Goal: Task Accomplishment & Management: Manage account settings

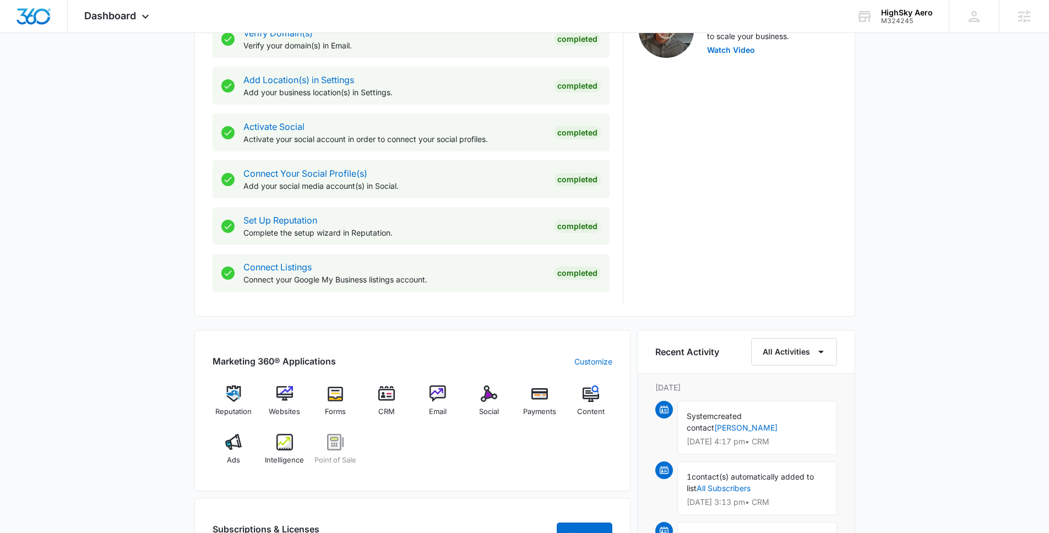
scroll to position [515, 0]
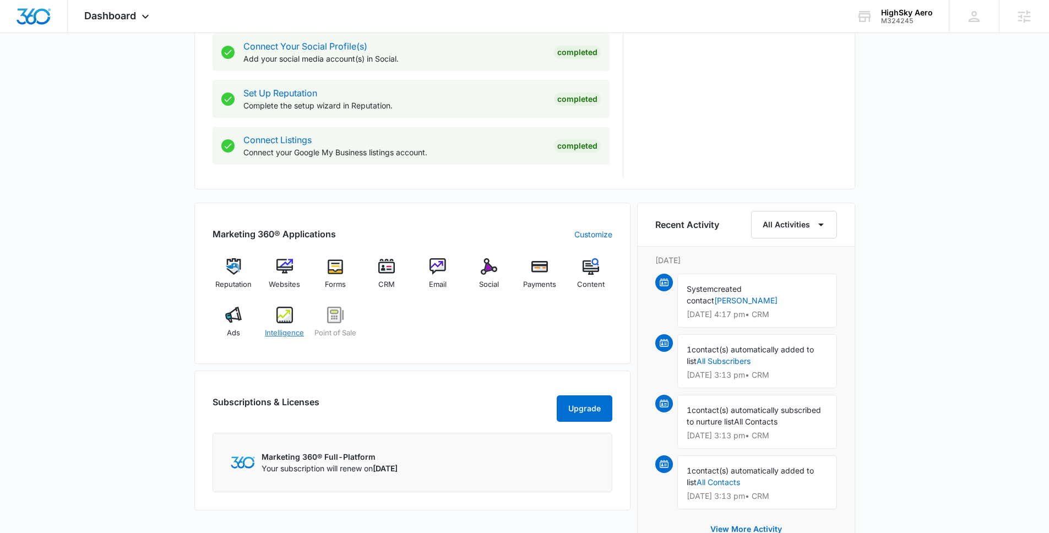
click at [271, 317] on div "Intelligence" at bounding box center [284, 327] width 42 height 40
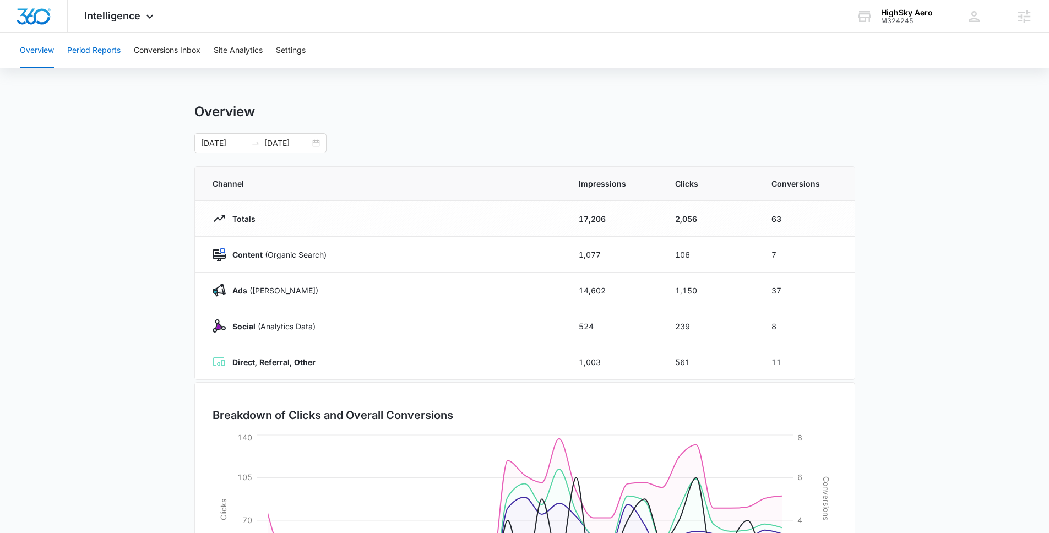
click at [112, 55] on button "Period Reports" at bounding box center [93, 50] width 53 height 35
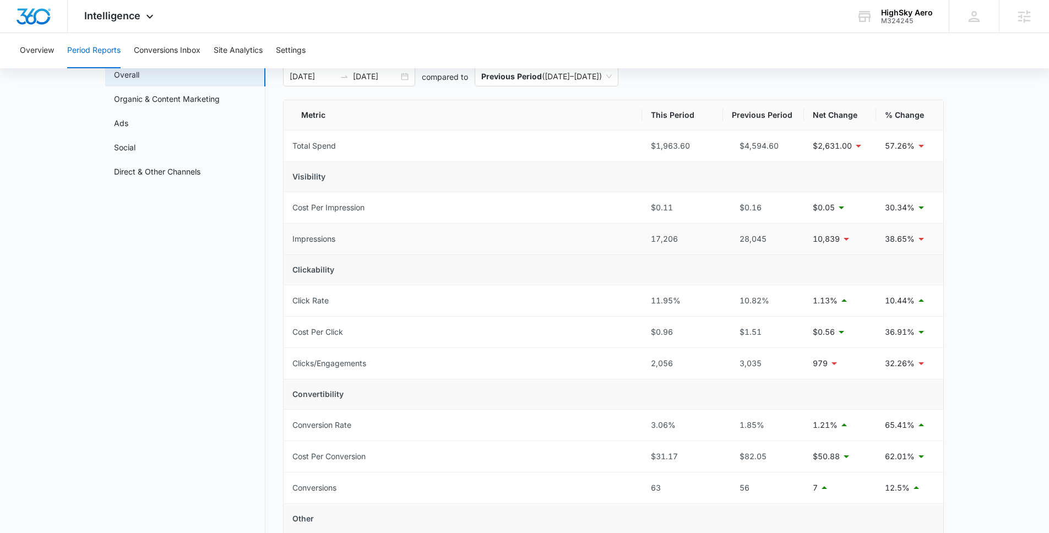
scroll to position [66, 0]
click at [128, 118] on link "Ads" at bounding box center [121, 124] width 14 height 12
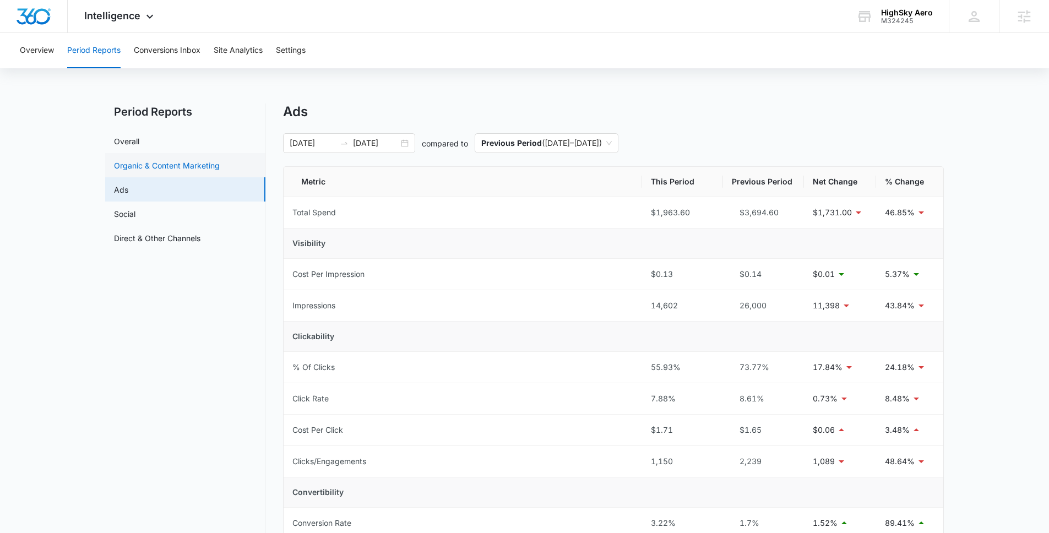
click at [169, 160] on link "Organic & Content Marketing" at bounding box center [167, 166] width 106 height 12
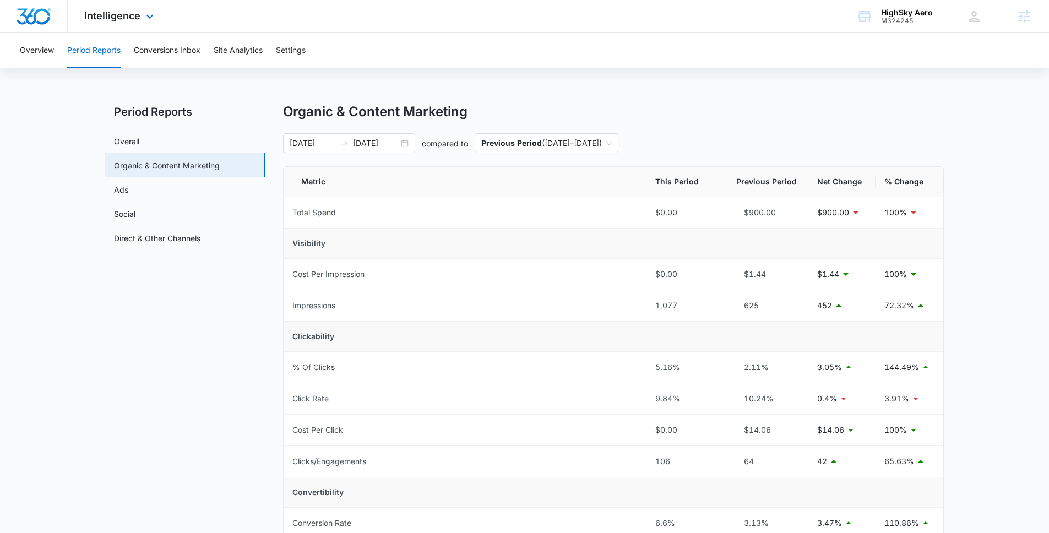
click at [140, 16] on div "Intelligence Apps Reputation Websites Forms CRM Email Social Payments POS Conte…" at bounding box center [120, 16] width 105 height 33
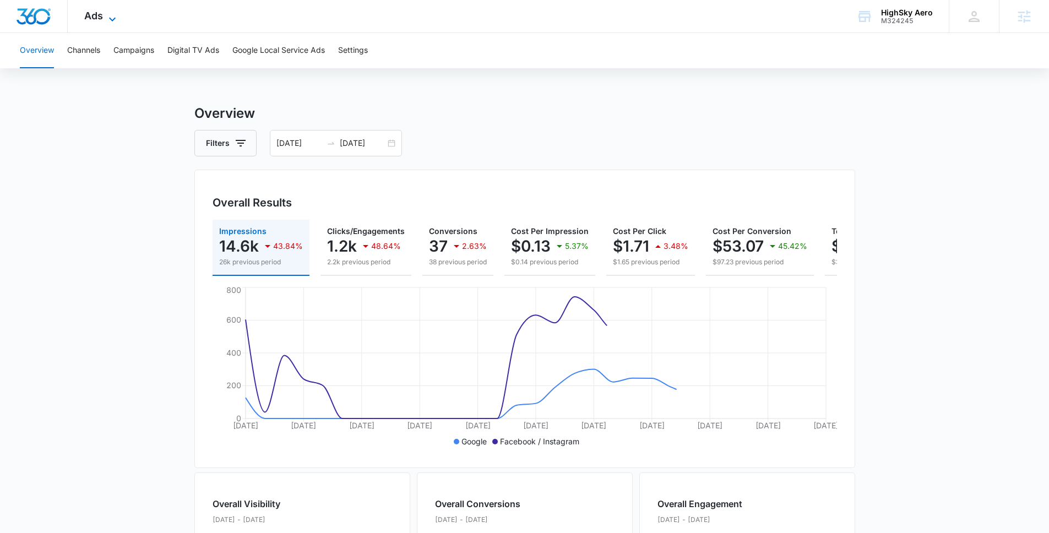
drag, startPoint x: 102, startPoint y: 18, endPoint x: 189, endPoint y: 219, distance: 219.3
click at [102, 18] on span "Ads" at bounding box center [93, 16] width 19 height 12
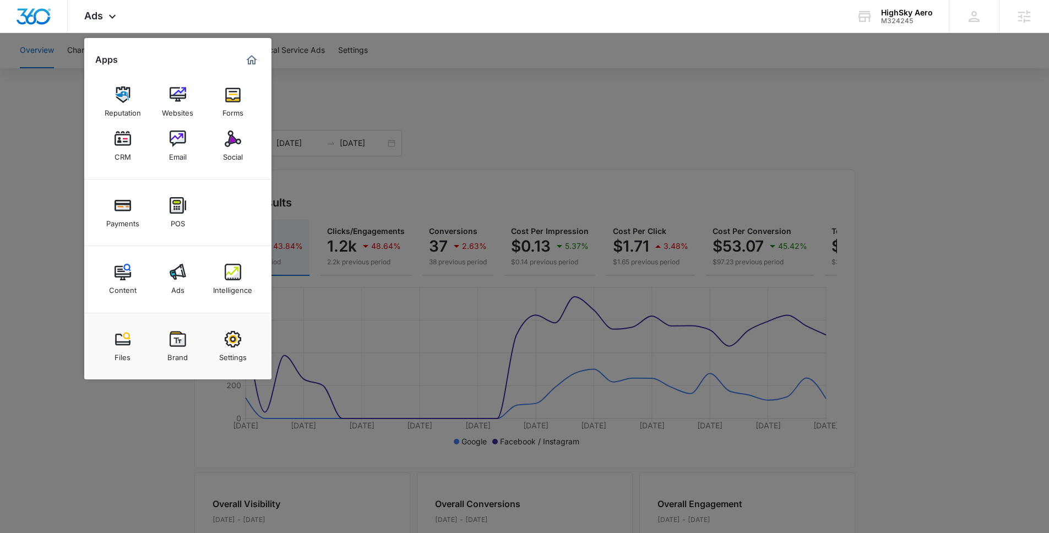
click at [977, 472] on div at bounding box center [524, 266] width 1049 height 533
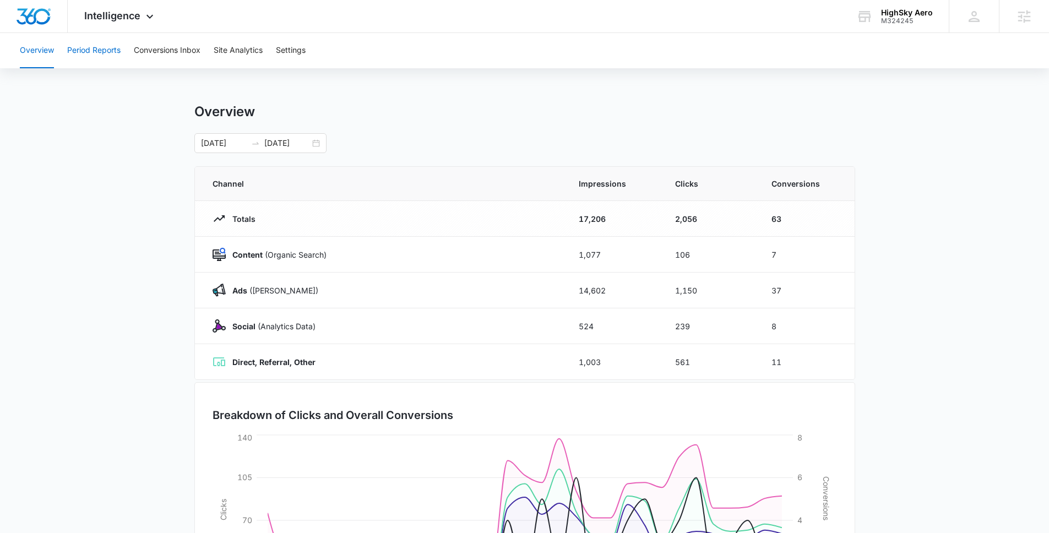
click at [95, 52] on button "Period Reports" at bounding box center [93, 50] width 53 height 35
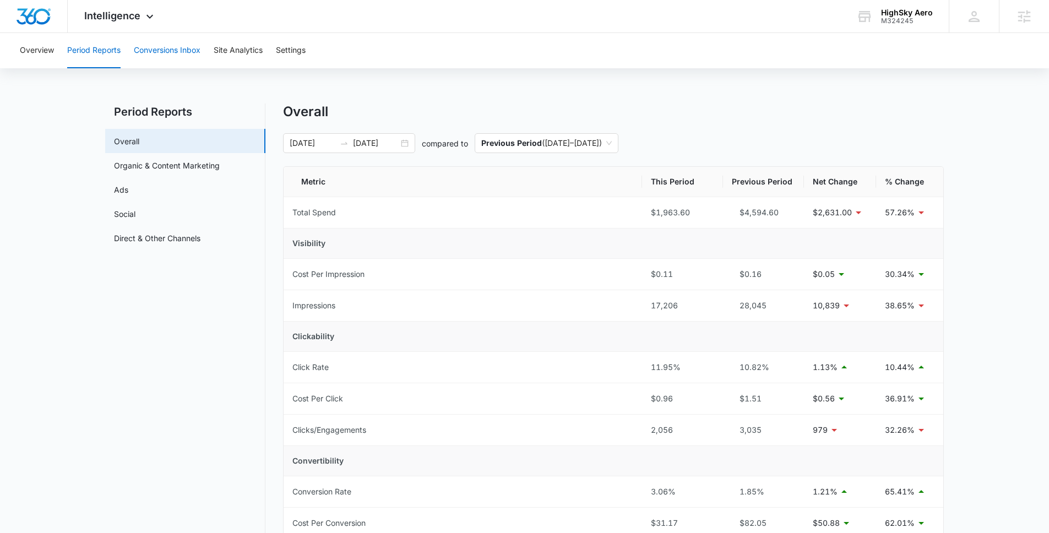
click at [190, 53] on button "Conversions Inbox" at bounding box center [167, 50] width 67 height 35
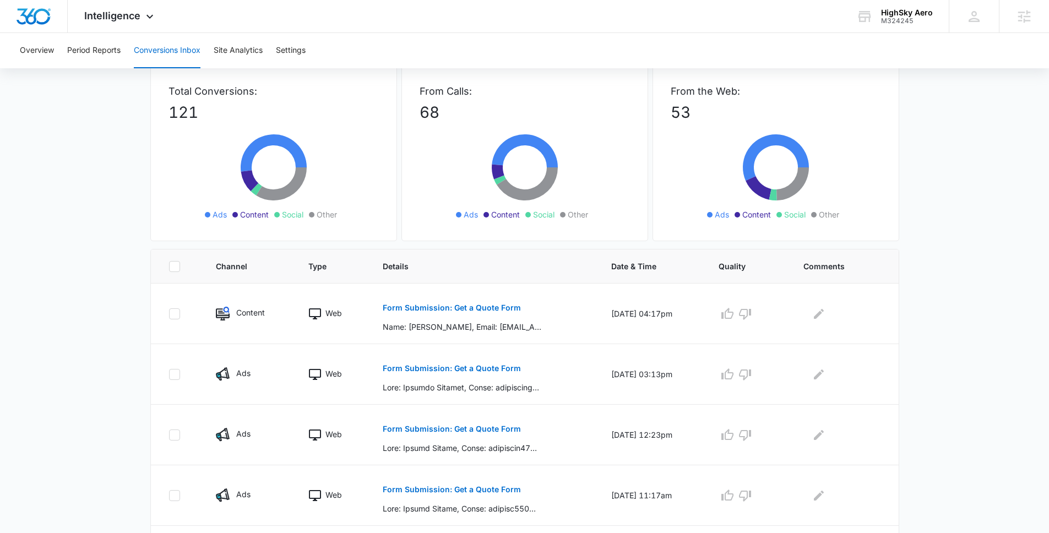
scroll to position [77, 0]
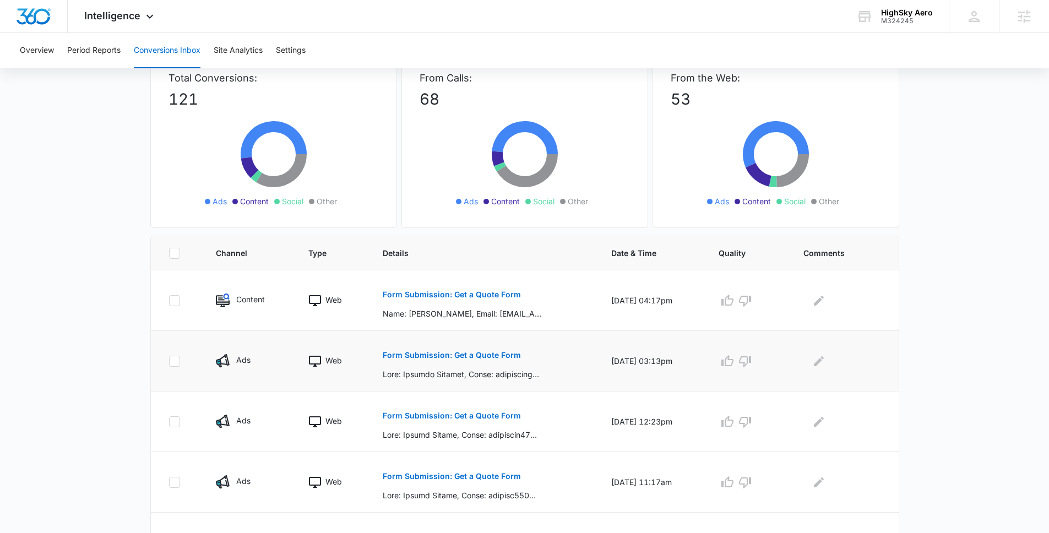
click at [410, 359] on button "Form Submission: Get a Quote Form" at bounding box center [452, 355] width 138 height 26
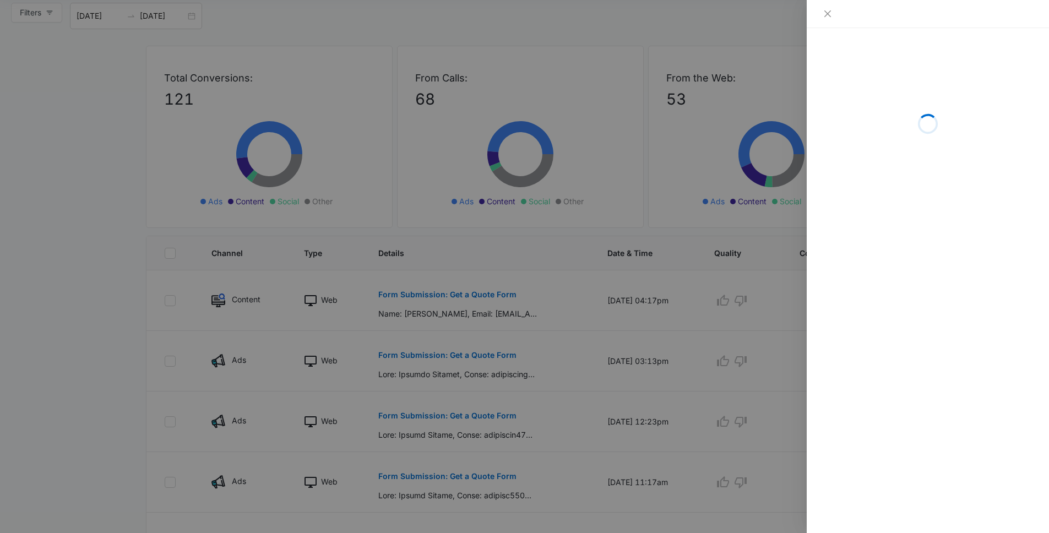
click at [92, 329] on div at bounding box center [524, 266] width 1049 height 533
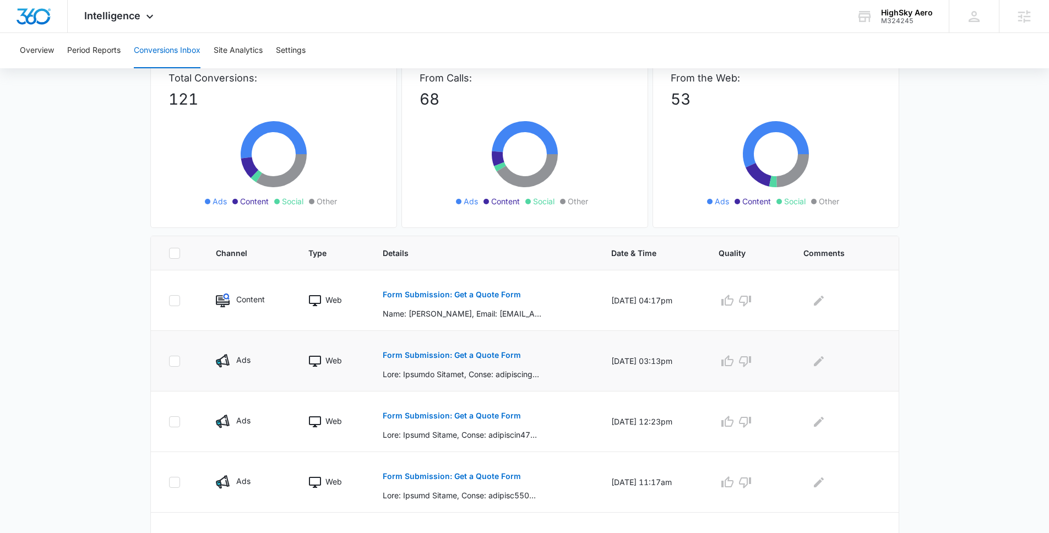
click at [472, 362] on button "Form Submission: Get a Quote Form" at bounding box center [452, 355] width 138 height 26
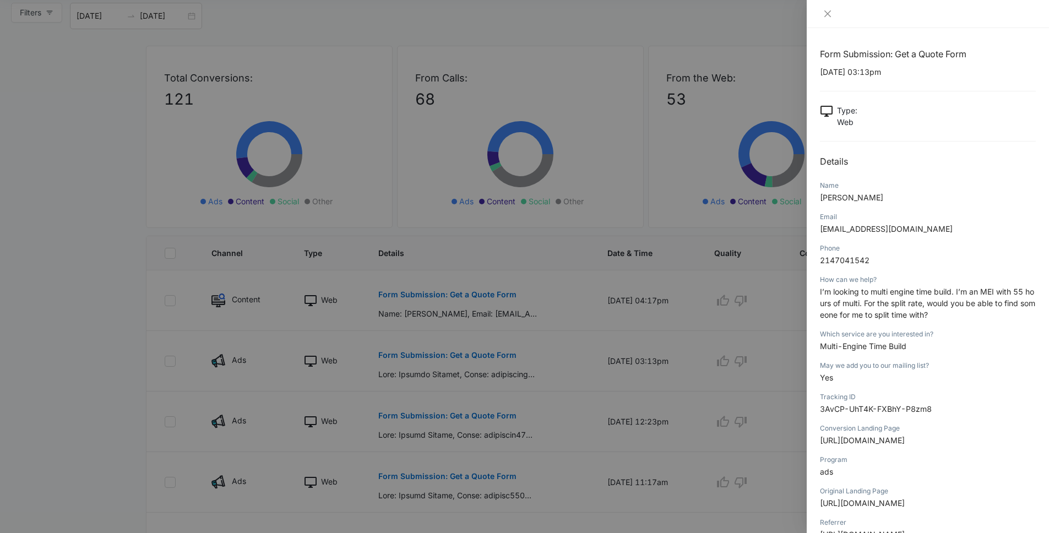
click at [64, 258] on div at bounding box center [524, 266] width 1049 height 533
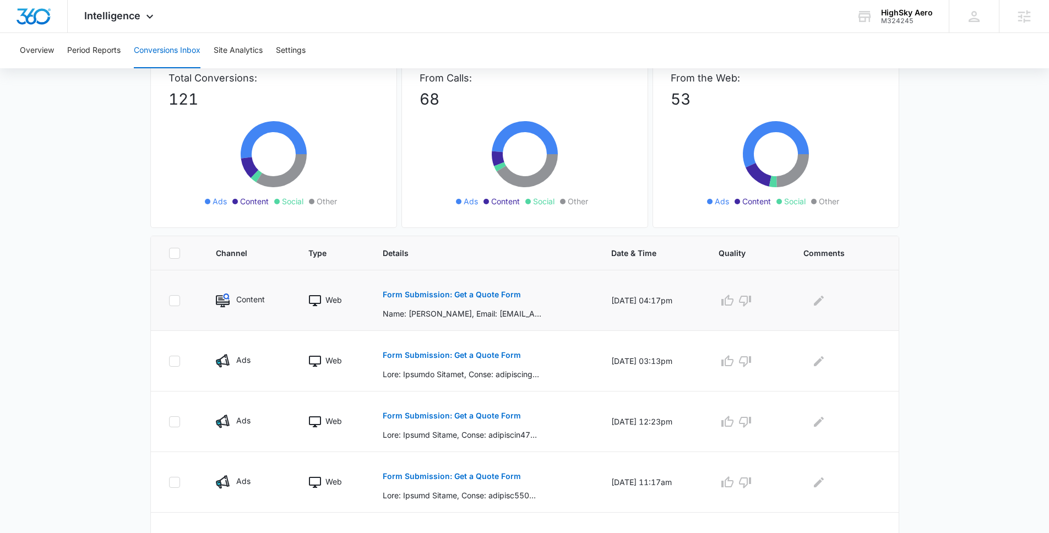
click at [479, 291] on p "Form Submission: Get a Quote Form" at bounding box center [452, 295] width 138 height 8
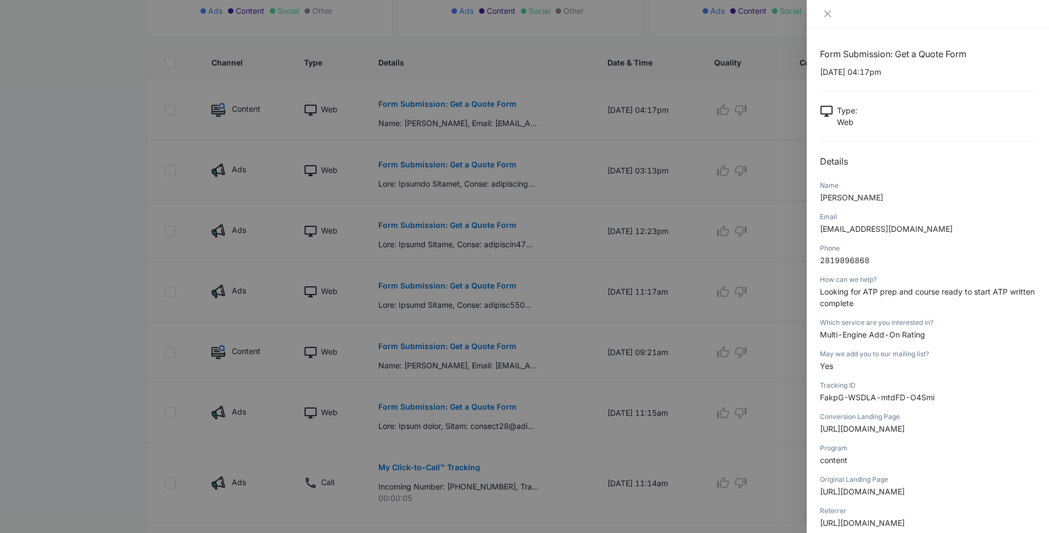
scroll to position [264, 0]
click at [605, 360] on div at bounding box center [524, 266] width 1049 height 533
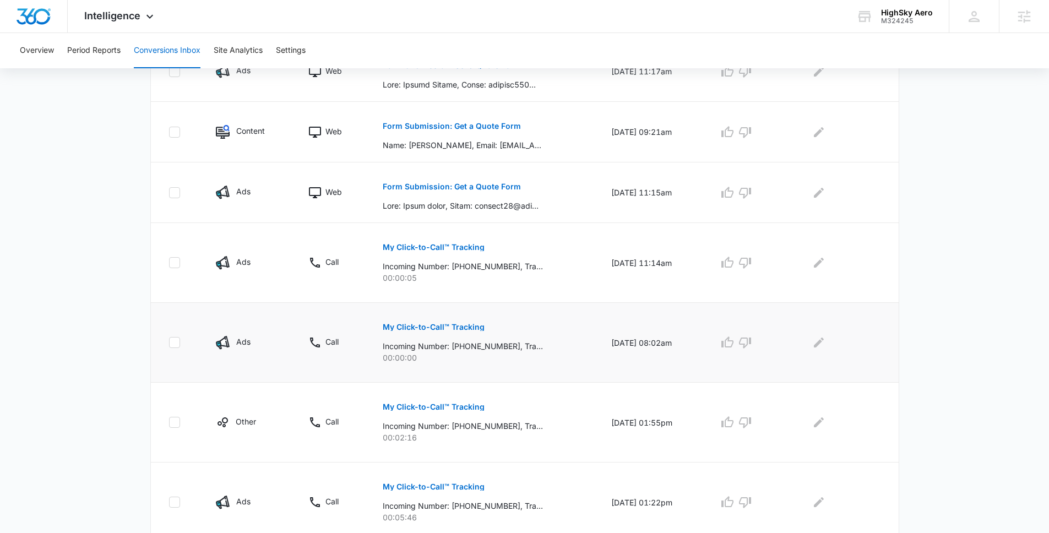
scroll to position [438, 0]
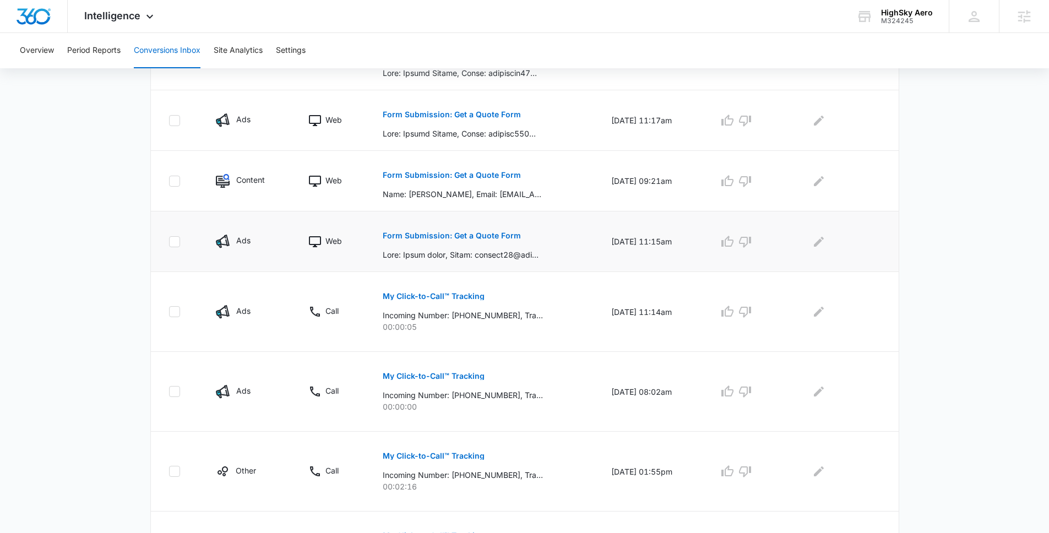
click at [490, 236] on p "Form Submission: Get a Quote Form" at bounding box center [452, 236] width 138 height 8
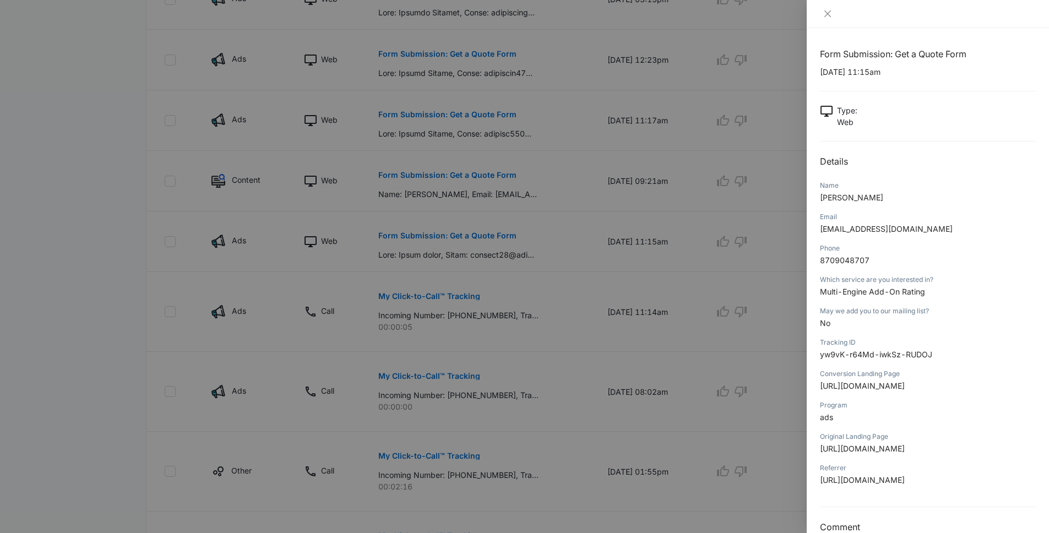
click at [854, 297] on div "Which service are you interested in? Multi-Engine Add-On Rating" at bounding box center [928, 289] width 216 height 31
click at [854, 294] on span "Multi-Engine Add-On Rating" at bounding box center [872, 291] width 105 height 9
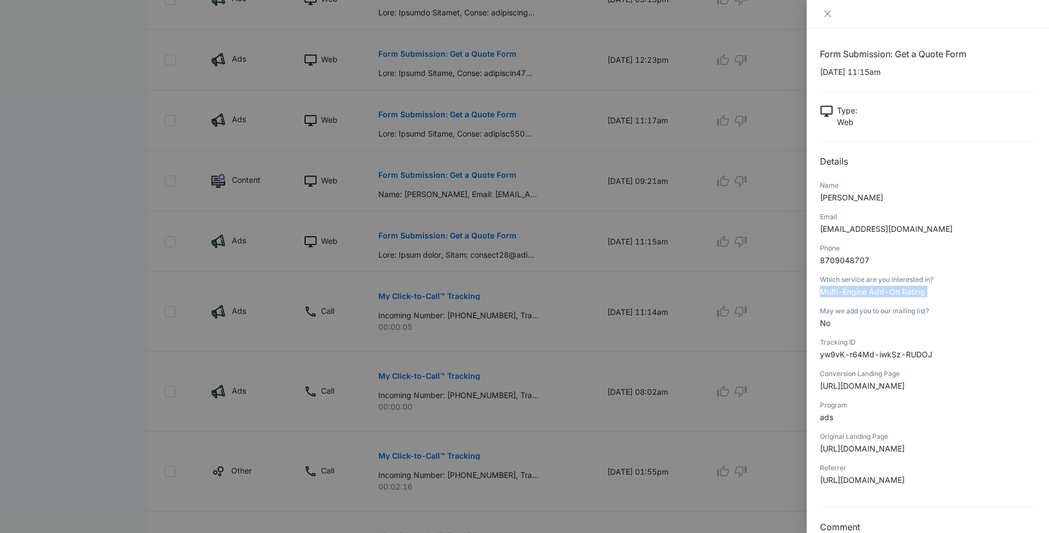
click at [854, 294] on span "Multi-Engine Add-On Rating" at bounding box center [872, 291] width 105 height 9
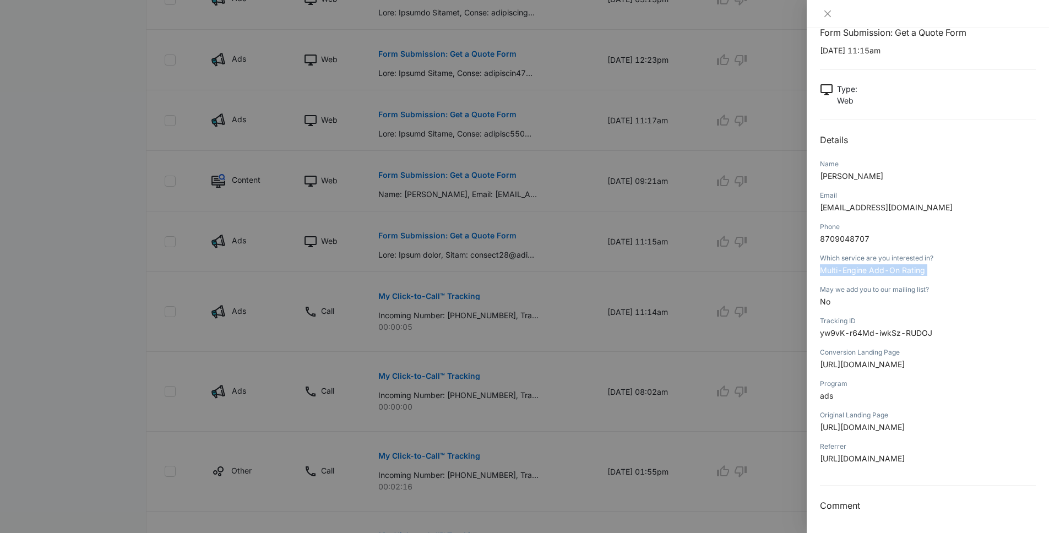
scroll to position [299, 0]
click at [689, 397] on div at bounding box center [524, 266] width 1049 height 533
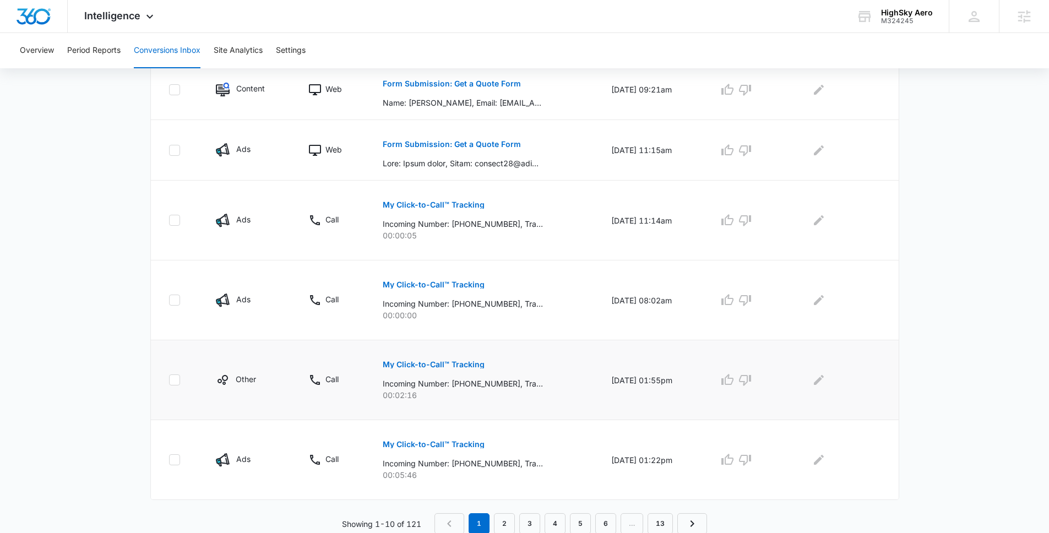
scroll to position [531, 0]
click at [502, 518] on link "2" at bounding box center [504, 522] width 21 height 21
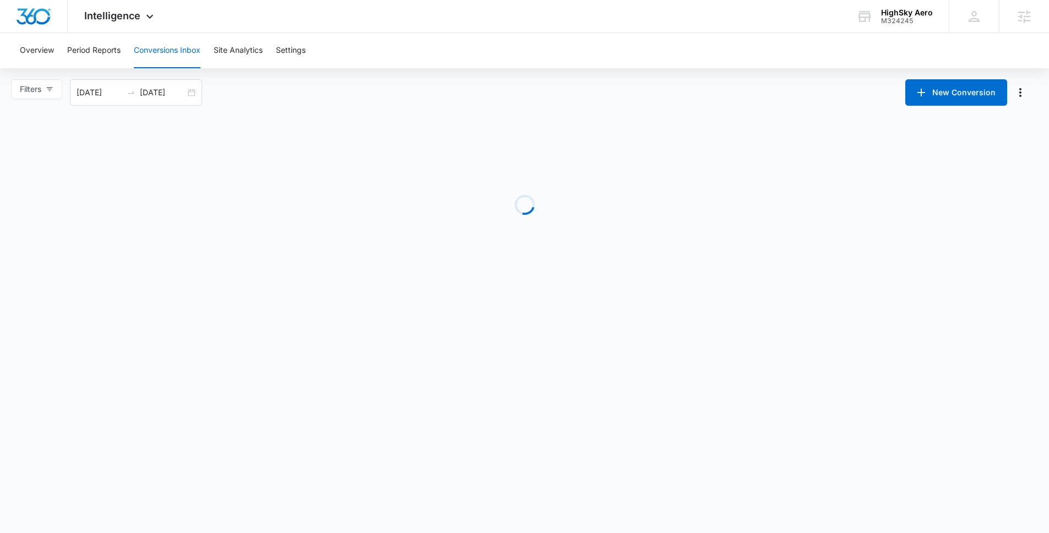
scroll to position [0, 0]
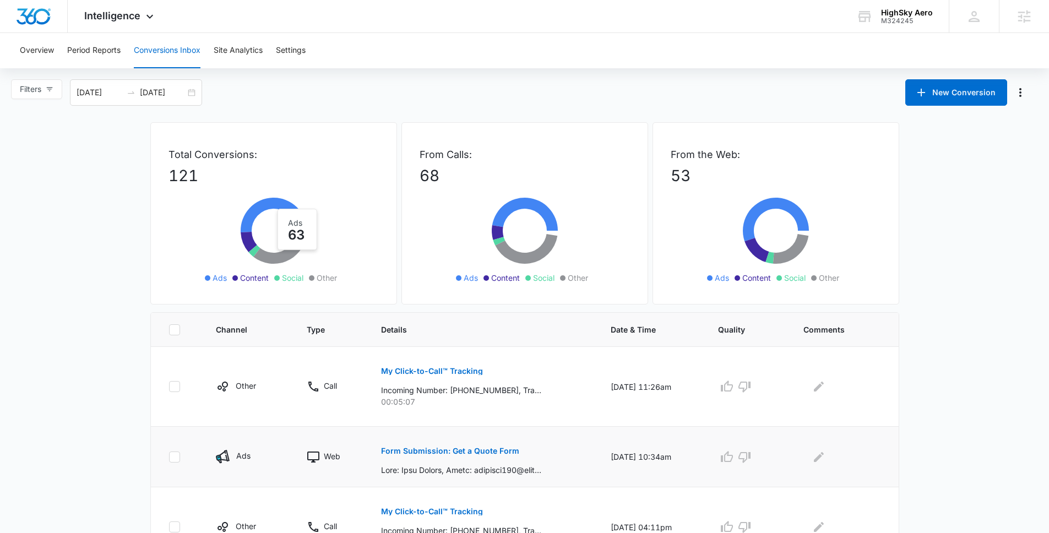
click at [456, 446] on button "Form Submission: Get a Quote Form" at bounding box center [450, 451] width 138 height 26
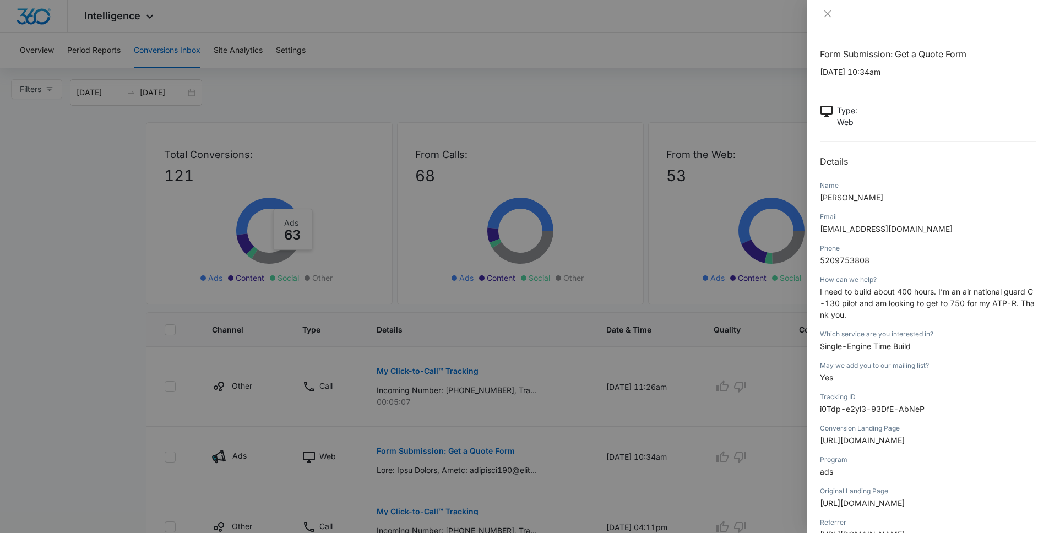
click at [922, 312] on p "I need to build about 400 hours. I’m an air national guard C-130 pilot and am l…" at bounding box center [928, 303] width 216 height 35
click at [921, 312] on p "I need to build about 400 hours. I’m an air national guard C-130 pilot and am l…" at bounding box center [928, 303] width 216 height 35
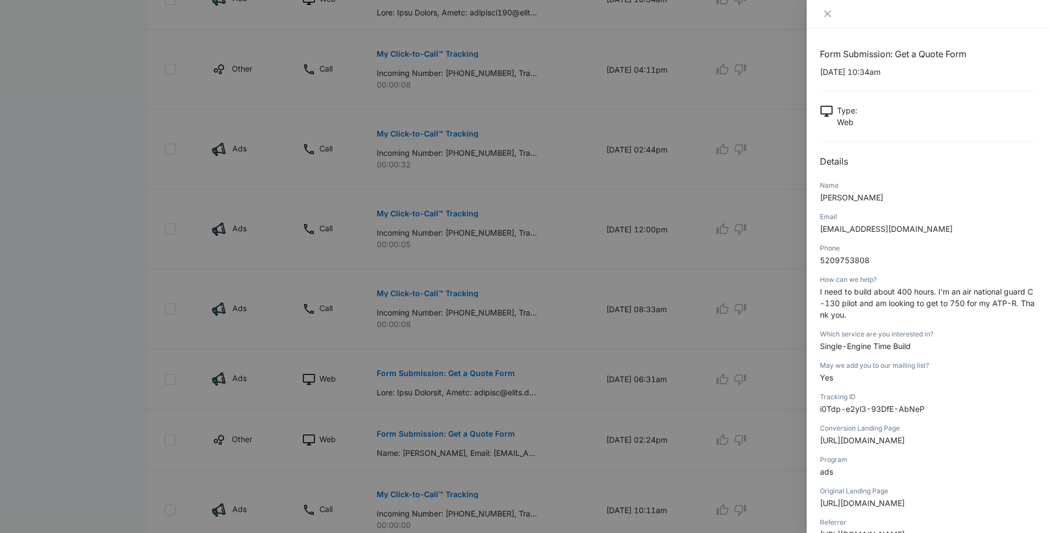
scroll to position [508, 0]
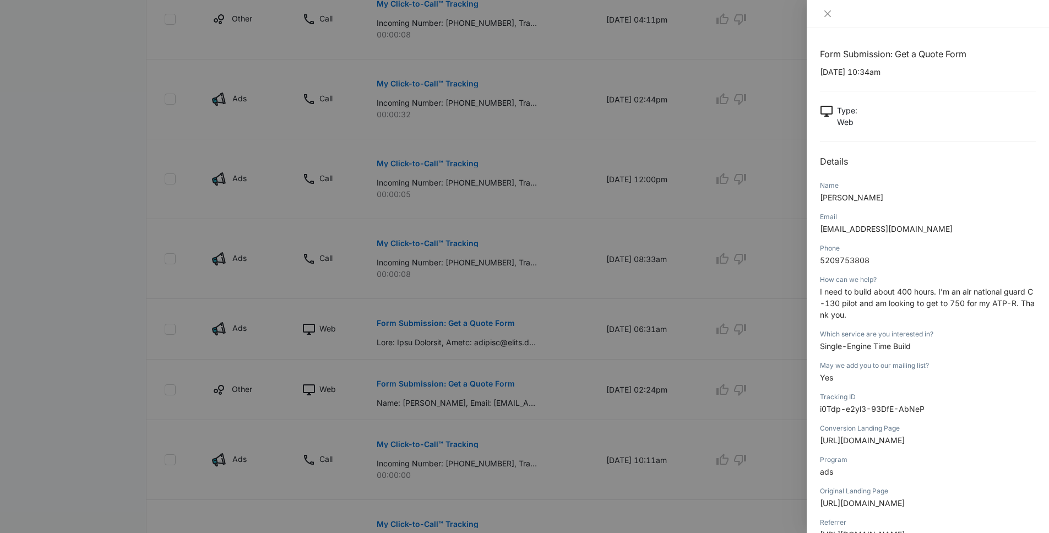
click at [145, 320] on div at bounding box center [524, 266] width 1049 height 533
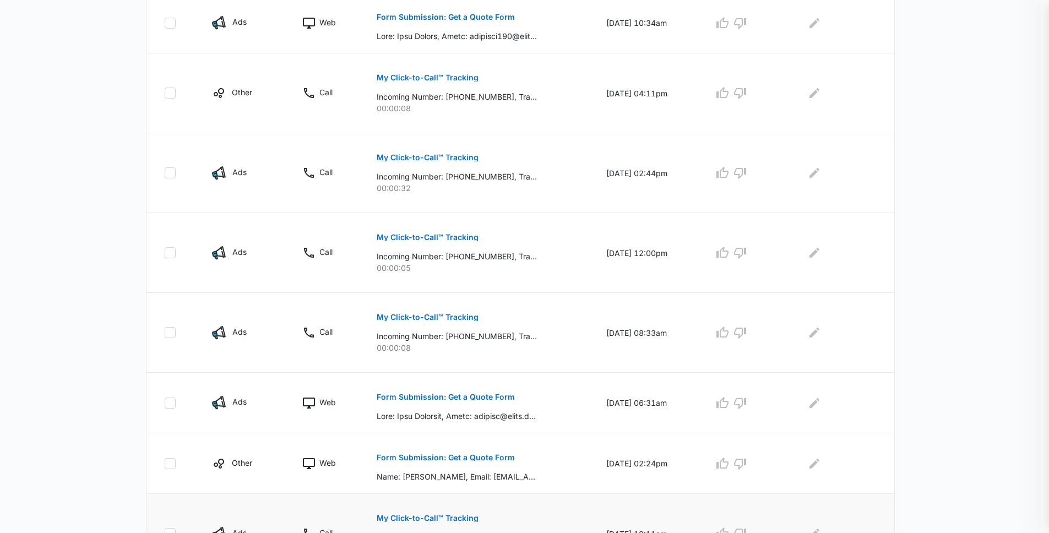
scroll to position [589, 0]
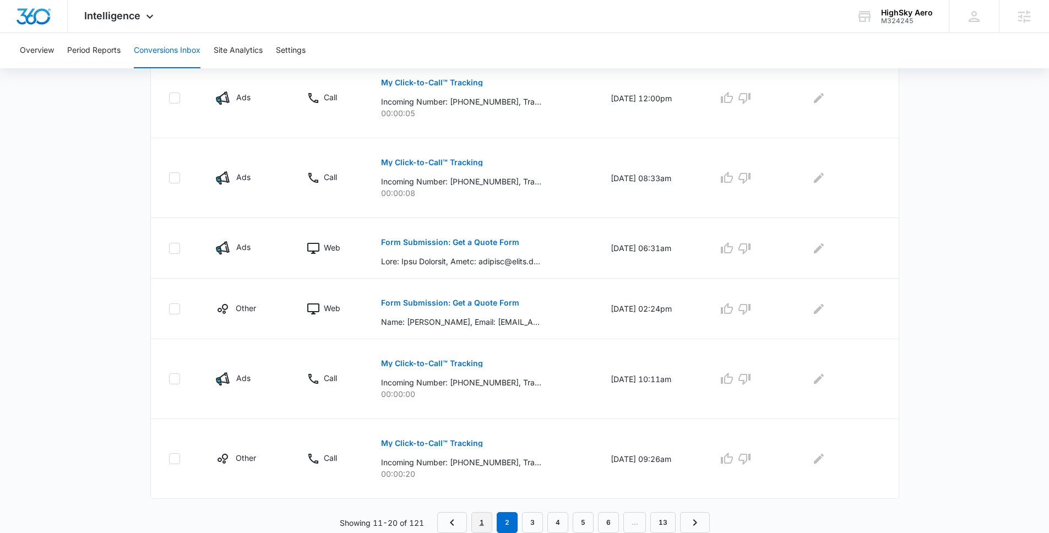
click at [488, 526] on link "1" at bounding box center [482, 522] width 21 height 21
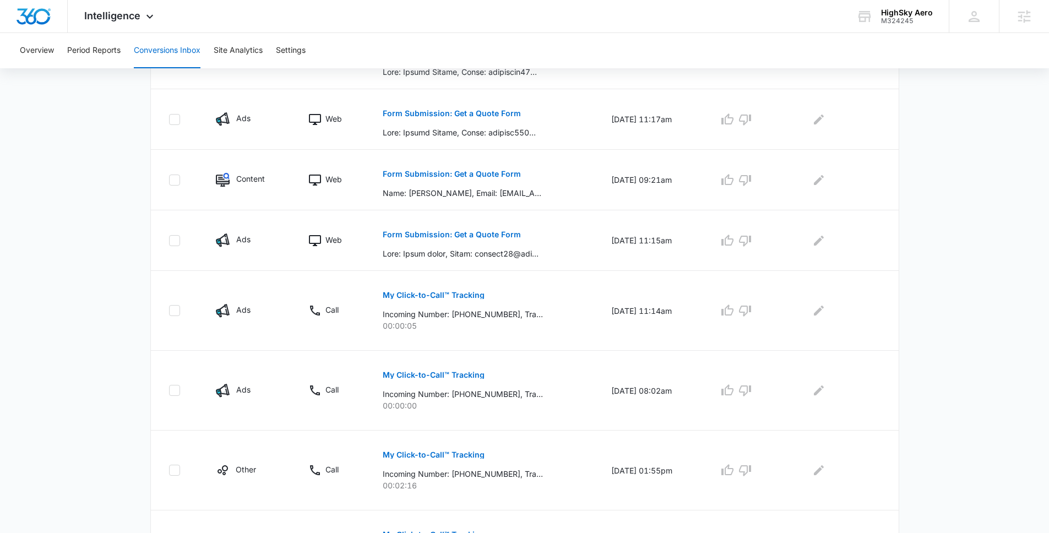
scroll to position [213, 0]
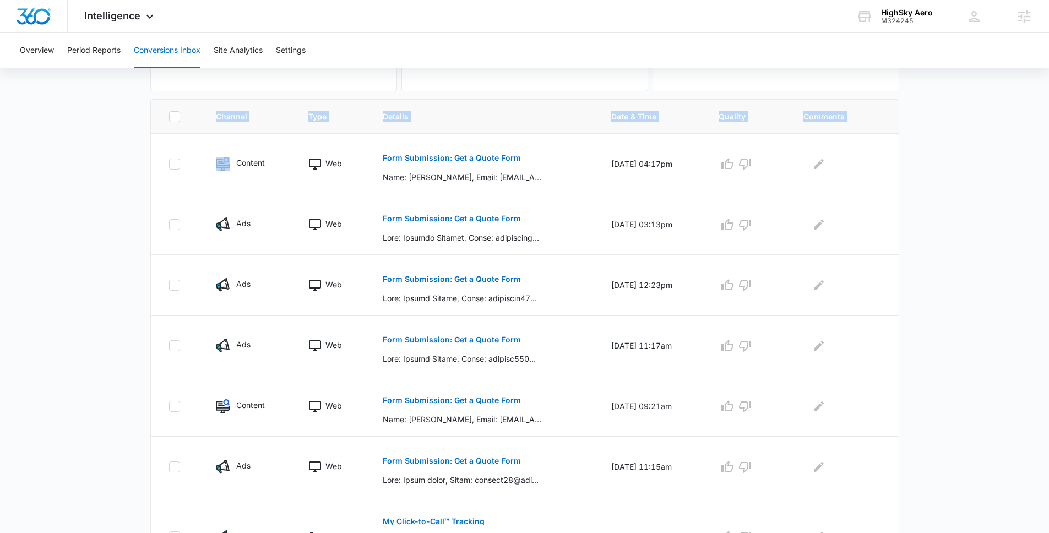
drag, startPoint x: 172, startPoint y: 154, endPoint x: 928, endPoint y: 459, distance: 815.1
click at [928, 459] on main "Filters 08/12/2025 09/11/2025 New Conversion Total Conversions: 121 Ads Content…" at bounding box center [524, 358] width 1049 height 985
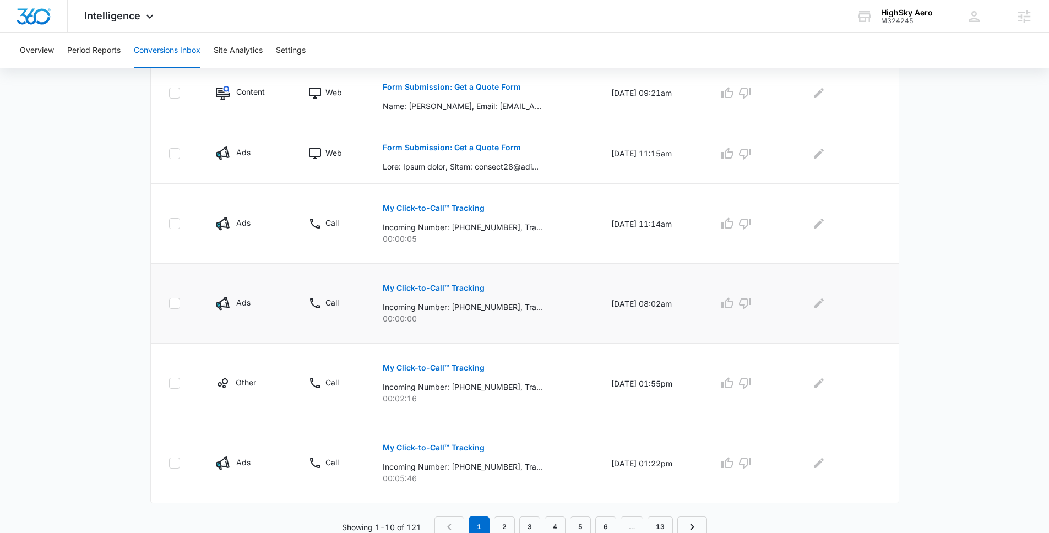
scroll to position [531, 0]
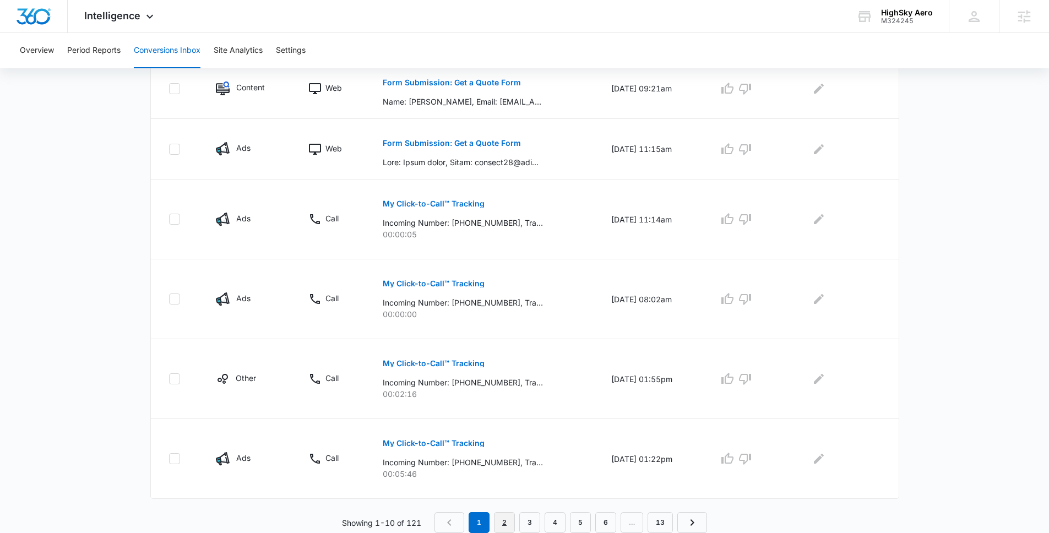
click at [509, 523] on link "2" at bounding box center [504, 522] width 21 height 21
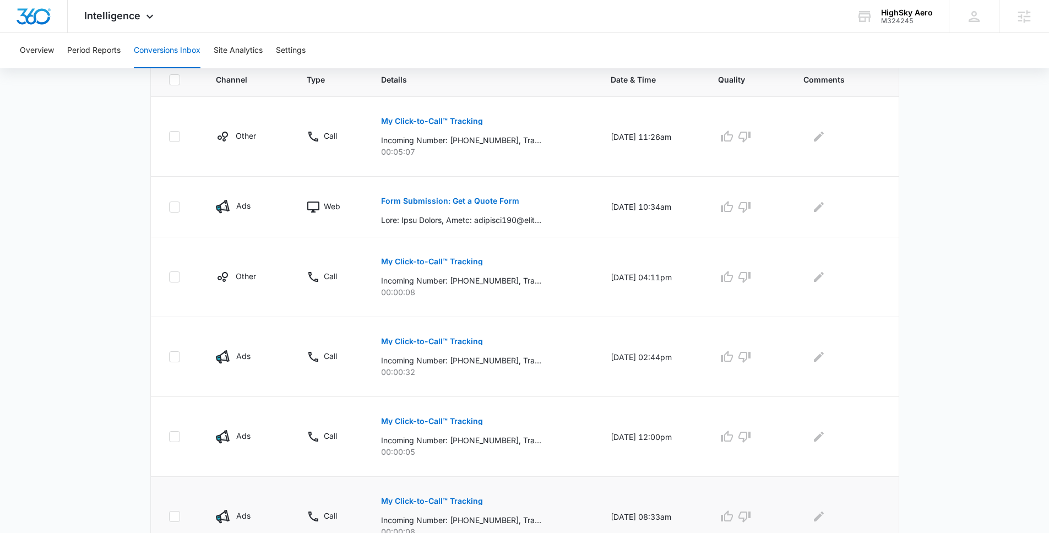
scroll to position [240, 0]
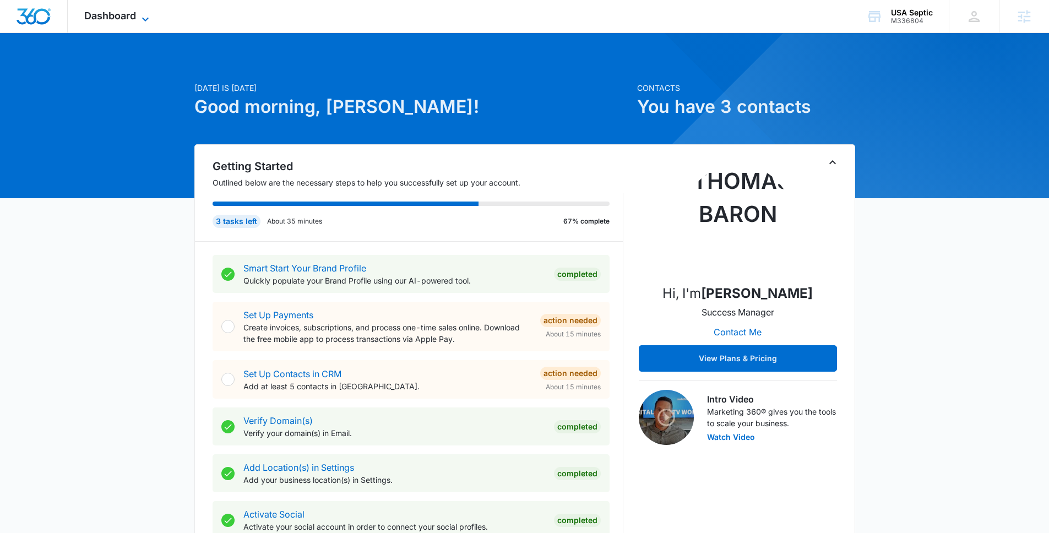
click at [131, 19] on span "Dashboard" at bounding box center [110, 16] width 52 height 12
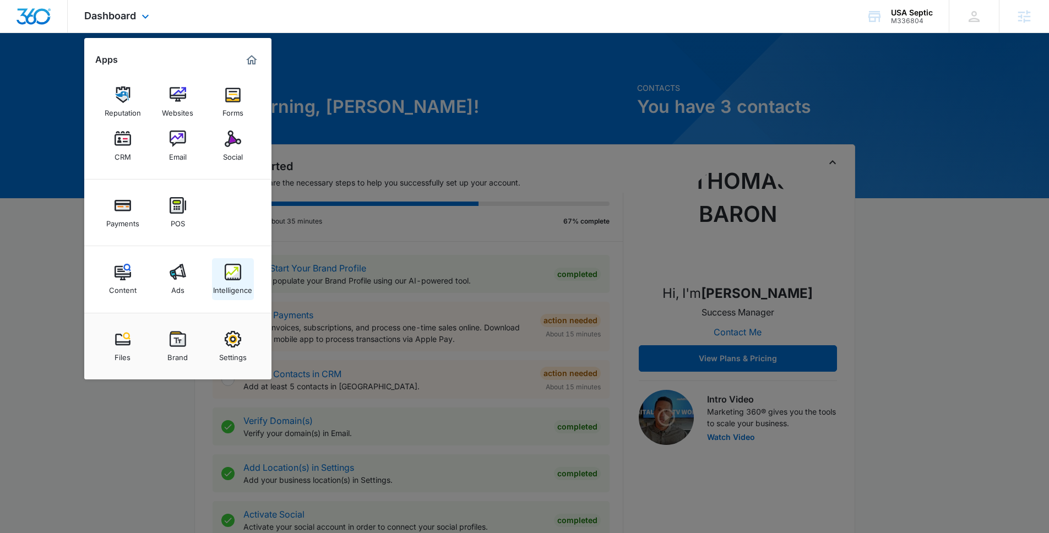
click at [229, 260] on link "Intelligence" at bounding box center [233, 279] width 42 height 42
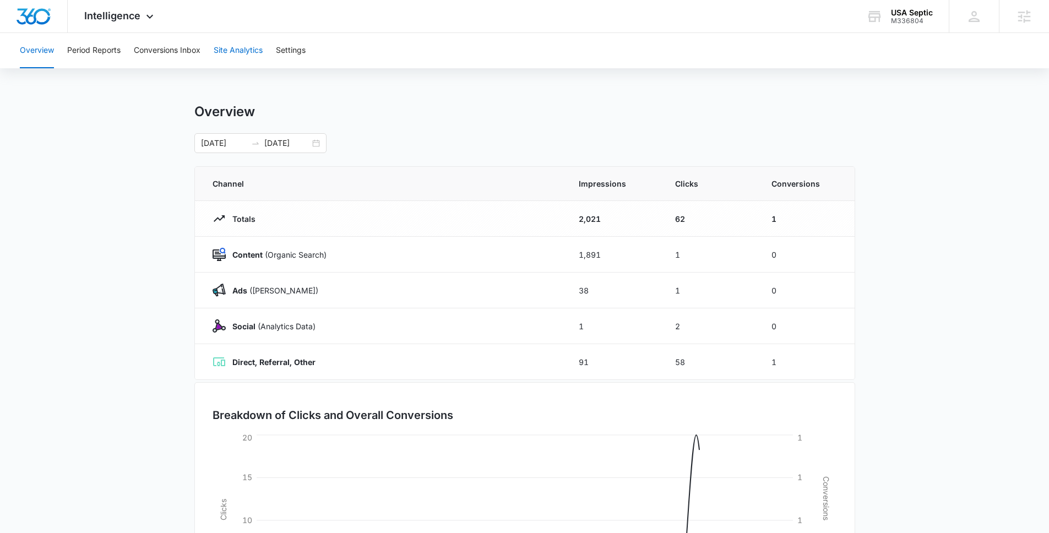
click at [240, 43] on button "Site Analytics" at bounding box center [238, 50] width 49 height 35
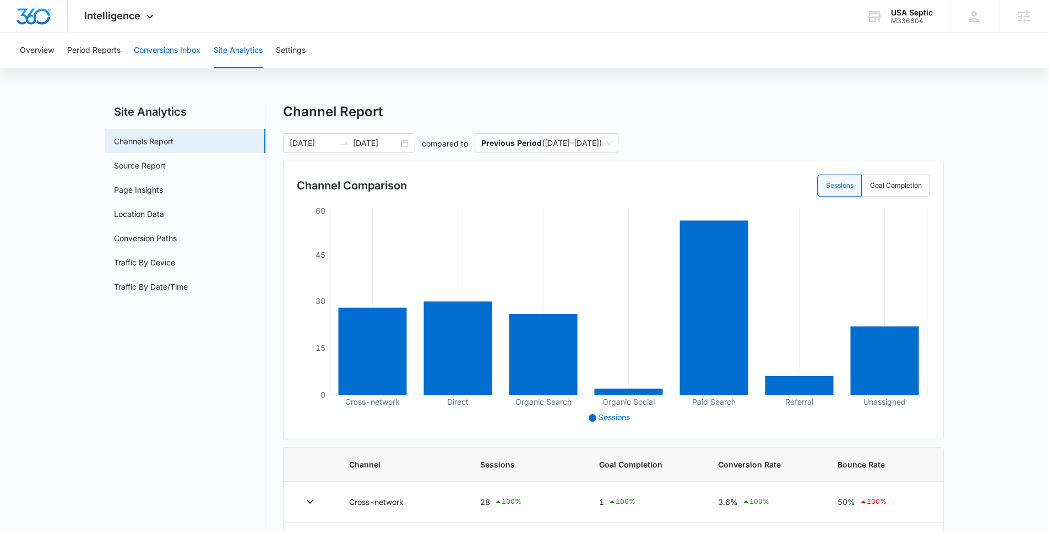
click at [164, 62] on button "Conversions Inbox" at bounding box center [167, 50] width 67 height 35
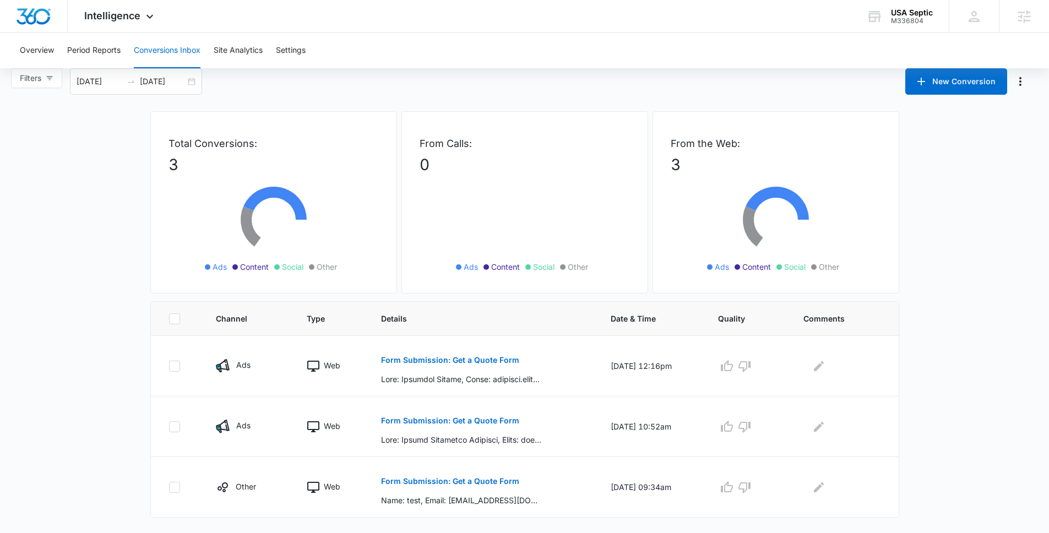
scroll to position [20, 0]
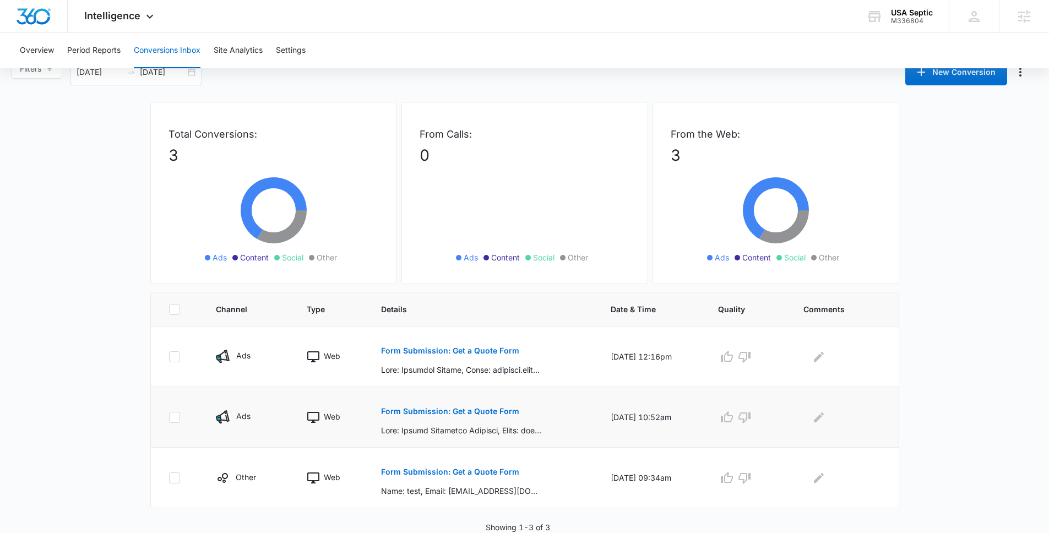
drag, startPoint x: 426, startPoint y: 466, endPoint x: 465, endPoint y: 420, distance: 60.6
click at [473, 458] on td "Form Submission: Get a Quote Form Name: test, Email: test@test.com, Phone: 9705…" at bounding box center [483, 478] width 230 height 61
click at [462, 415] on p "Form Submission: Get a Quote Form" at bounding box center [450, 412] width 138 height 8
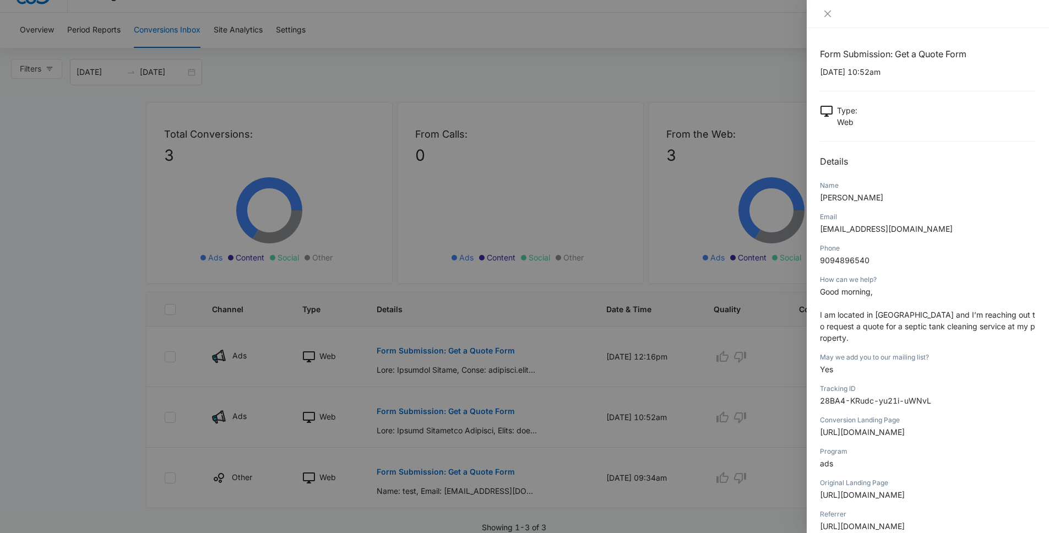
click at [465, 416] on div at bounding box center [524, 266] width 1049 height 533
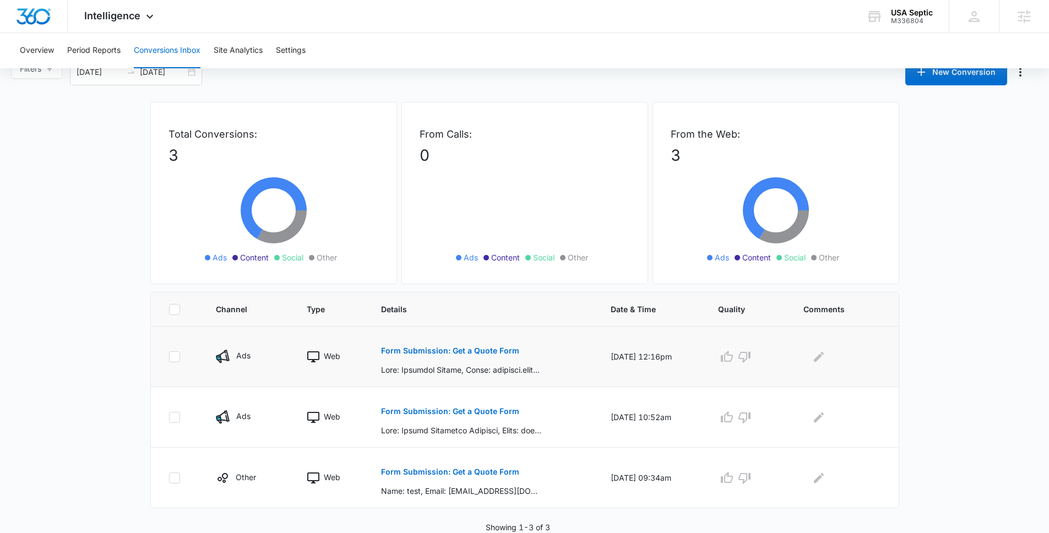
click at [464, 354] on p "Form Submission: Get a Quote Form" at bounding box center [450, 351] width 138 height 8
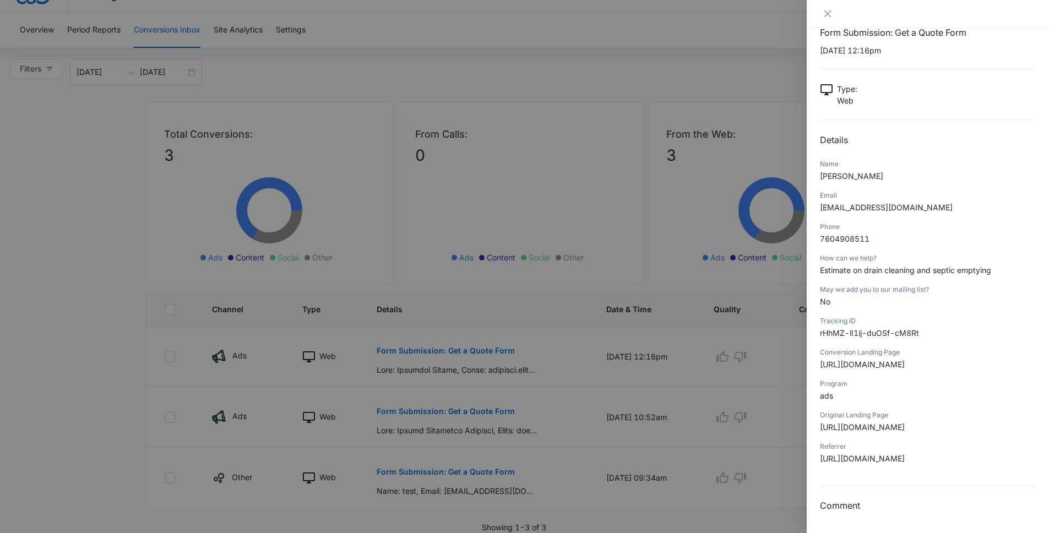
scroll to position [0, 0]
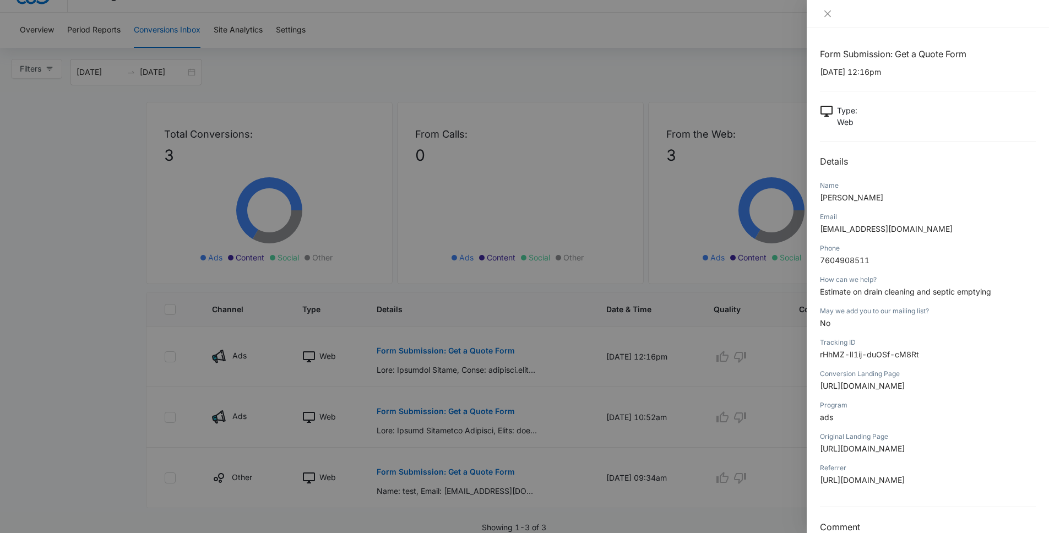
click at [118, 247] on div at bounding box center [524, 266] width 1049 height 533
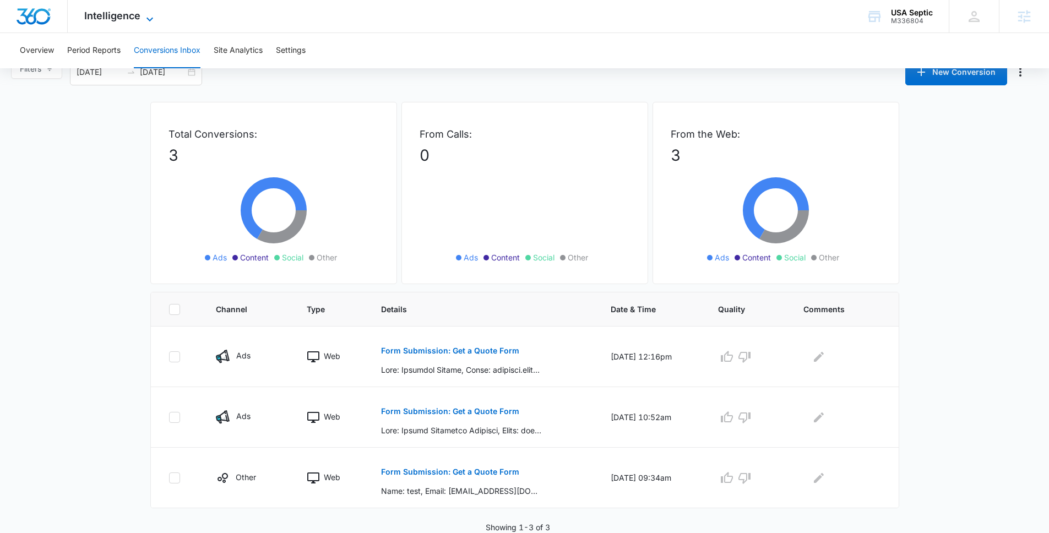
click at [110, 13] on span "Intelligence" at bounding box center [112, 16] width 56 height 12
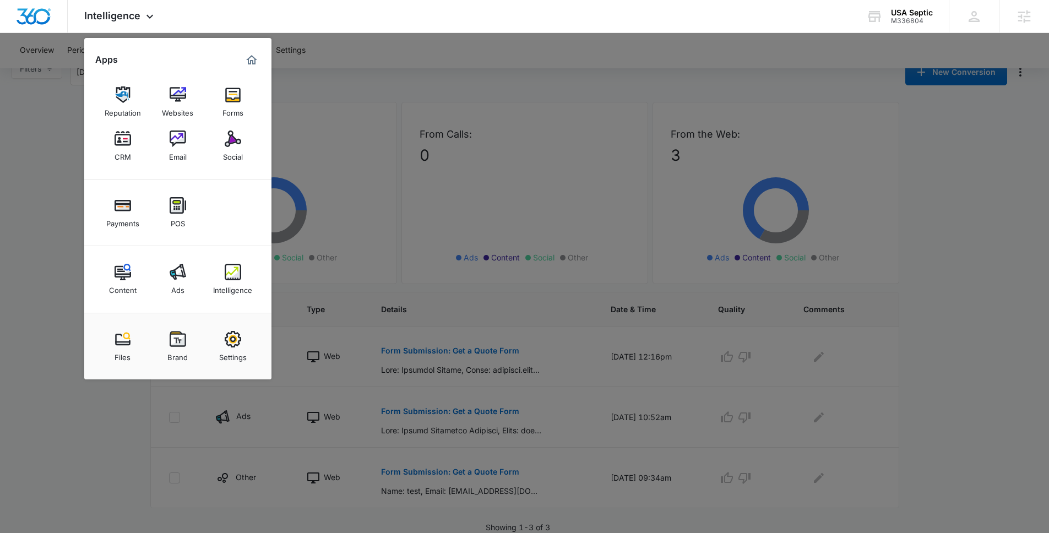
click at [483, 109] on div at bounding box center [524, 266] width 1049 height 533
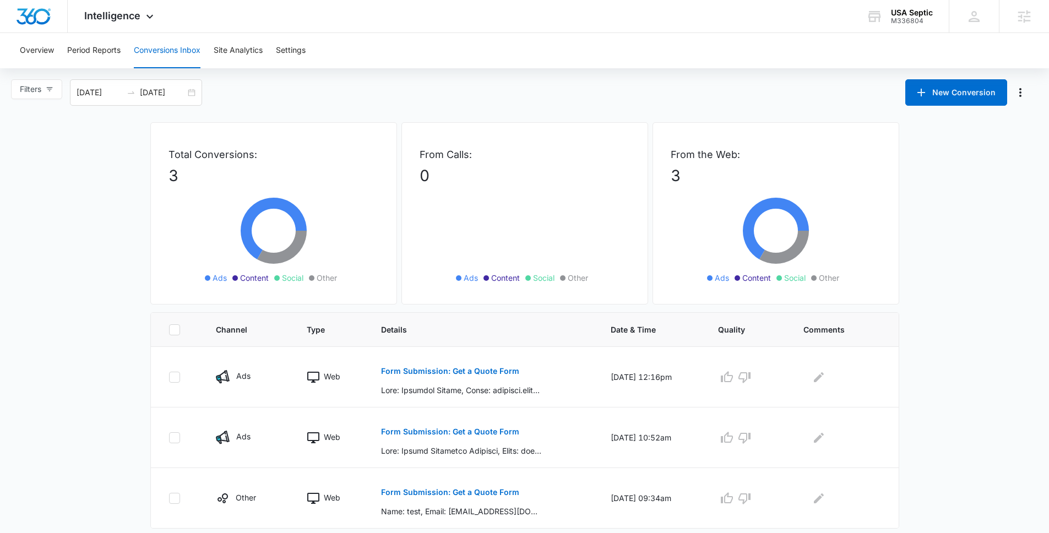
scroll to position [20, 0]
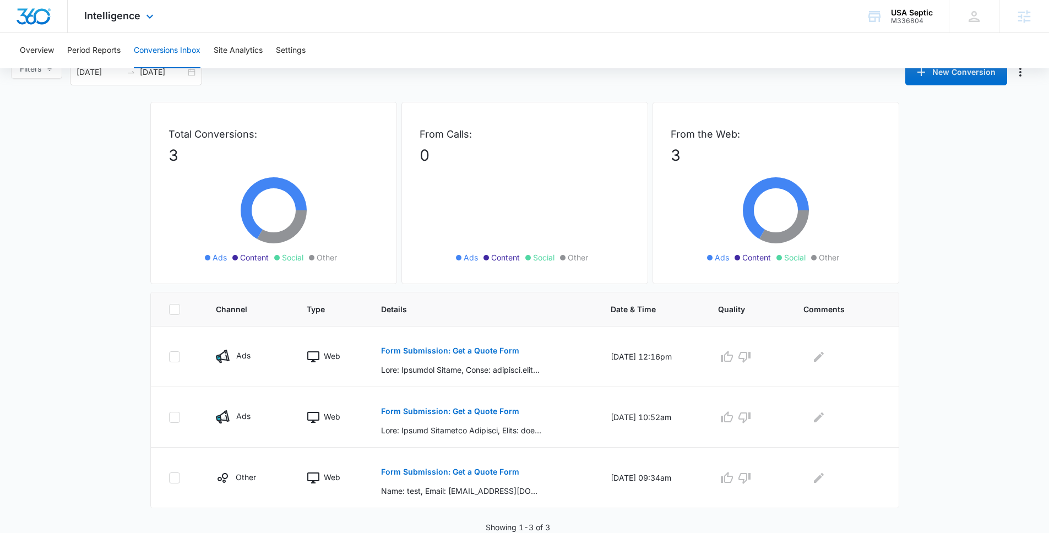
click at [141, 23] on div "Intelligence Apps Reputation Websites Forms CRM Email Social Payments POS Conte…" at bounding box center [120, 16] width 105 height 33
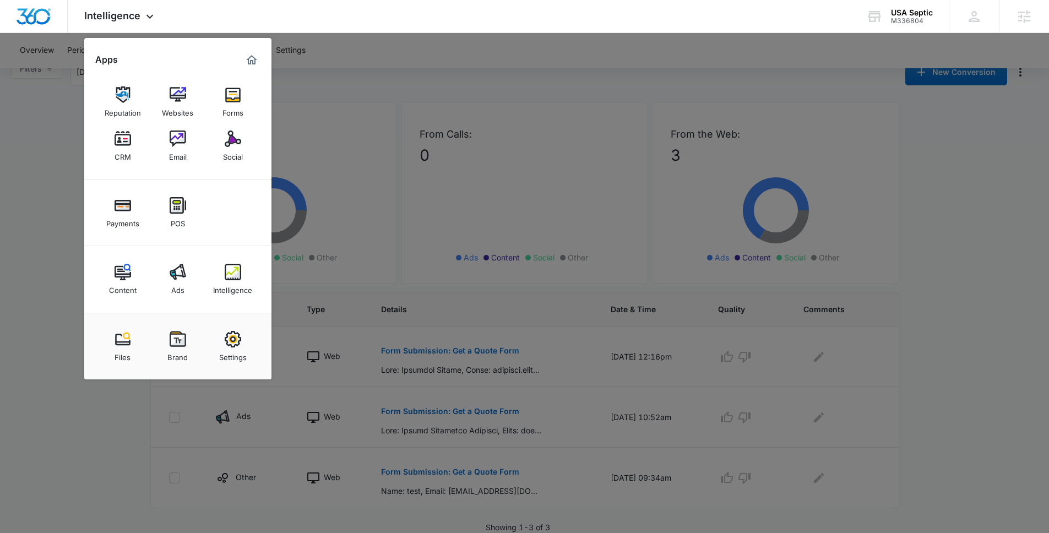
click at [15, 300] on div at bounding box center [524, 266] width 1049 height 533
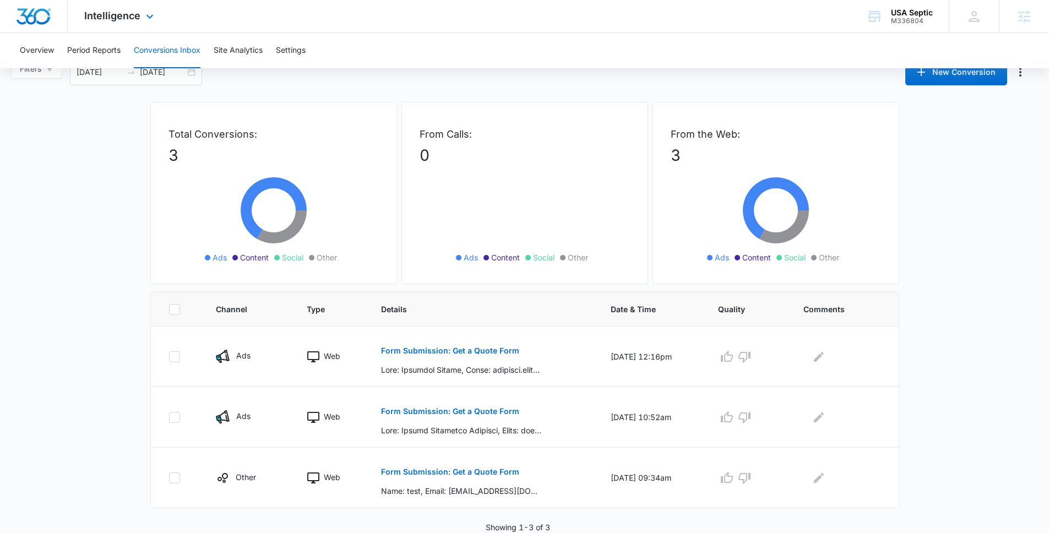
click at [114, 29] on div "Intelligence Apps Reputation Websites Forms CRM Email Social Payments POS Conte…" at bounding box center [120, 16] width 105 height 33
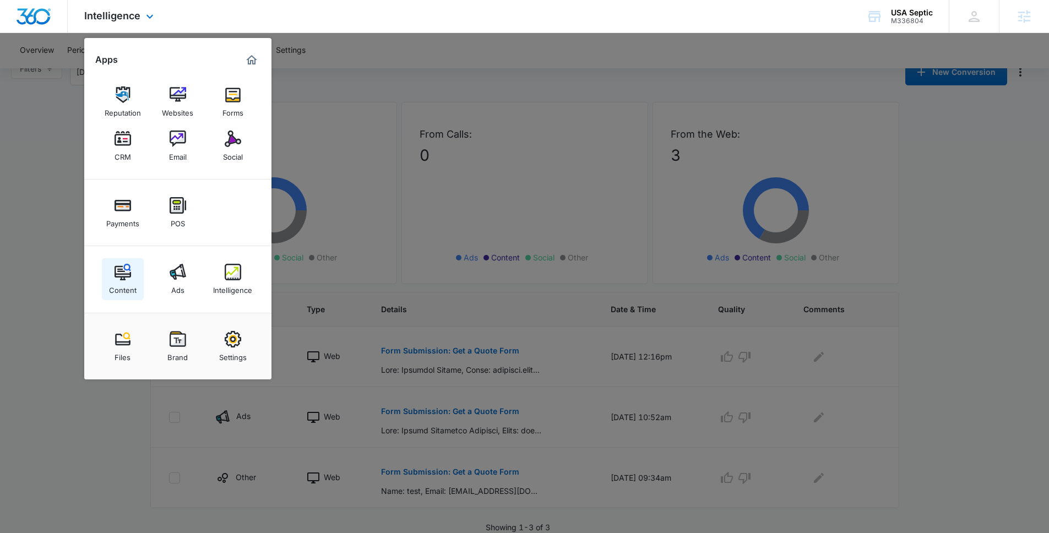
click at [134, 269] on link "Content" at bounding box center [123, 279] width 42 height 42
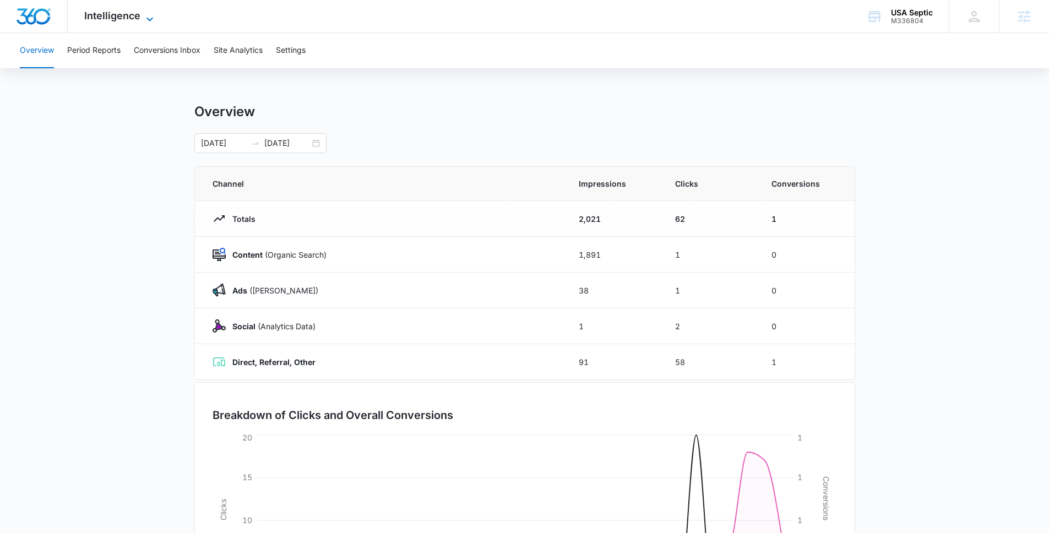
click at [128, 15] on span "Intelligence" at bounding box center [112, 16] width 56 height 12
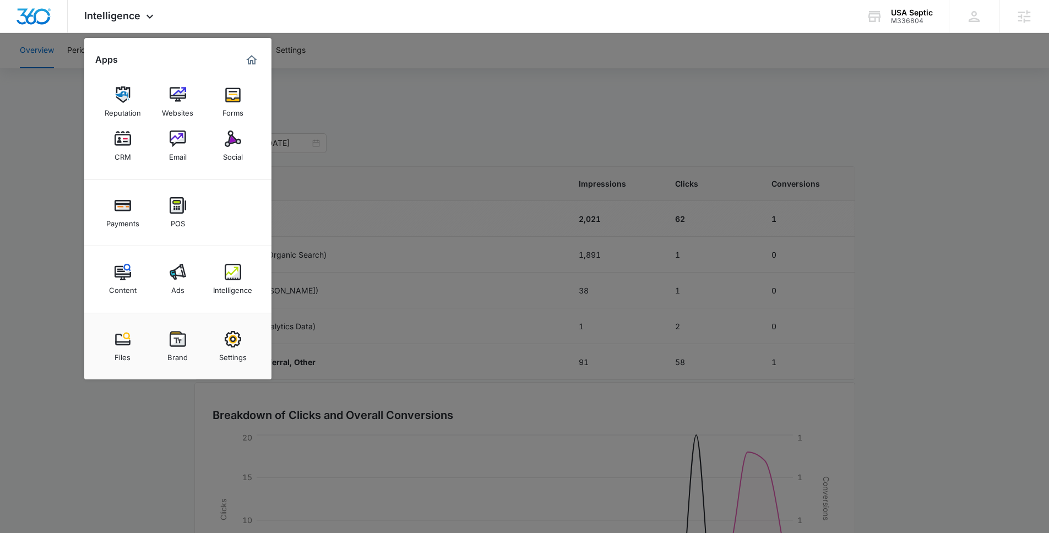
click at [573, 110] on div at bounding box center [524, 266] width 1049 height 533
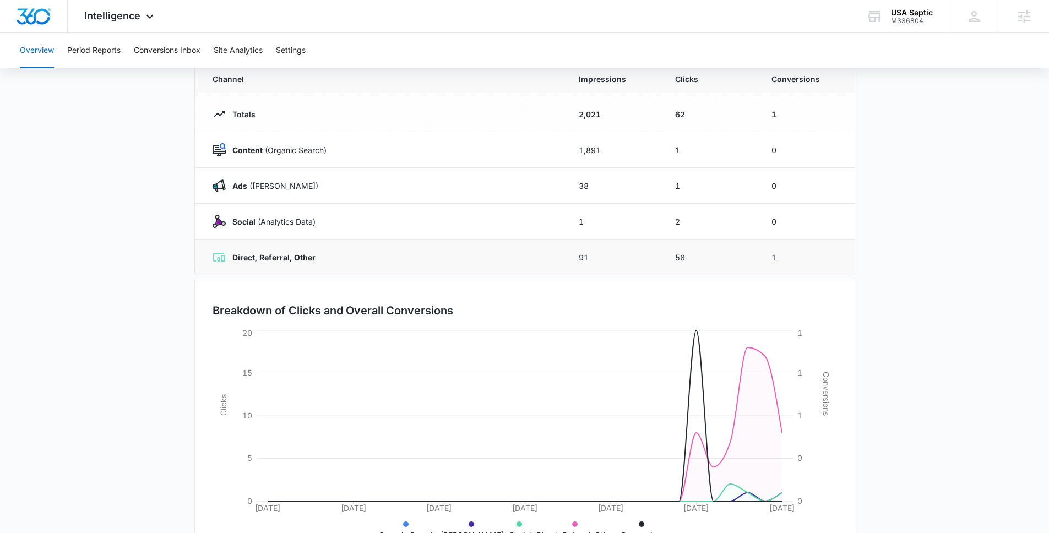
scroll to position [97, 0]
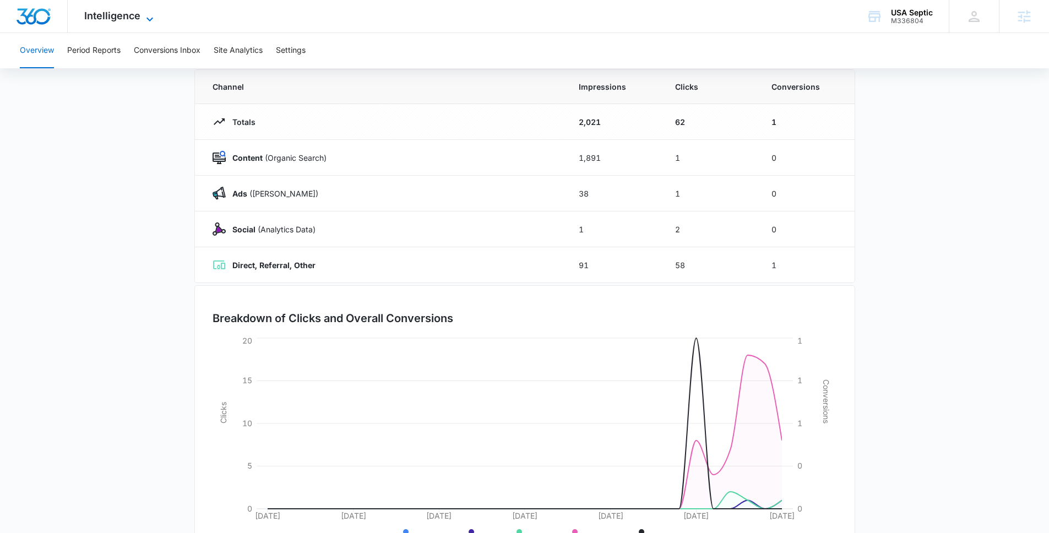
click at [145, 19] on icon at bounding box center [149, 19] width 13 height 13
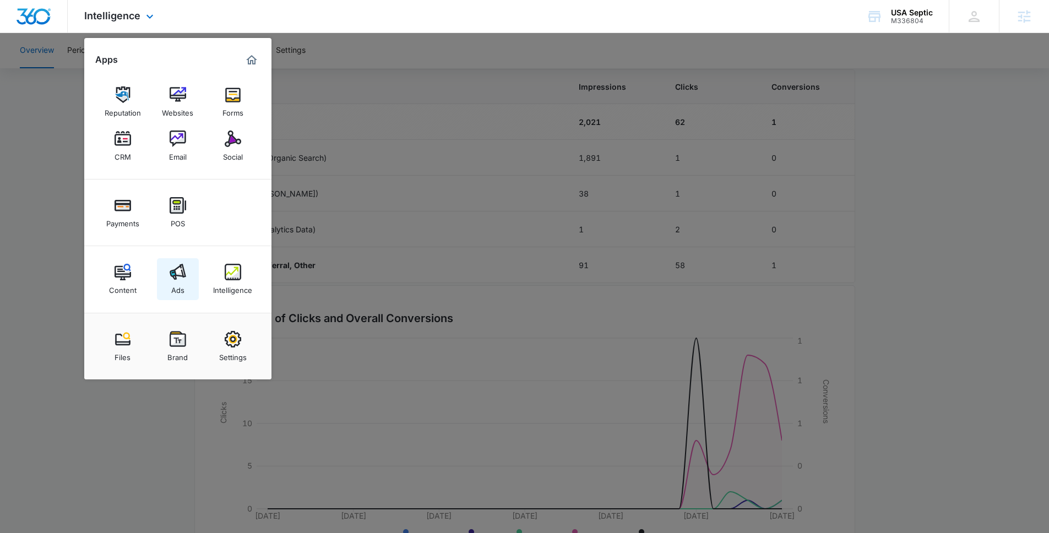
click at [185, 271] on img at bounding box center [178, 272] width 17 height 17
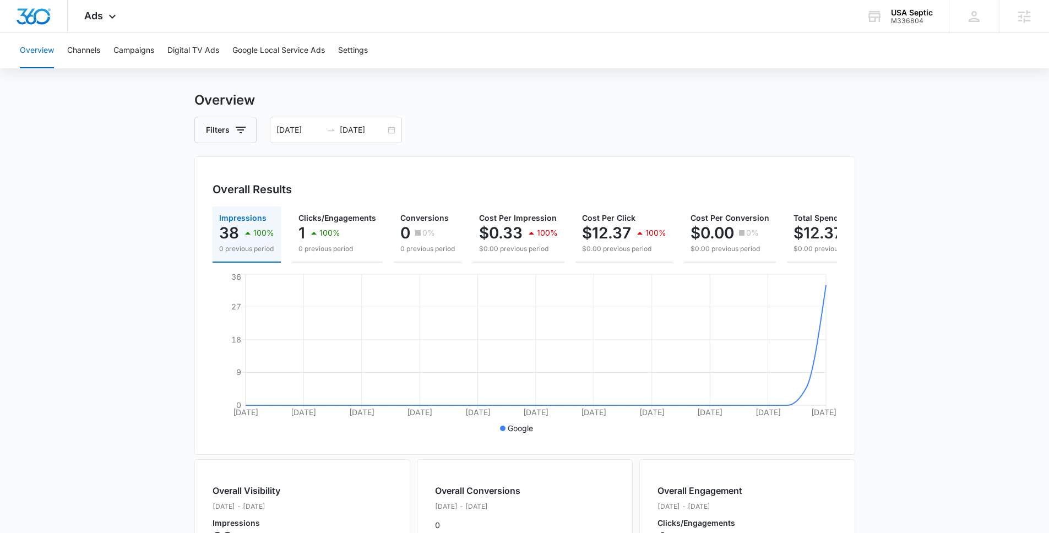
scroll to position [19, 0]
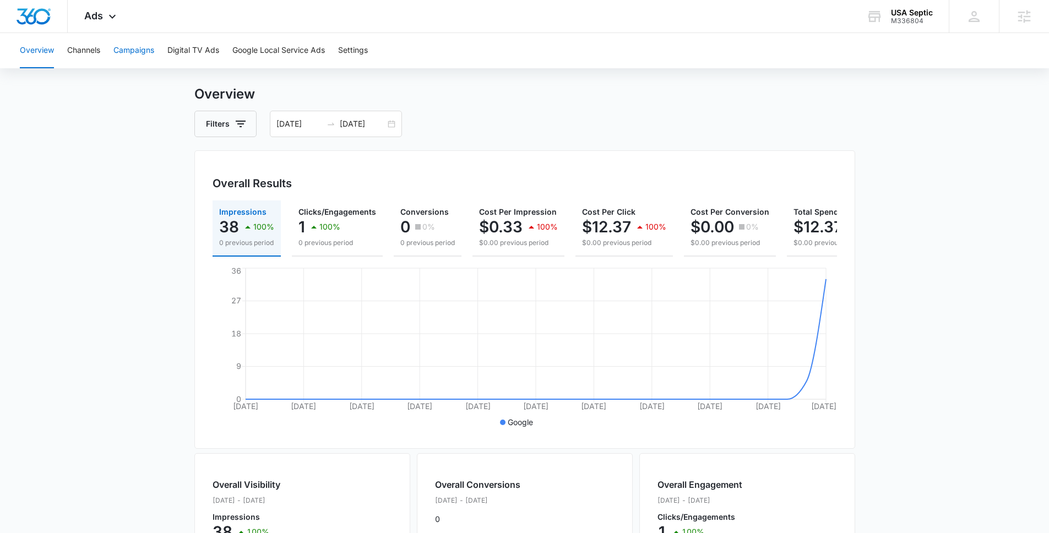
click at [136, 52] on button "Campaigns" at bounding box center [133, 50] width 41 height 35
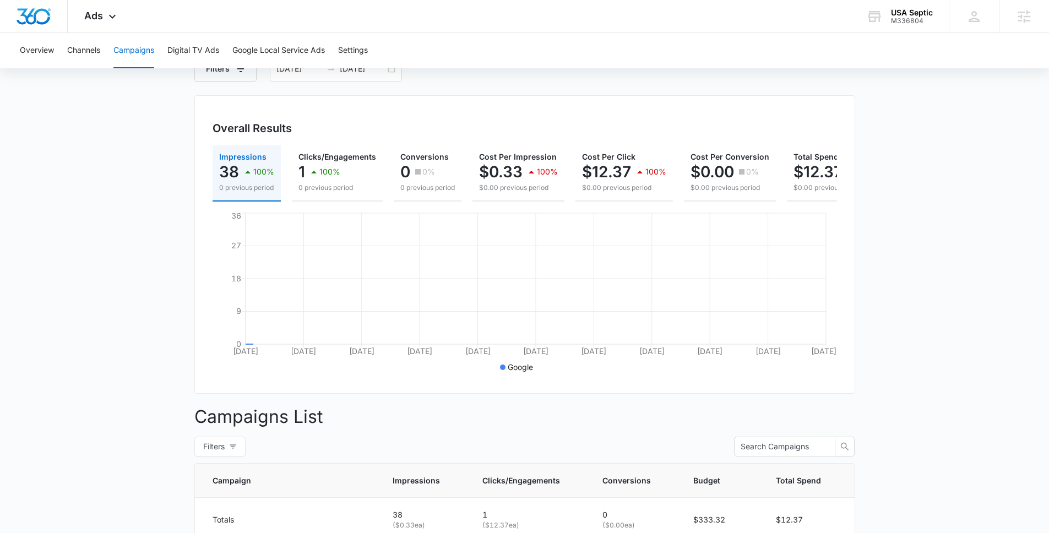
scroll to position [261, 0]
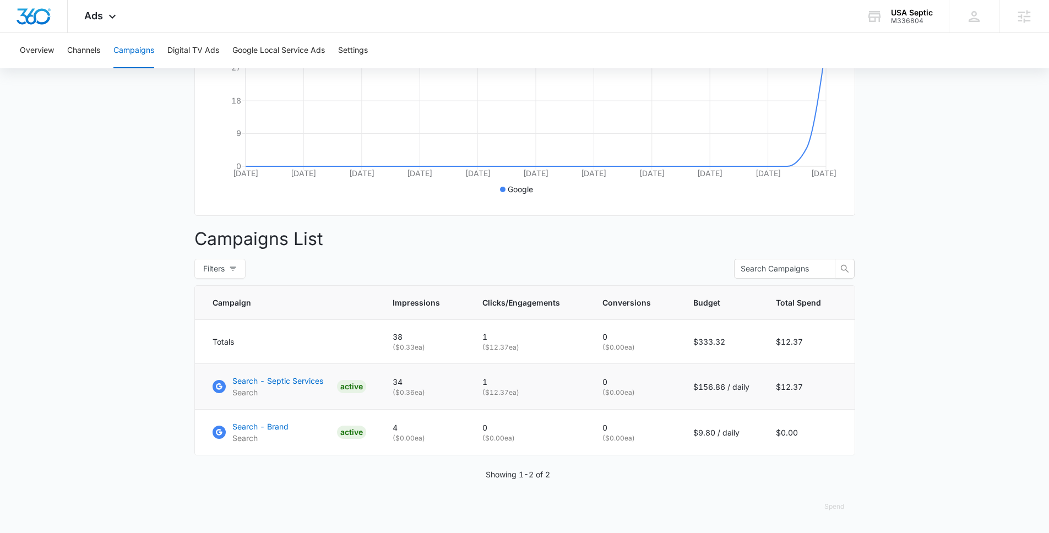
click at [499, 394] on p "( $12.37 ea)" at bounding box center [530, 393] width 94 height 10
click at [512, 402] on td "1 ( $12.37 ea)" at bounding box center [529, 387] width 120 height 46
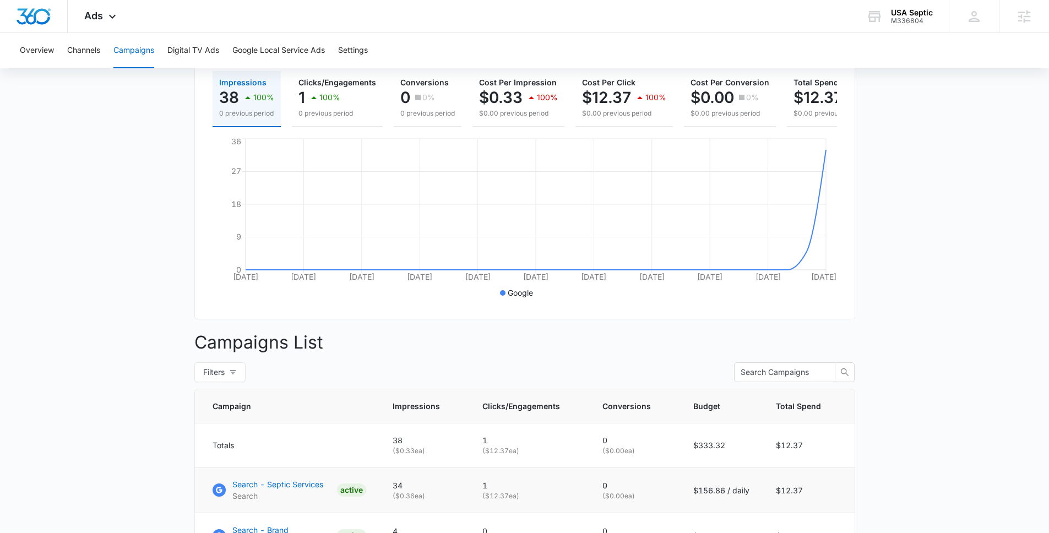
scroll to position [148, 0]
click at [110, 21] on icon at bounding box center [112, 19] width 13 height 13
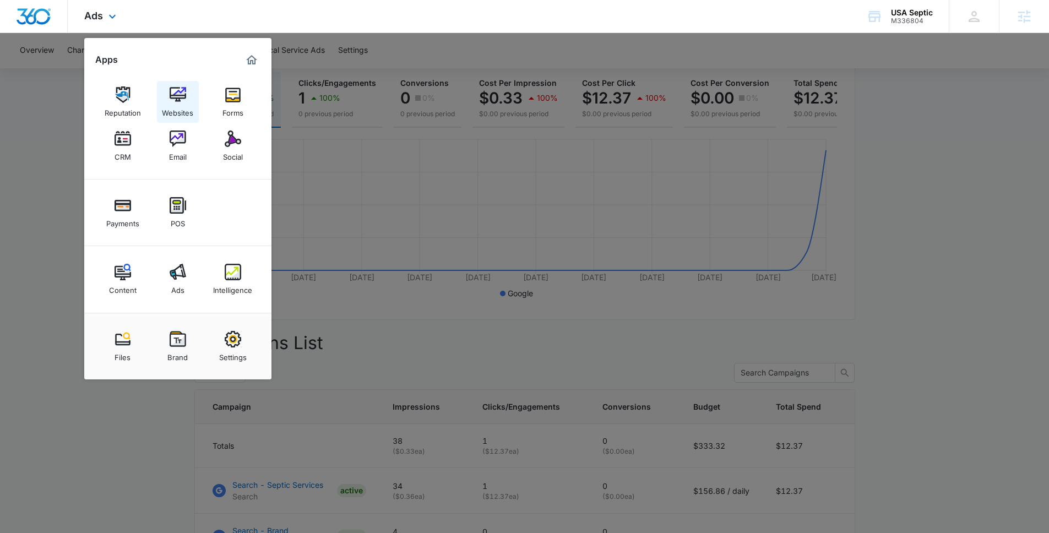
click at [179, 106] on div "Websites" at bounding box center [177, 110] width 31 height 14
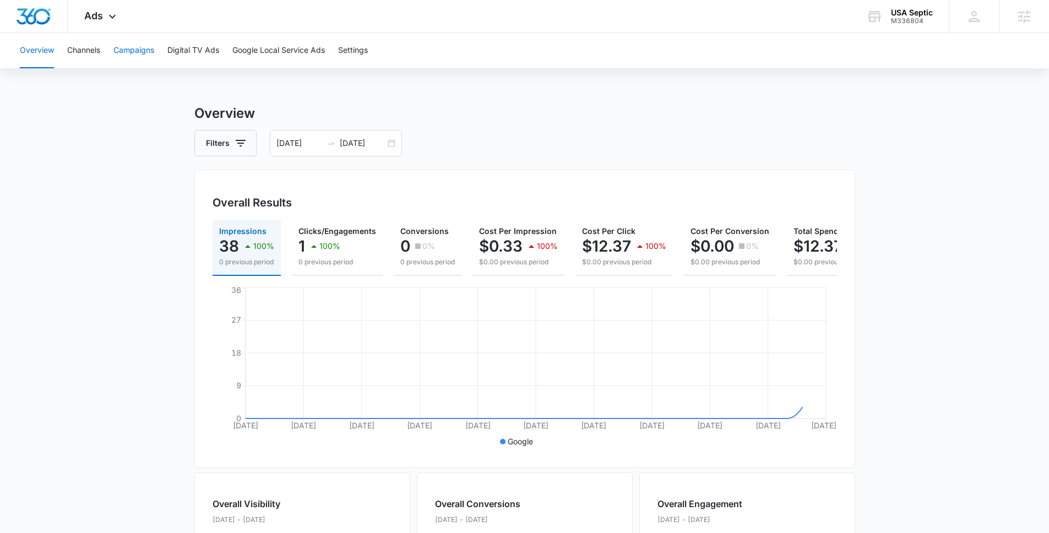
click at [136, 53] on button "Campaigns" at bounding box center [133, 50] width 41 height 35
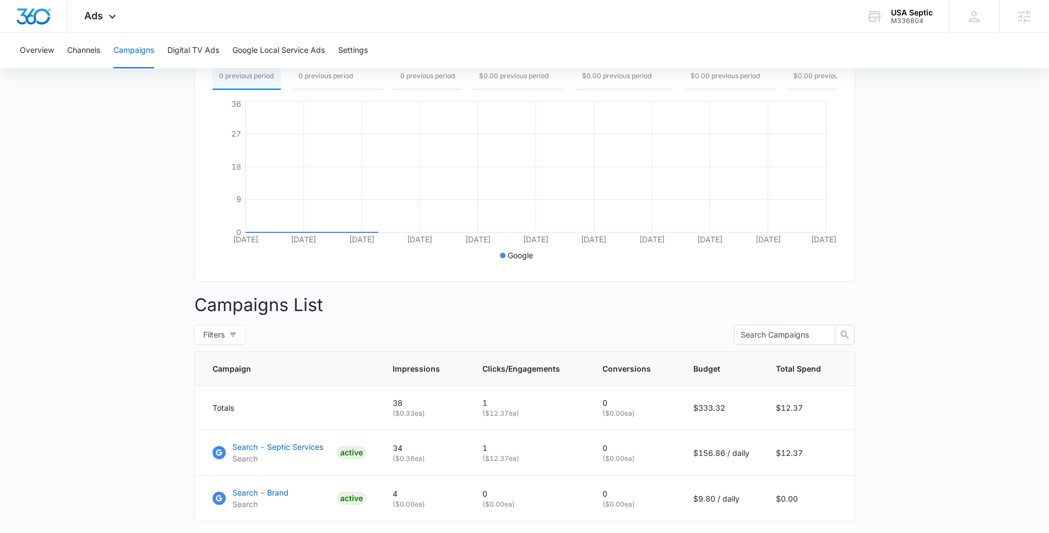
scroll to position [261, 0]
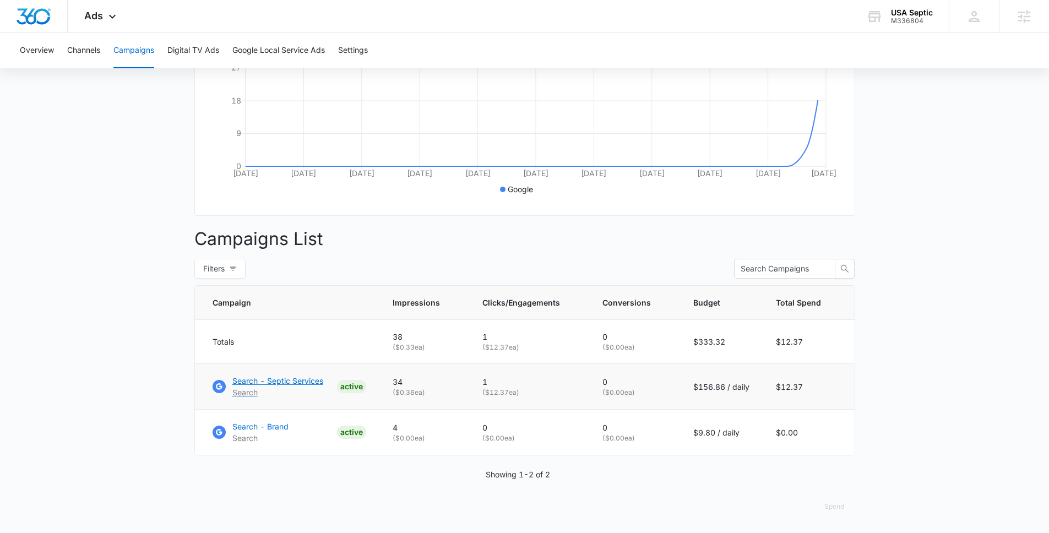
click at [300, 381] on p "Search - Septic Services" at bounding box center [277, 381] width 91 height 12
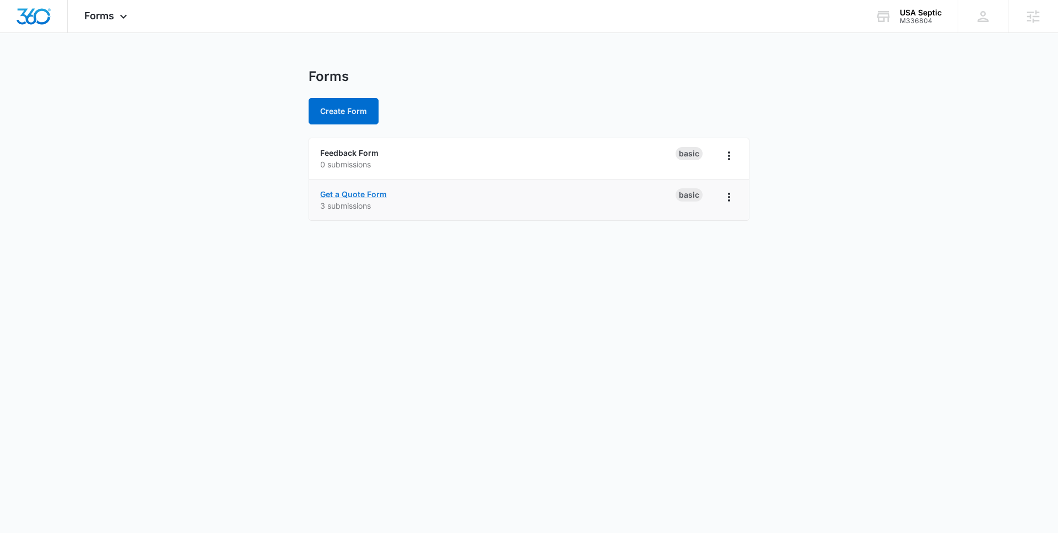
click at [364, 191] on link "Get a Quote Form" at bounding box center [353, 193] width 67 height 9
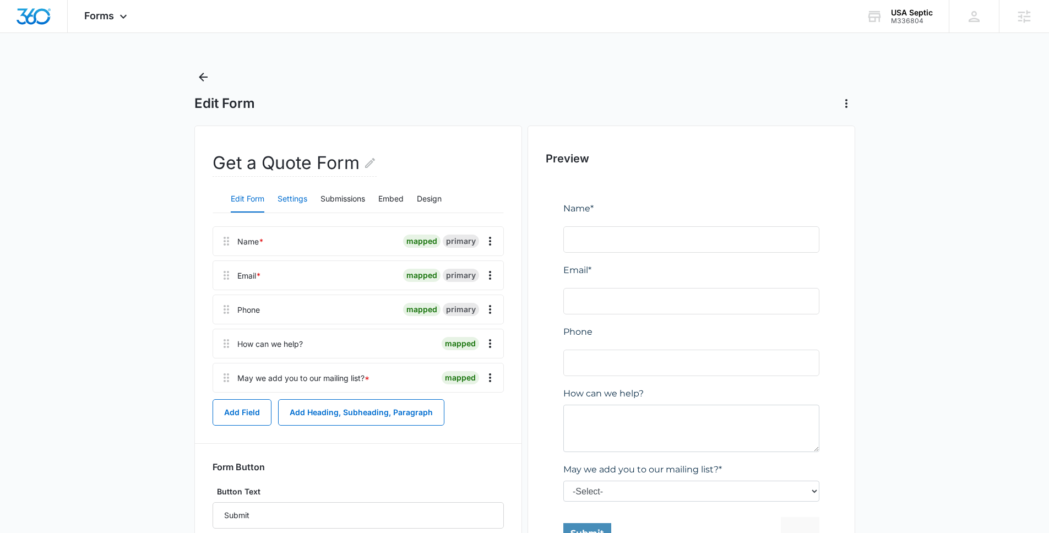
click at [291, 200] on button "Settings" at bounding box center [293, 199] width 30 height 26
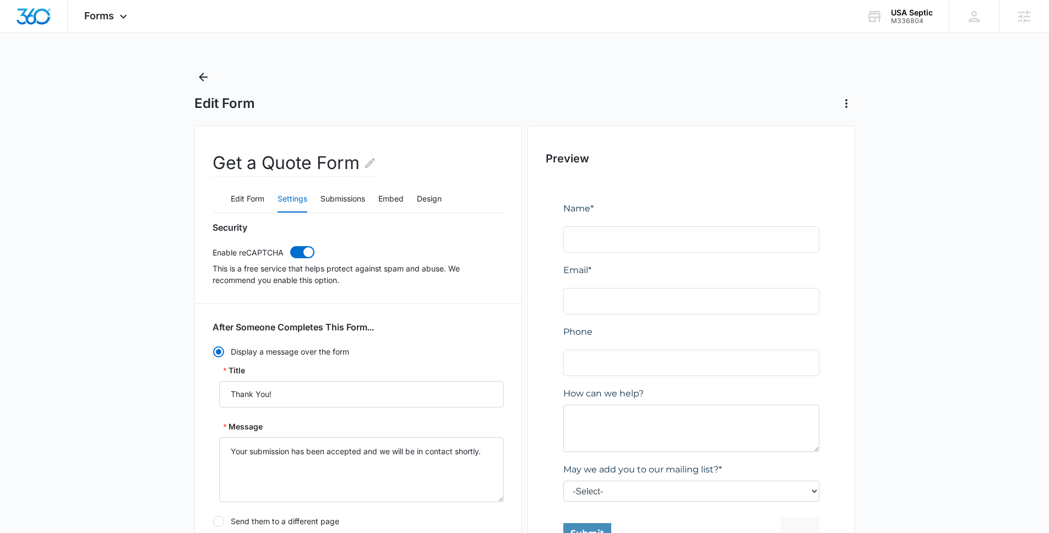
scroll to position [388, 0]
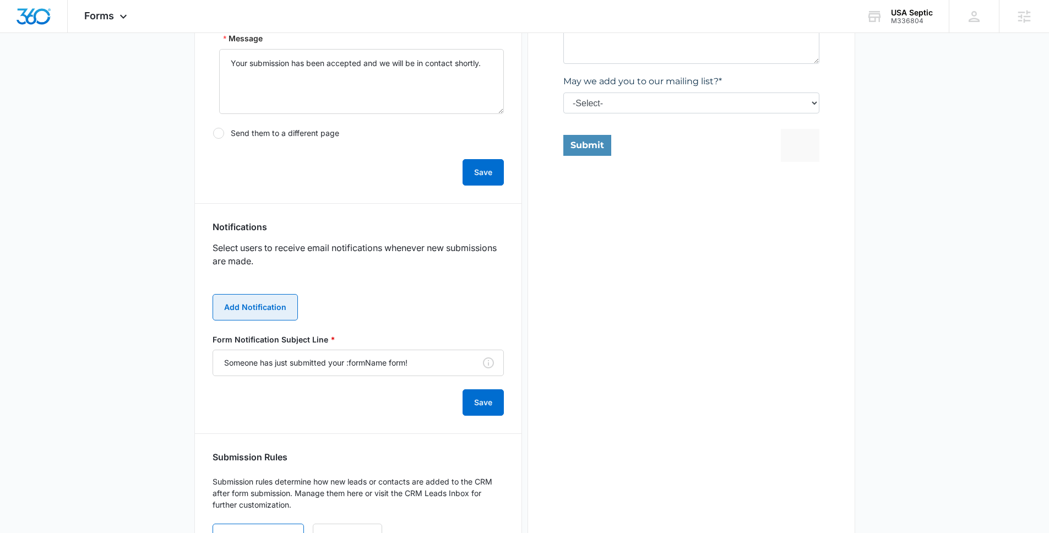
click at [269, 301] on button "Add Notification" at bounding box center [255, 307] width 85 height 26
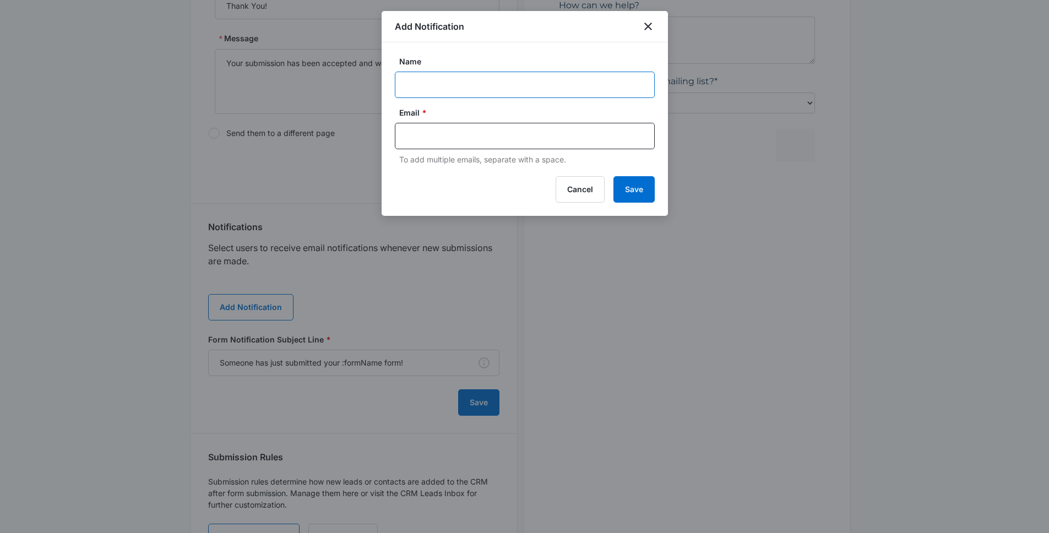
click at [477, 83] on input "Name" at bounding box center [525, 85] width 260 height 26
paste input "[EMAIL_ADDRESS][DOMAIN_NAME]"
type input "[EMAIL_ADDRESS][DOMAIN_NAME]"
click at [464, 131] on input "text" at bounding box center [526, 136] width 239 height 17
paste input "[EMAIL_ADDRESS][DOMAIN_NAME]"
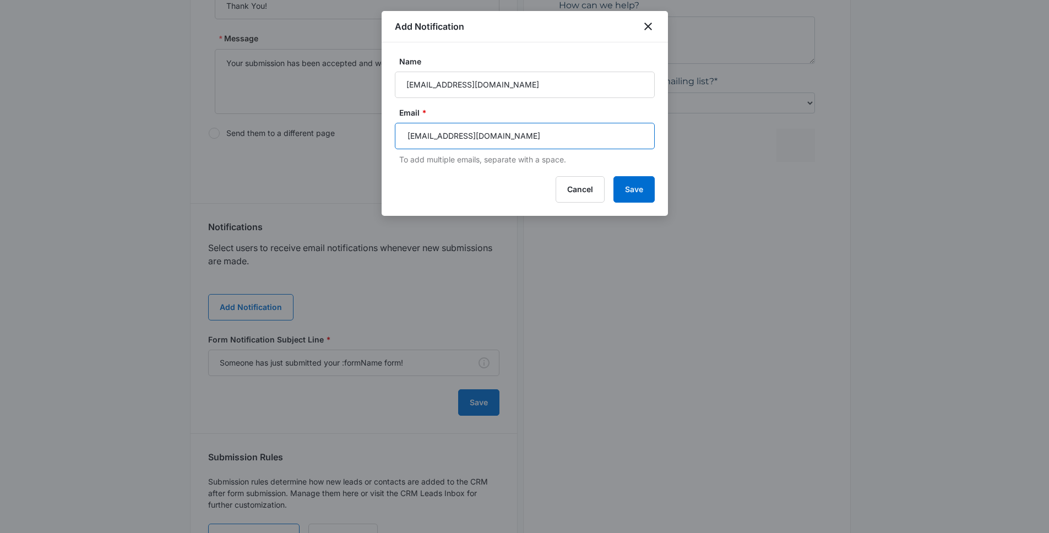
type input "[EMAIL_ADDRESS][DOMAIN_NAME]"
click at [613, 178] on div "Cancel Save" at bounding box center [525, 189] width 260 height 26
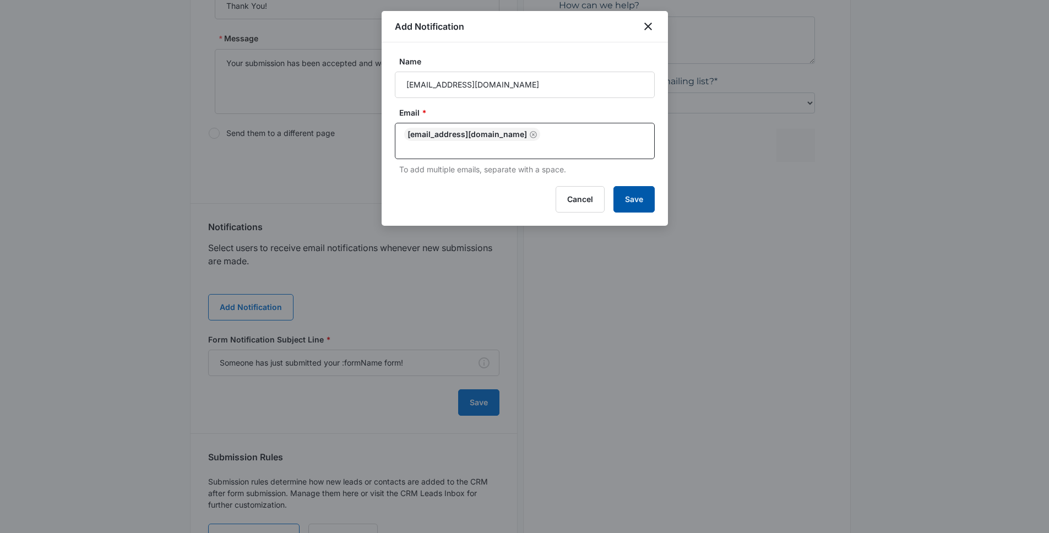
drag, startPoint x: 619, startPoint y: 179, endPoint x: 610, endPoint y: 177, distance: 9.0
click at [619, 186] on button "Save" at bounding box center [634, 199] width 41 height 26
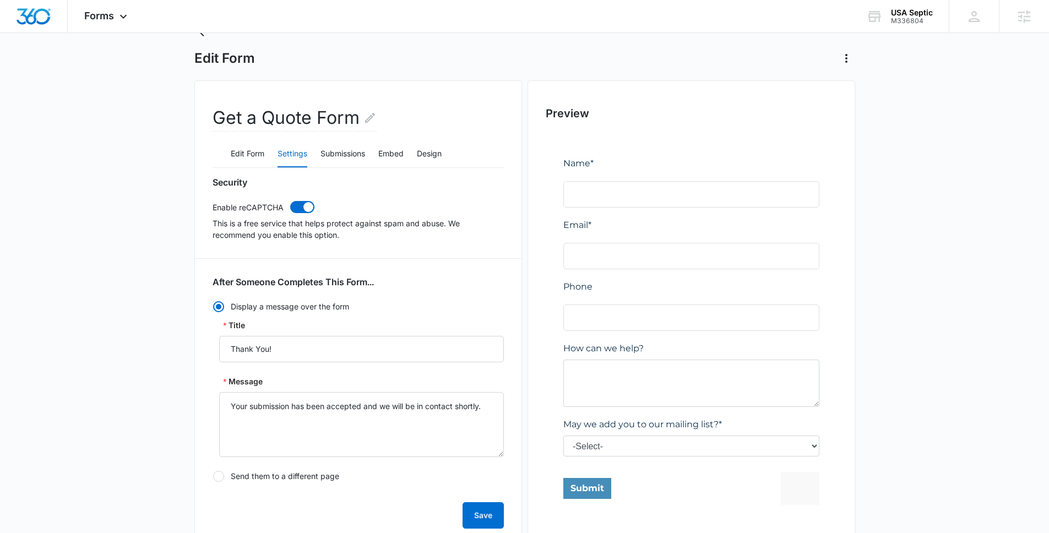
scroll to position [0, 0]
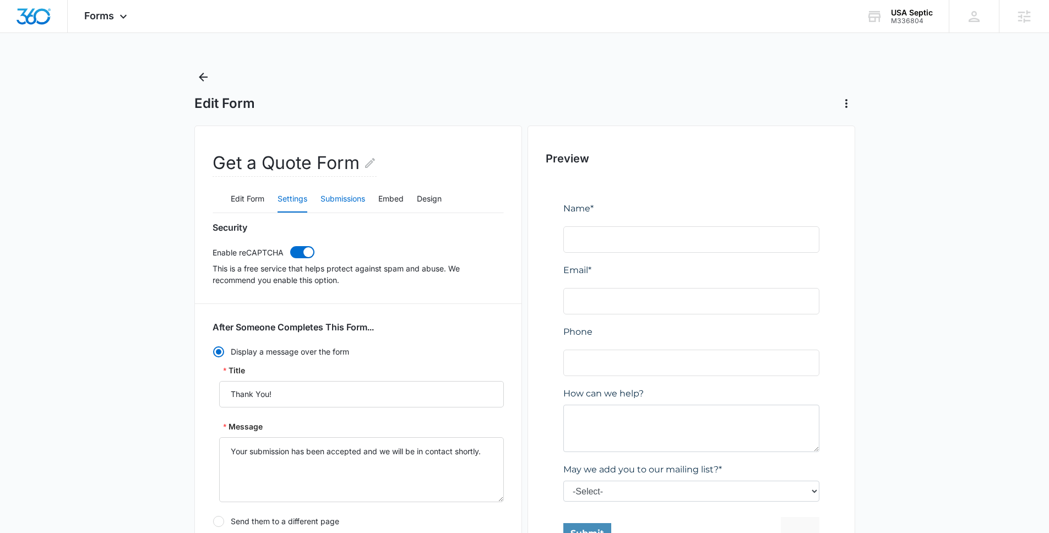
click at [354, 199] on button "Submissions" at bounding box center [343, 199] width 45 height 26
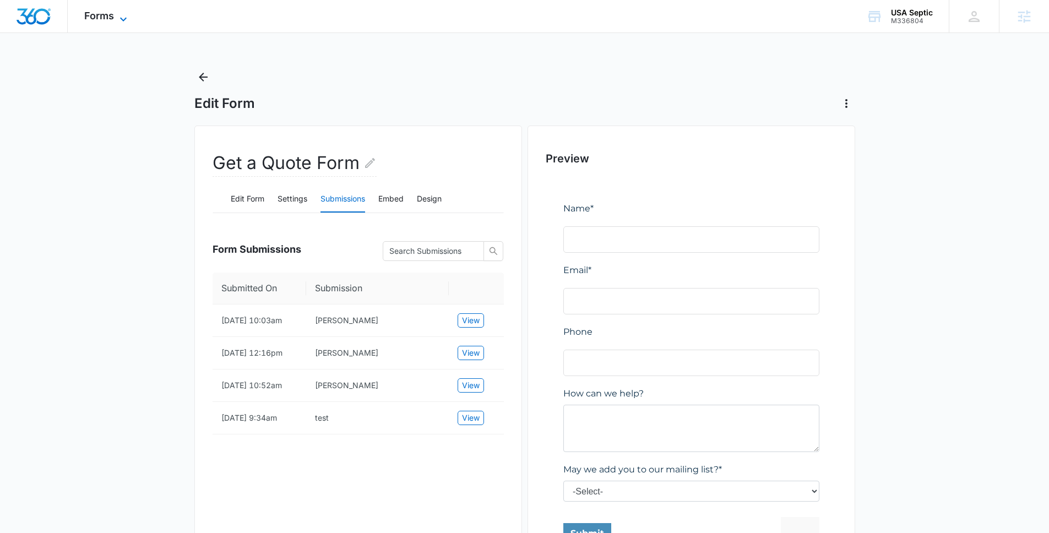
click at [107, 21] on span "Forms" at bounding box center [99, 16] width 30 height 12
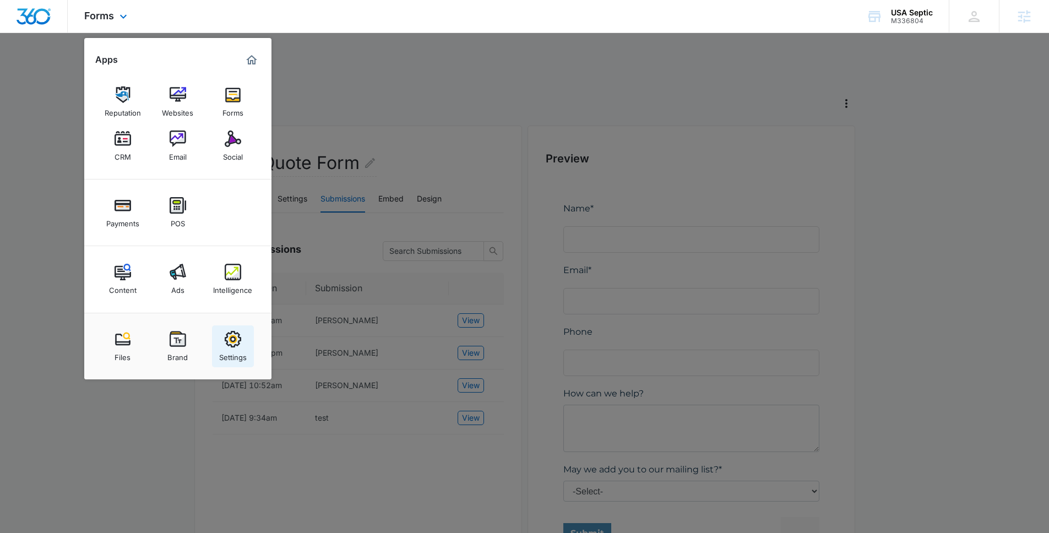
click at [236, 344] on img at bounding box center [233, 339] width 17 height 17
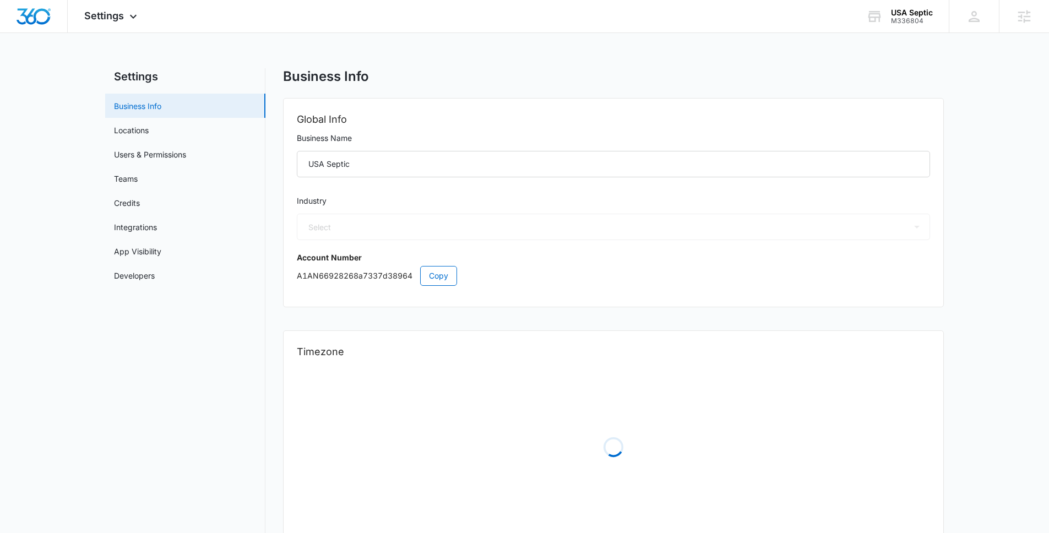
select select "8"
select select "US"
select select "America/Los_Angeles"
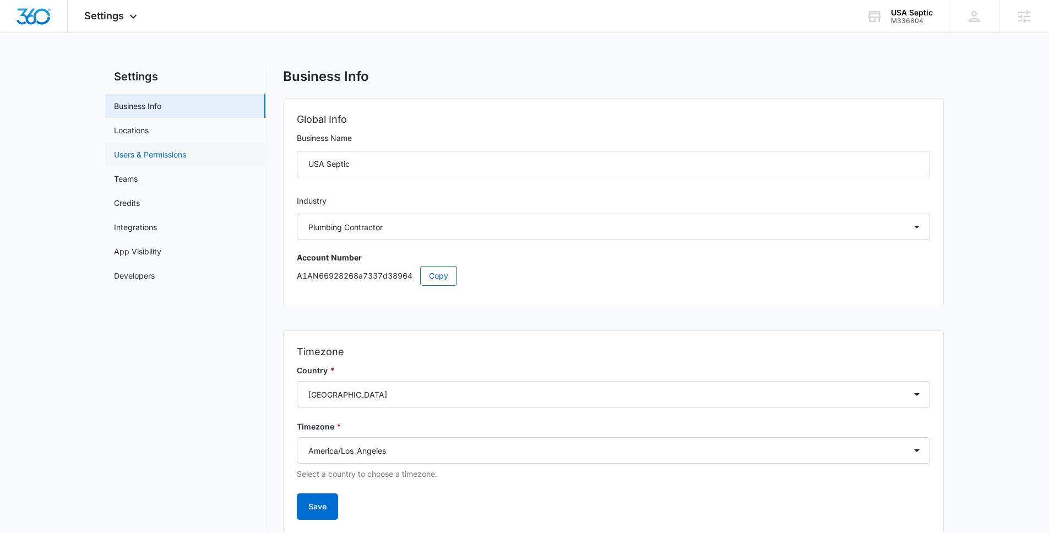
click at [183, 158] on link "Users & Permissions" at bounding box center [150, 155] width 72 height 12
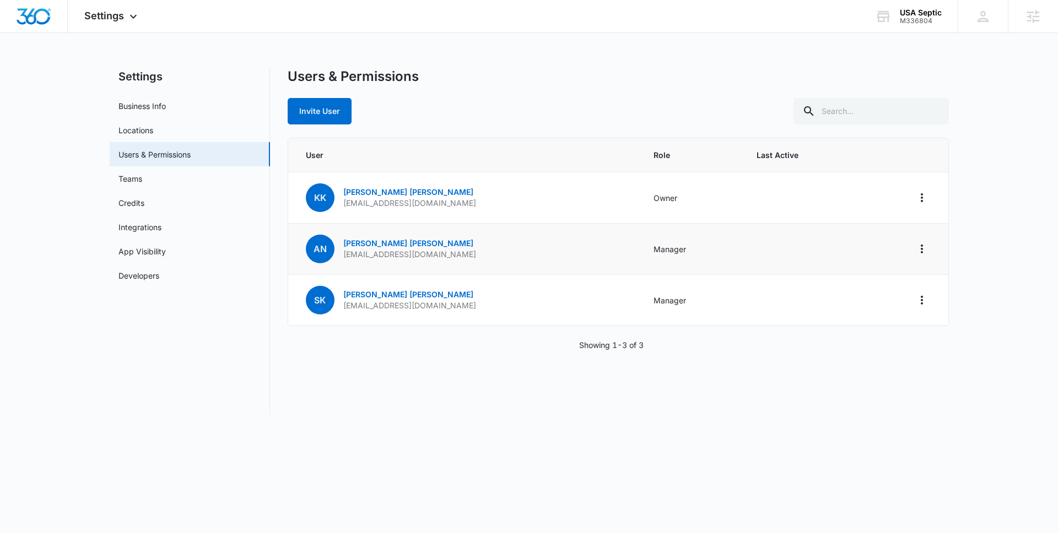
click at [344, 258] on p "[EMAIL_ADDRESS][DOMAIN_NAME]" at bounding box center [409, 254] width 133 height 11
drag, startPoint x: 367, startPoint y: 259, endPoint x: 413, endPoint y: 260, distance: 45.7
click at [413, 260] on div "AN [PERSON_NAME] [EMAIL_ADDRESS][DOMAIN_NAME]" at bounding box center [391, 249] width 170 height 29
copy p "[EMAIL_ADDRESS][DOMAIN_NAME]"
click at [130, 26] on div "Settings Apps Reputation Websites Forms CRM Email Social Payments POS Content A…" at bounding box center [112, 16] width 89 height 33
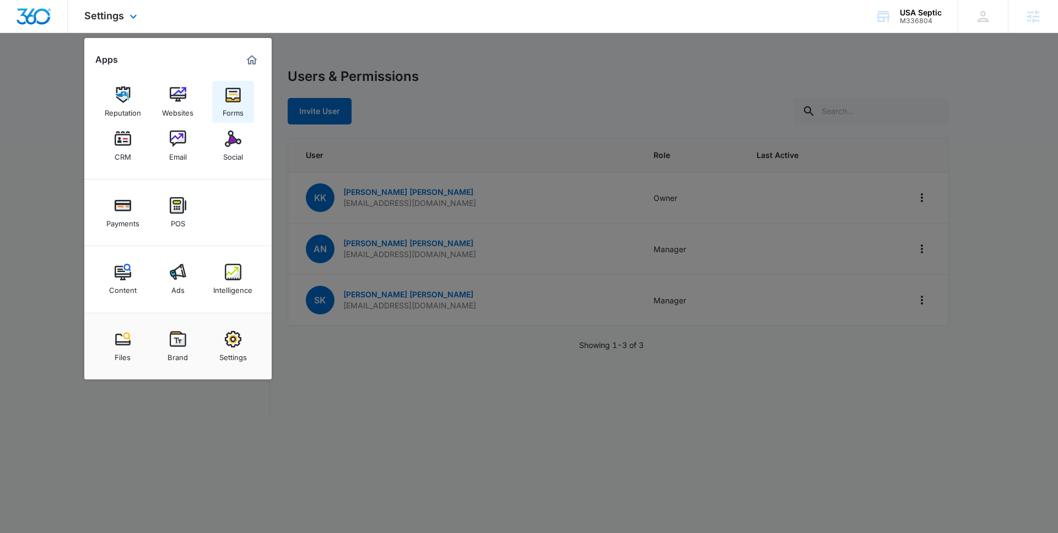
click at [223, 106] on div "Forms" at bounding box center [233, 110] width 21 height 14
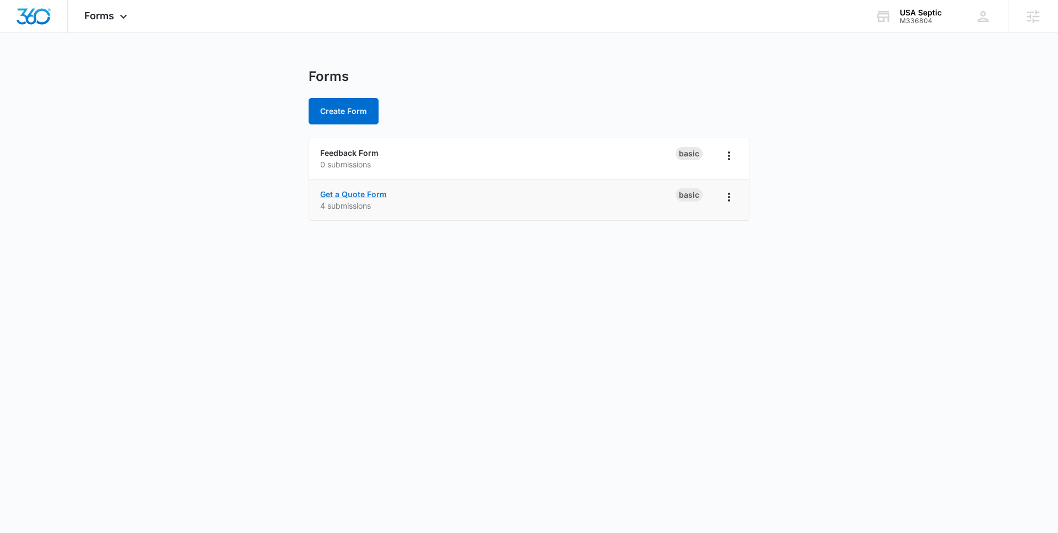
click at [354, 197] on link "Get a Quote Form" at bounding box center [353, 193] width 67 height 9
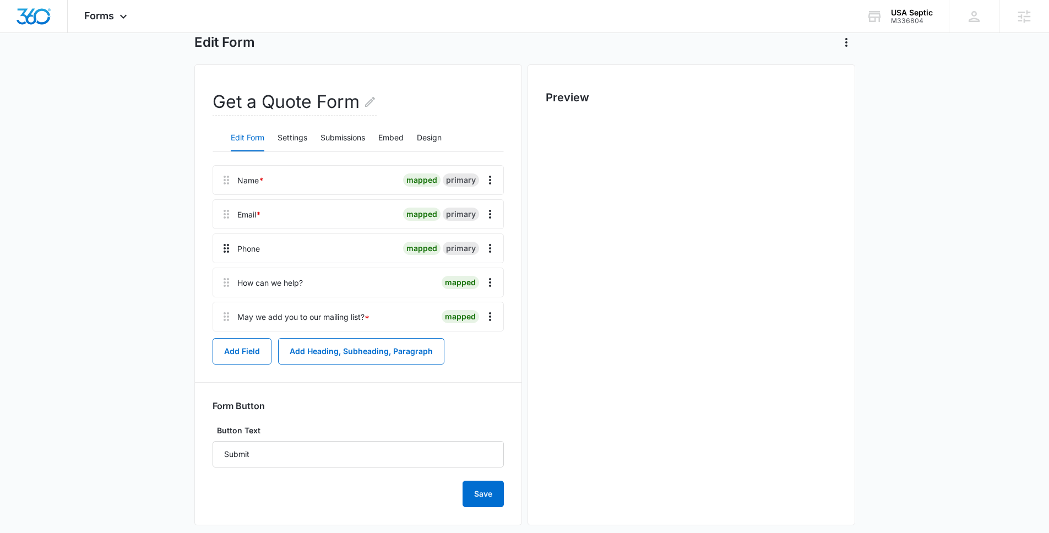
scroll to position [75, 0]
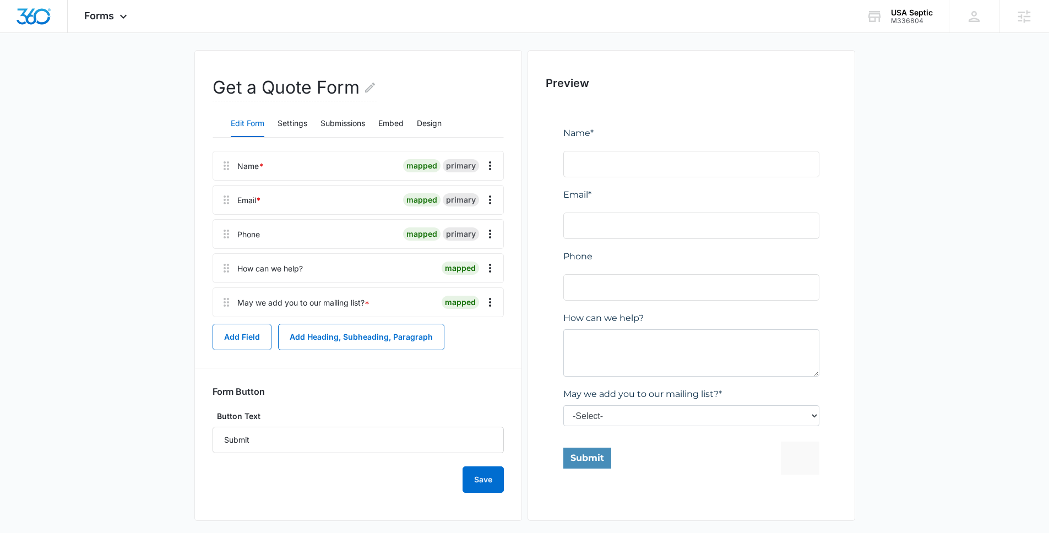
click at [308, 123] on div "Edit Form Settings Submissions Embed Design" at bounding box center [358, 124] width 291 height 28
click at [290, 133] on button "Settings" at bounding box center [293, 124] width 30 height 26
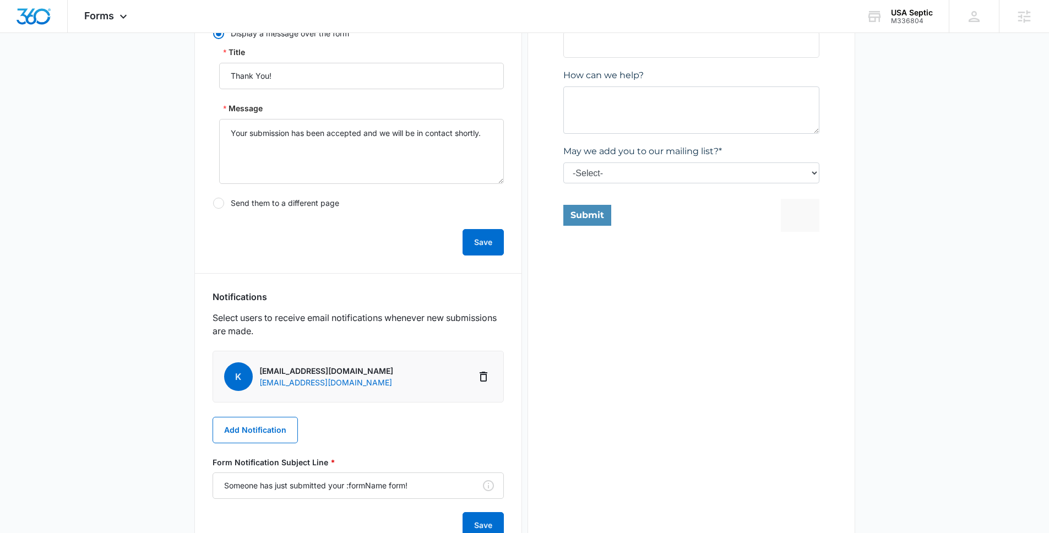
scroll to position [326, 0]
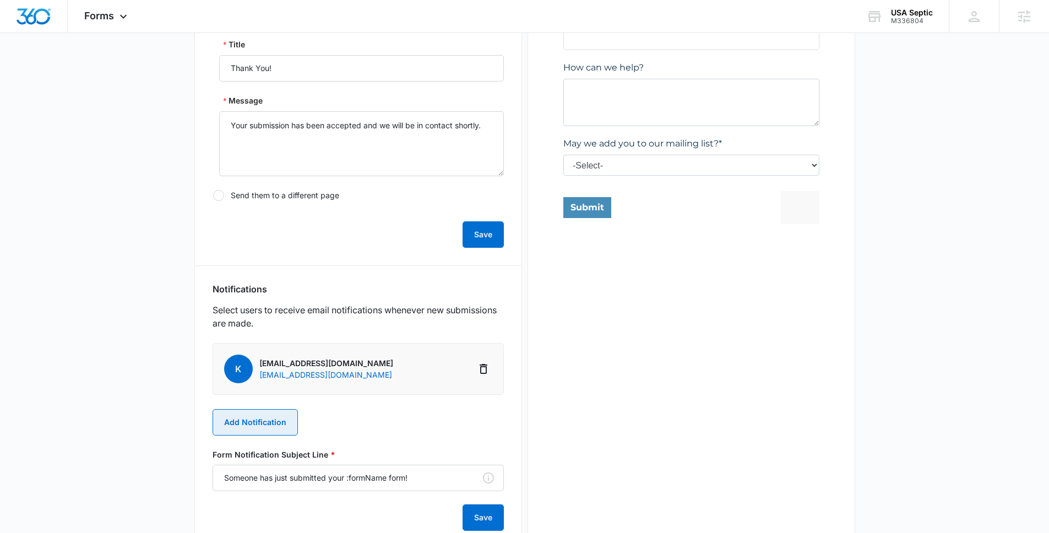
click at [291, 415] on button "Add Notification" at bounding box center [255, 422] width 85 height 26
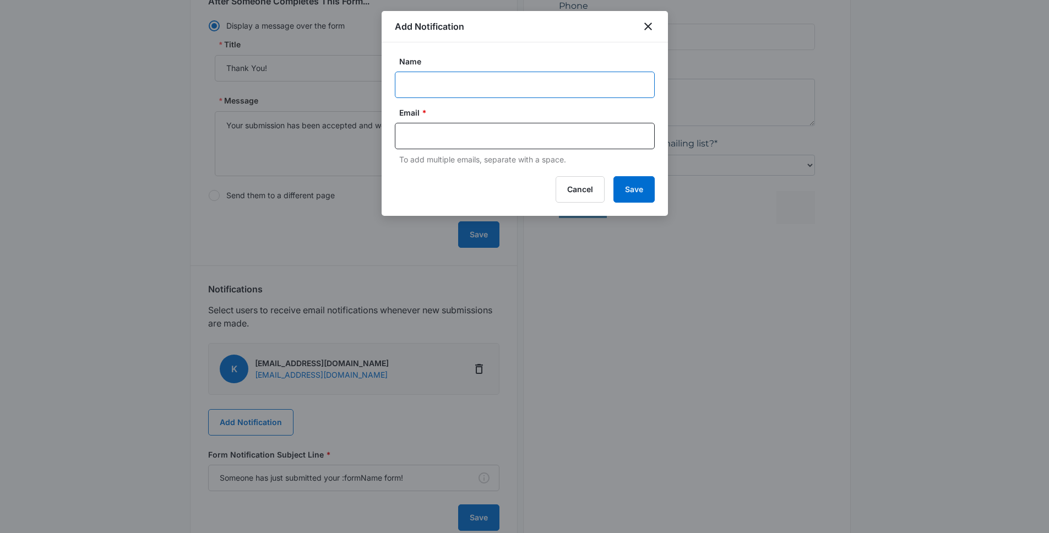
click at [468, 79] on input "Name" at bounding box center [525, 85] width 260 height 26
paste input "[EMAIL_ADDRESS][DOMAIN_NAME]"
type input "[EMAIL_ADDRESS][DOMAIN_NAME]"
click at [428, 141] on input "text" at bounding box center [526, 136] width 239 height 17
paste input "[EMAIL_ADDRESS][DOMAIN_NAME]"
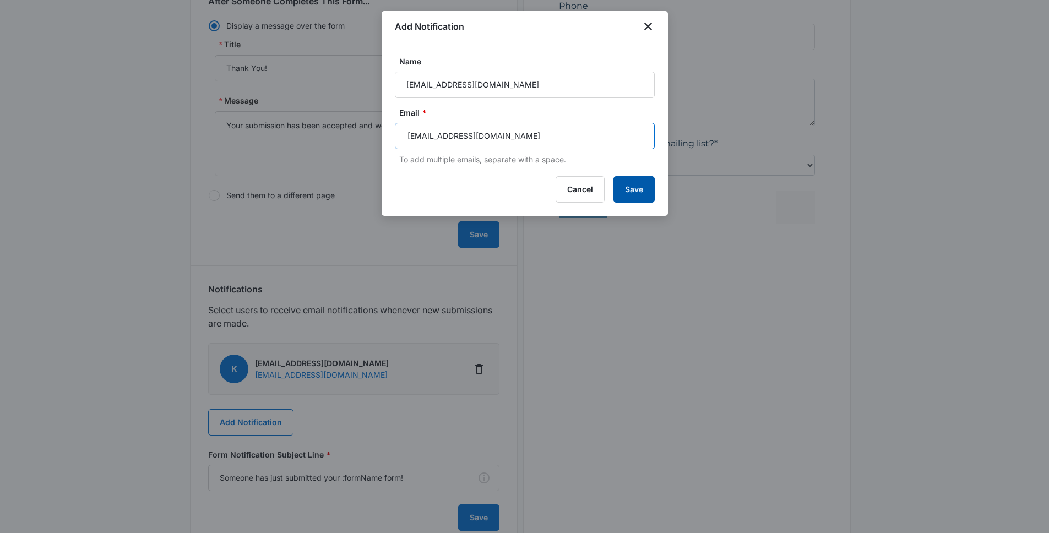
type input "[EMAIL_ADDRESS][DOMAIN_NAME]"
click at [628, 183] on button "Save" at bounding box center [634, 189] width 41 height 26
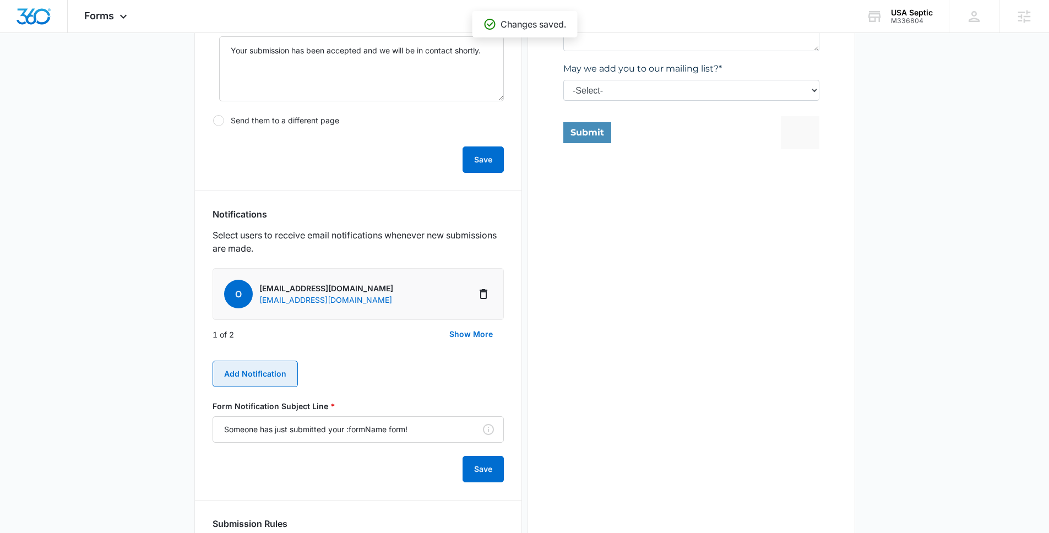
scroll to position [525, 0]
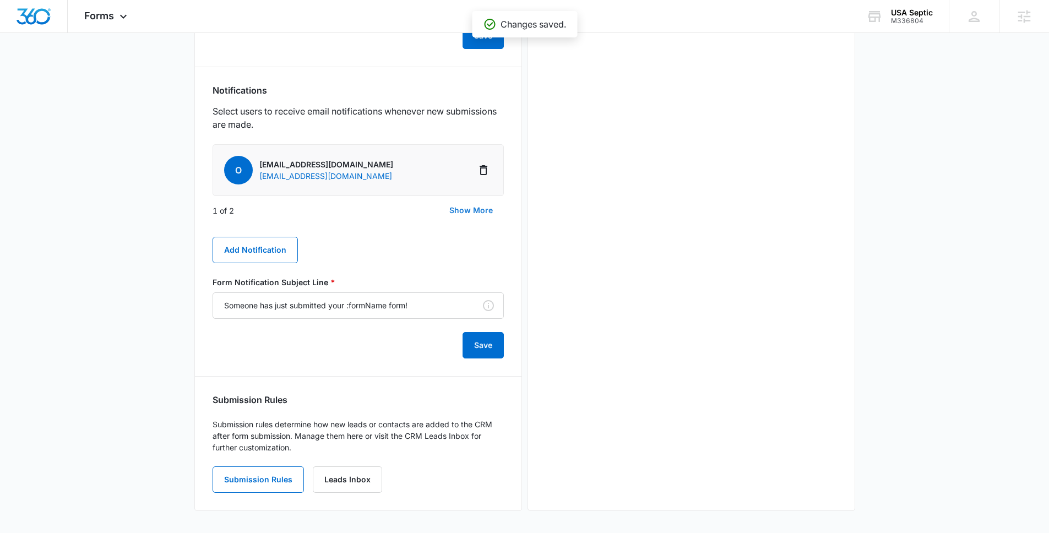
click at [470, 203] on button "Show More" at bounding box center [471, 210] width 66 height 26
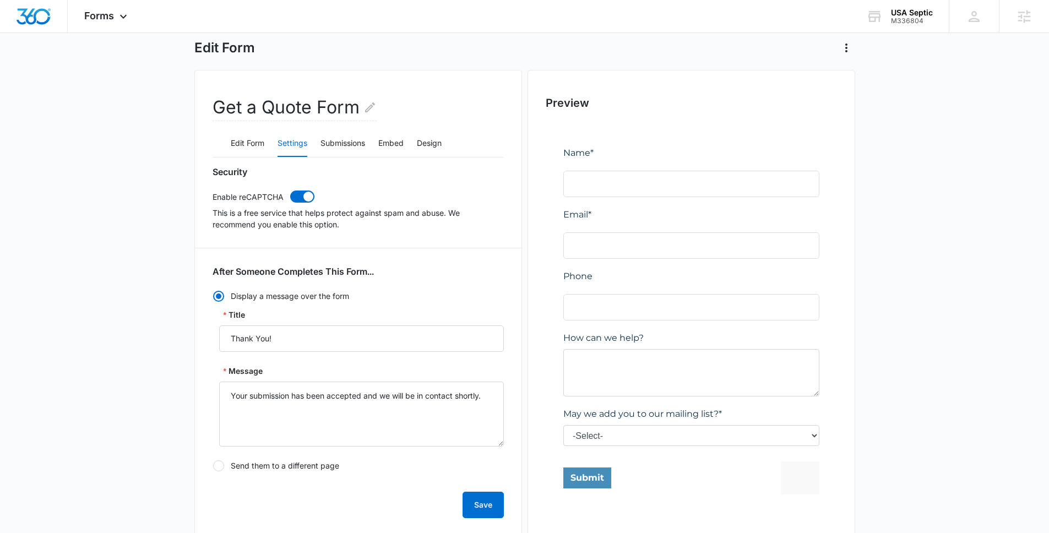
scroll to position [0, 0]
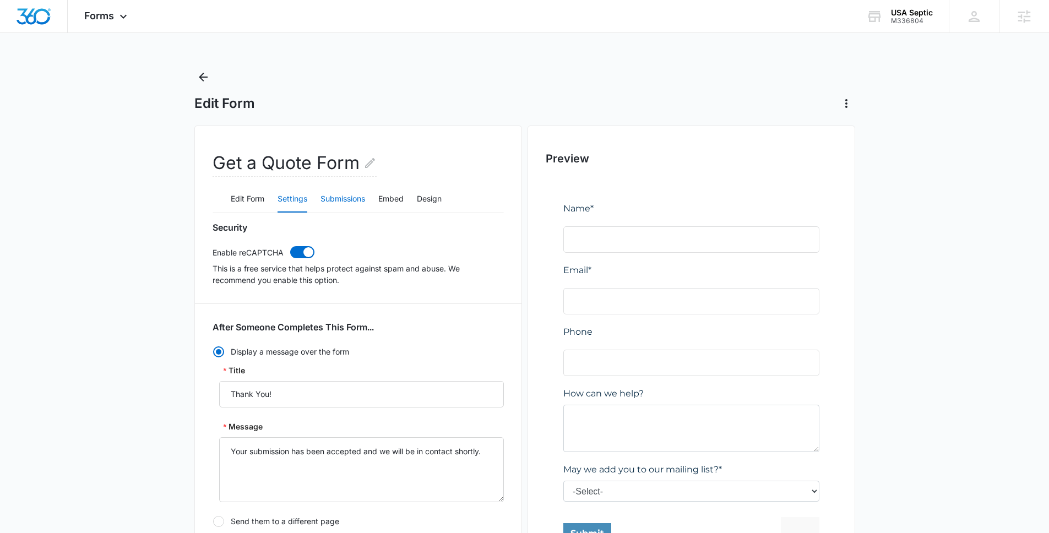
click at [351, 207] on button "Submissions" at bounding box center [343, 199] width 45 height 26
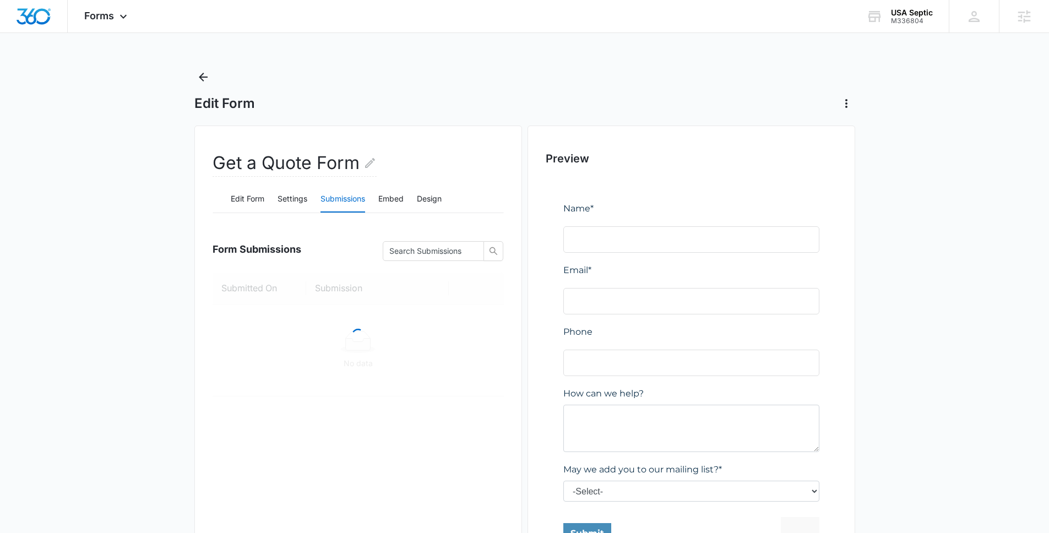
scroll to position [85, 0]
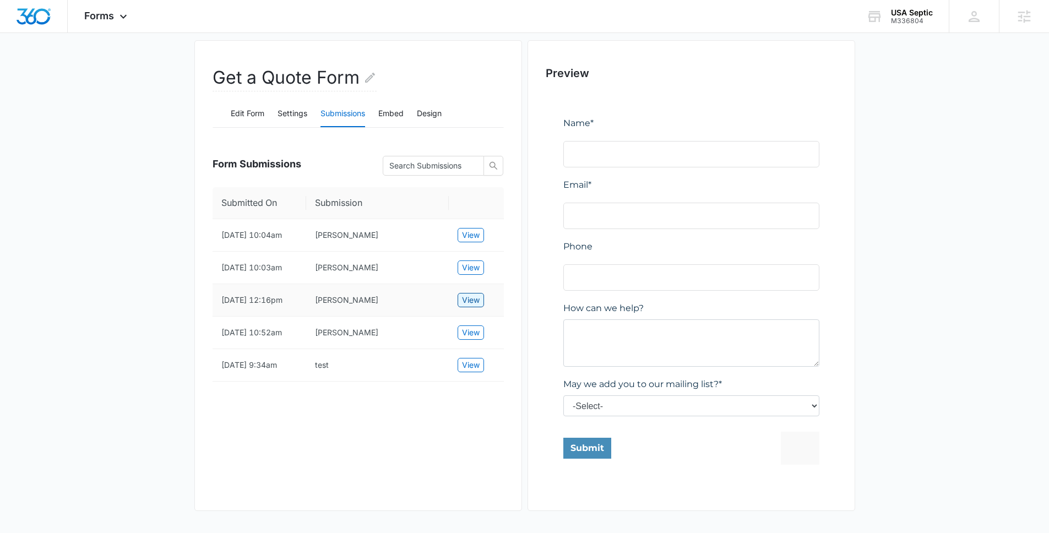
click at [478, 305] on span "View" at bounding box center [471, 300] width 18 height 12
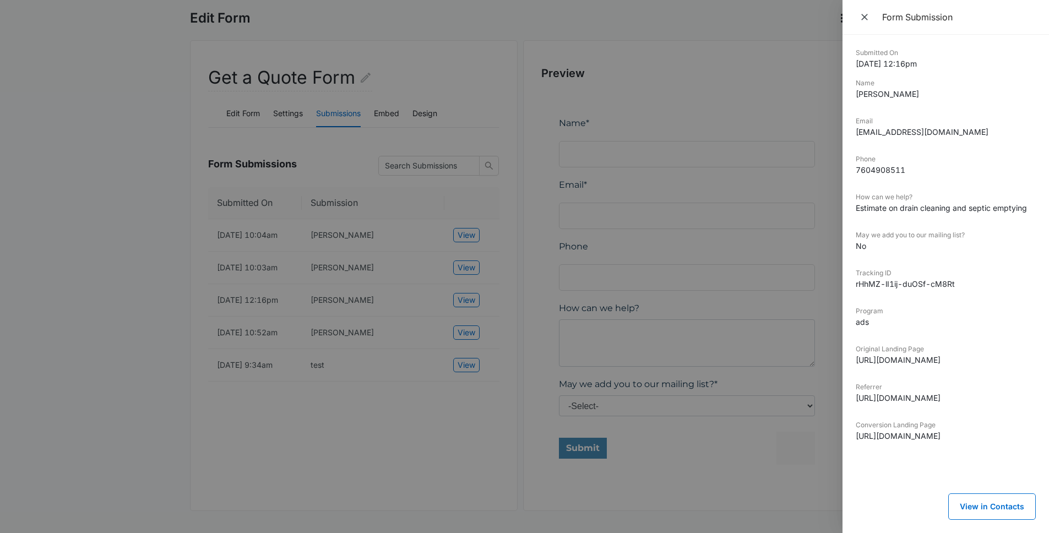
click at [929, 61] on dd "[DATE] 12:16pm" at bounding box center [946, 64] width 180 height 12
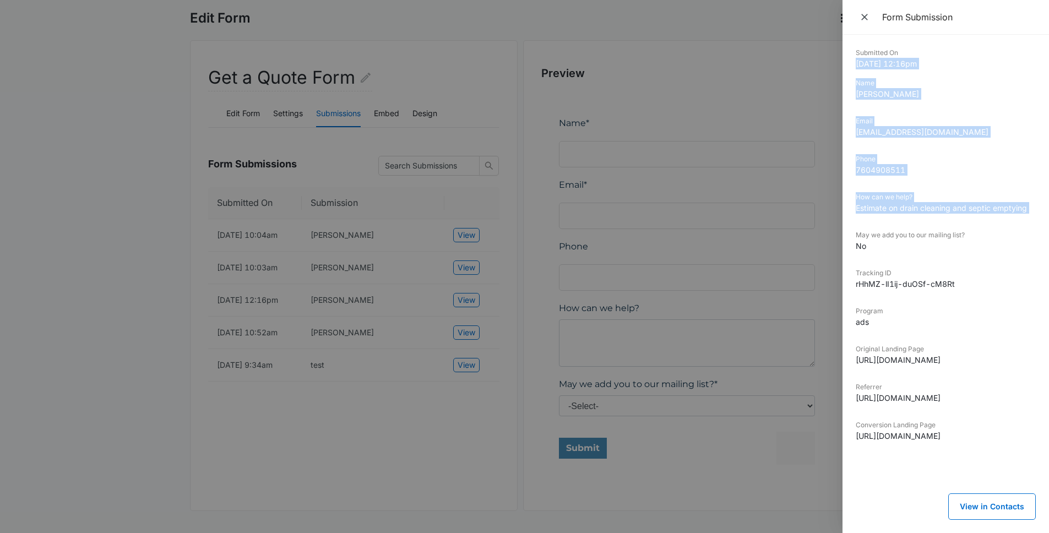
scroll to position [0, 57]
drag, startPoint x: 929, startPoint y: 61, endPoint x: 1020, endPoint y: 213, distance: 177.3
click at [1020, 213] on div "Submitted On [DATE] 12:16pm Name [PERSON_NAME] Email [EMAIL_ADDRESS][DOMAIN_NAM…" at bounding box center [946, 284] width 207 height 499
copy dl "[DATE] 12:16pm Name [PERSON_NAME] Email [EMAIL_ADDRESS][DOMAIN_NAME] Phone [PHO…"
click at [173, 257] on div at bounding box center [524, 266] width 1049 height 533
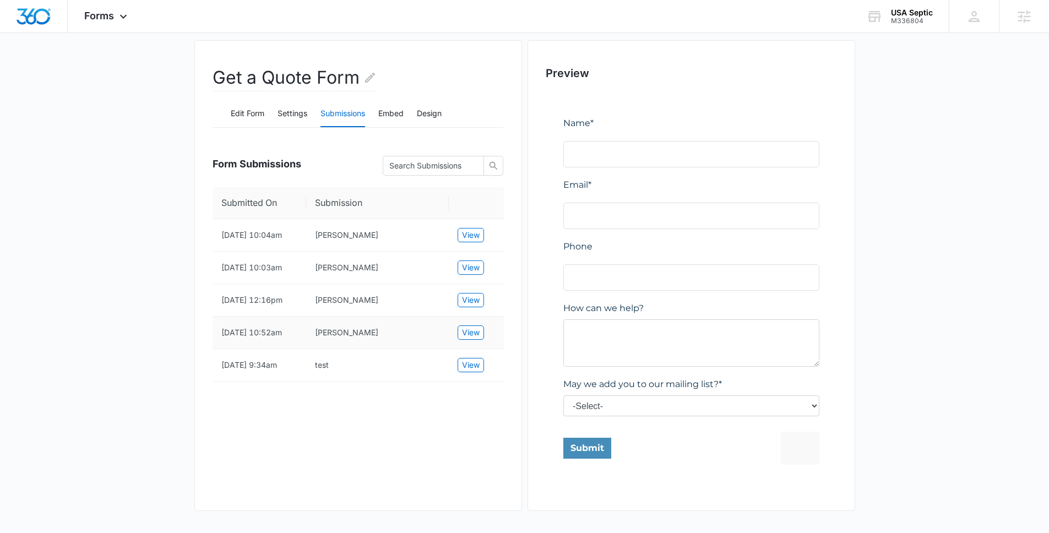
click at [454, 342] on td "View" at bounding box center [476, 333] width 55 height 33
click at [459, 340] on button "View" at bounding box center [471, 333] width 26 height 14
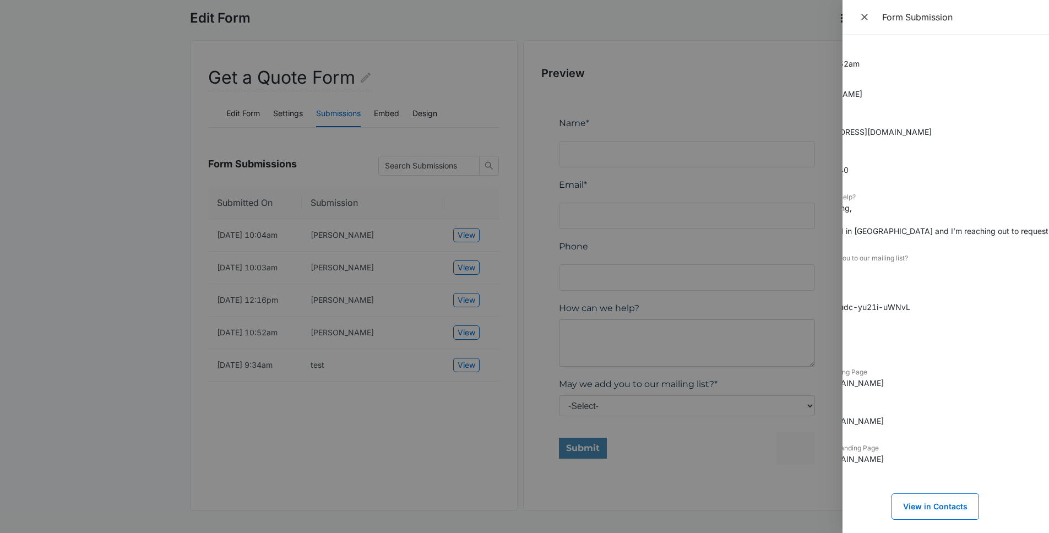
click at [956, 238] on div "How can we help? Good morning, I am located in [GEOGRAPHIC_DATA] and I’m reachi…" at bounding box center [889, 218] width 180 height 52
click at [960, 230] on dd "Good morning, I am located in [GEOGRAPHIC_DATA] and I’m reaching out to request…" at bounding box center [889, 219] width 180 height 35
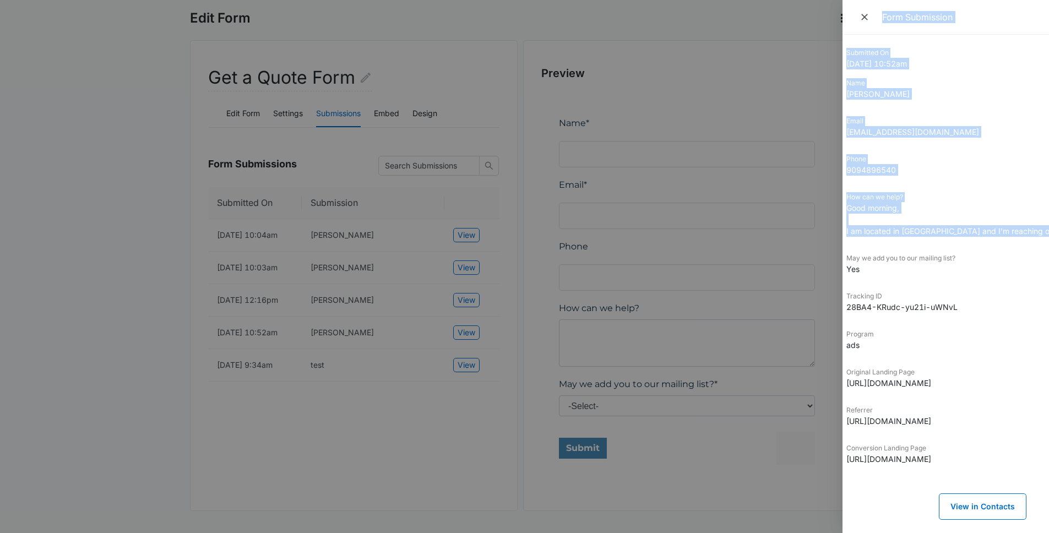
scroll to position [0, 0]
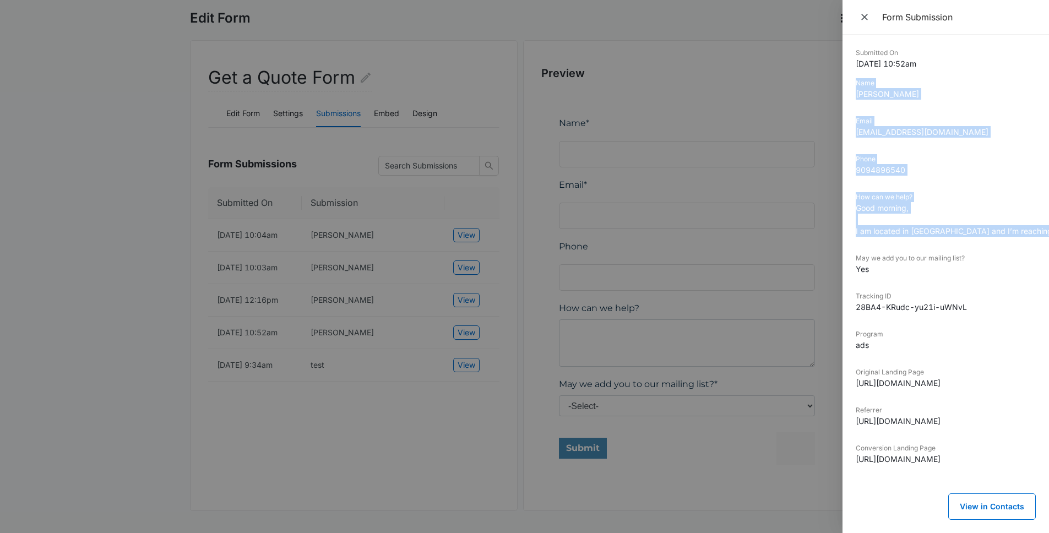
drag, startPoint x: 960, startPoint y: 230, endPoint x: 858, endPoint y: 84, distance: 178.3
click at [858, 84] on dl "Submitted On [DATE] 10:52am Name [PERSON_NAME] Email [EMAIL_ADDRESS][DOMAIN_NAM…" at bounding box center [946, 265] width 180 height 434
copy dl "Name [PERSON_NAME] Email [EMAIL_ADDRESS][DOMAIN_NAME] Phone [PHONE_NUMBER] How …"
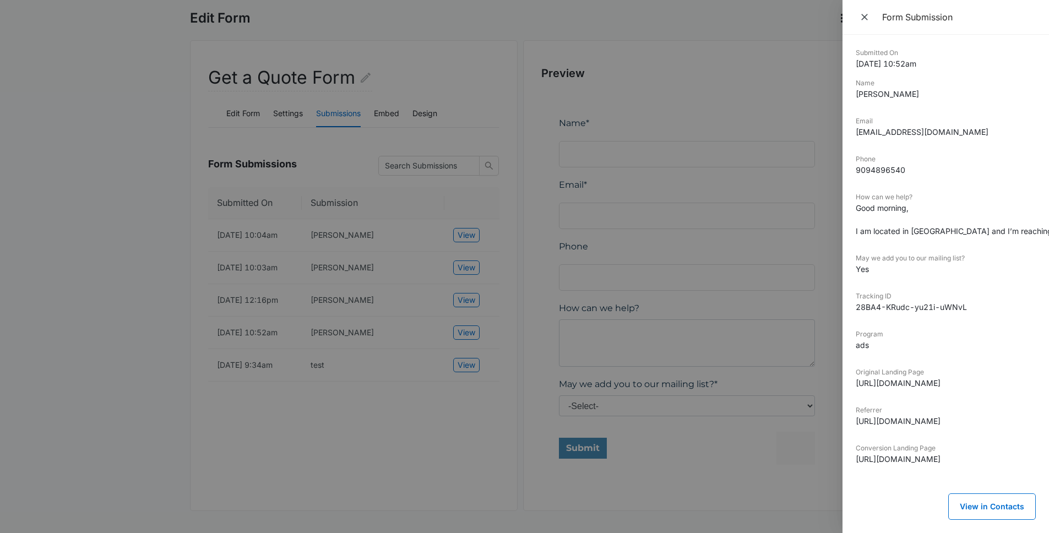
click at [165, 130] on div at bounding box center [524, 266] width 1049 height 533
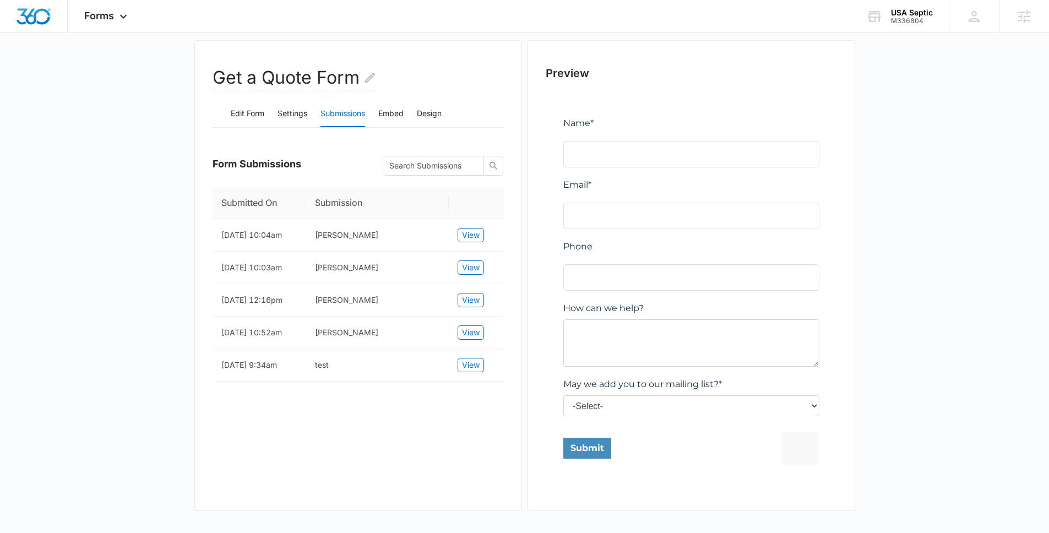
click at [275, 112] on div "Edit Form Settings Submissions Embed Design" at bounding box center [358, 114] width 291 height 28
click at [281, 114] on button "Settings" at bounding box center [293, 114] width 30 height 26
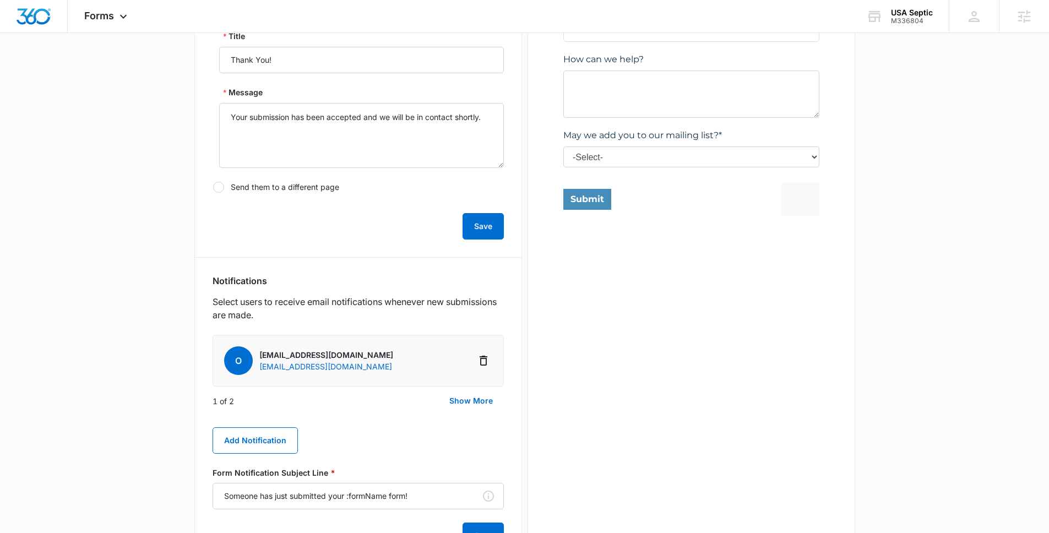
scroll to position [342, 0]
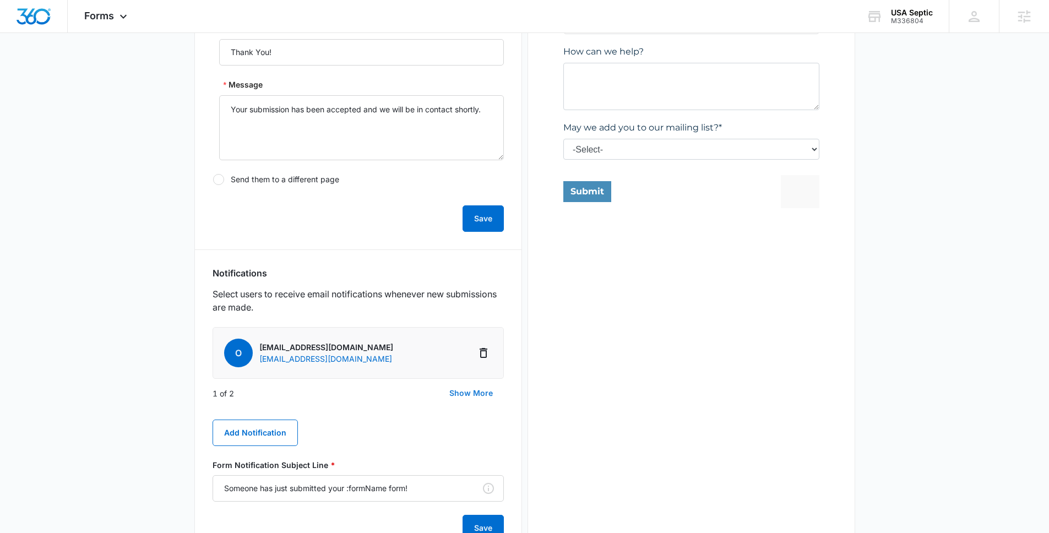
drag, startPoint x: 470, startPoint y: 391, endPoint x: 416, endPoint y: 399, distance: 54.1
click at [470, 391] on button "Show More" at bounding box center [471, 393] width 66 height 26
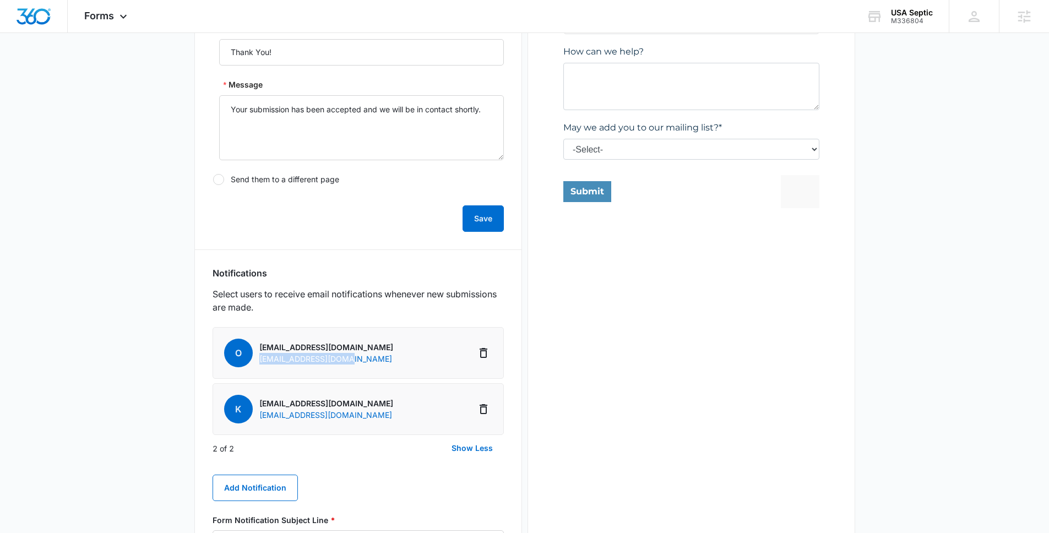
drag, startPoint x: 304, startPoint y: 359, endPoint x: 259, endPoint y: 358, distance: 45.2
click at [259, 358] on li "o [EMAIL_ADDRESS][DOMAIN_NAME] [EMAIL_ADDRESS][DOMAIN_NAME]" at bounding box center [358, 353] width 291 height 52
copy p "[EMAIL_ADDRESS][DOMAIN_NAME]"
drag, startPoint x: 389, startPoint y: 420, endPoint x: 258, endPoint y: 416, distance: 131.2
click at [258, 416] on li "k [EMAIL_ADDRESS][DOMAIN_NAME] [EMAIL_ADDRESS][DOMAIN_NAME]" at bounding box center [358, 409] width 291 height 52
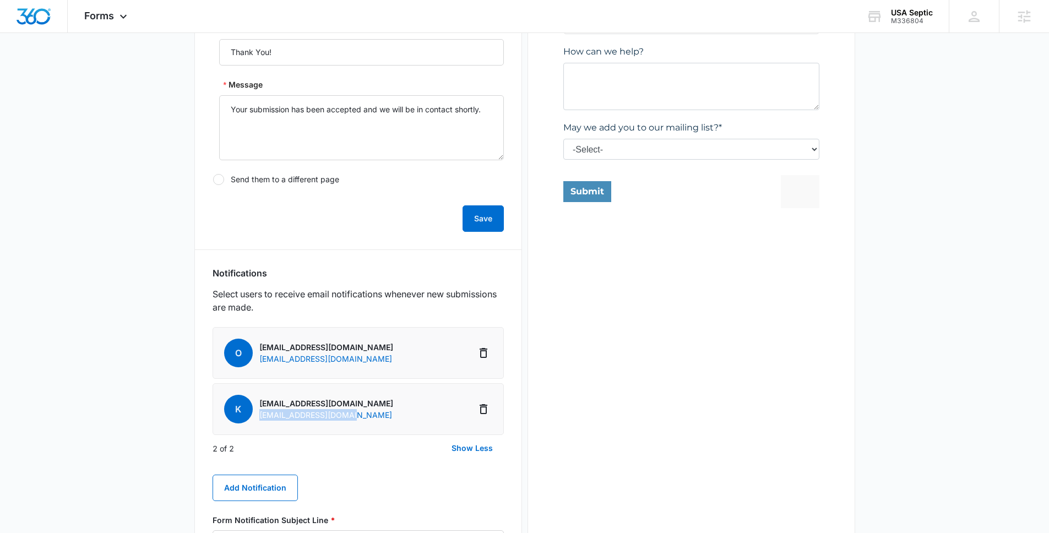
copy p "[EMAIL_ADDRESS][DOMAIN_NAME]"
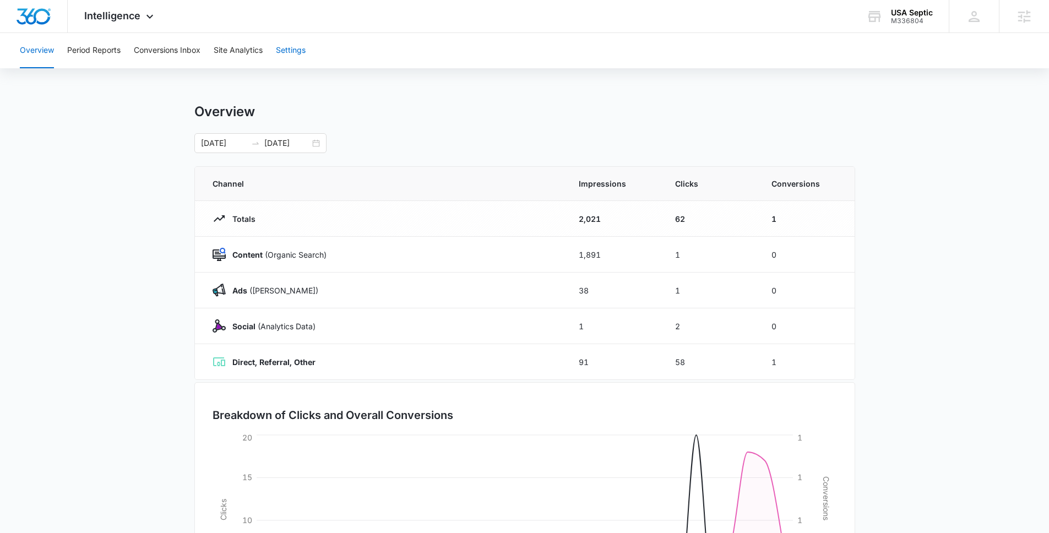
click at [291, 39] on button "Settings" at bounding box center [291, 50] width 30 height 35
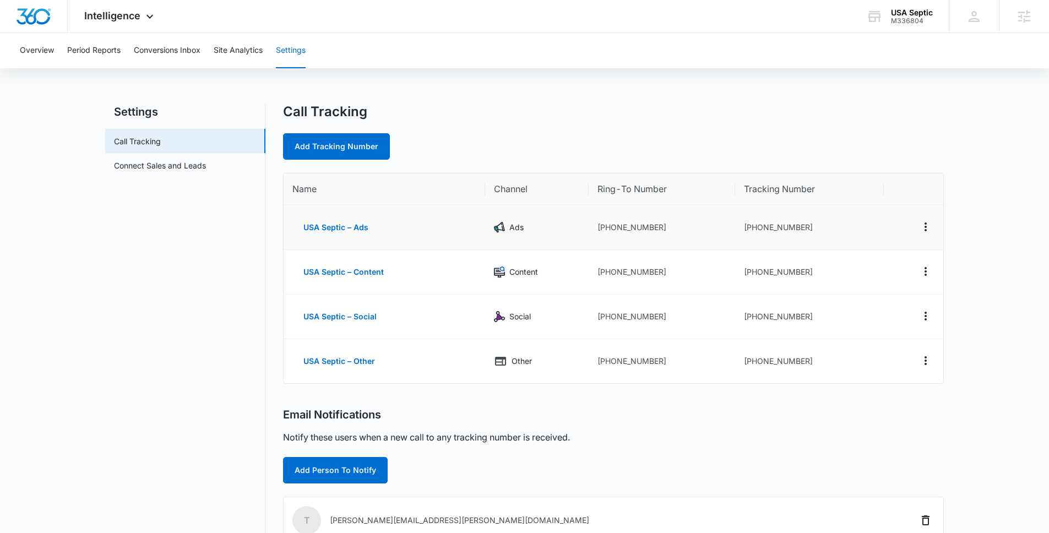
click at [637, 232] on td "+17602175754" at bounding box center [662, 227] width 146 height 45
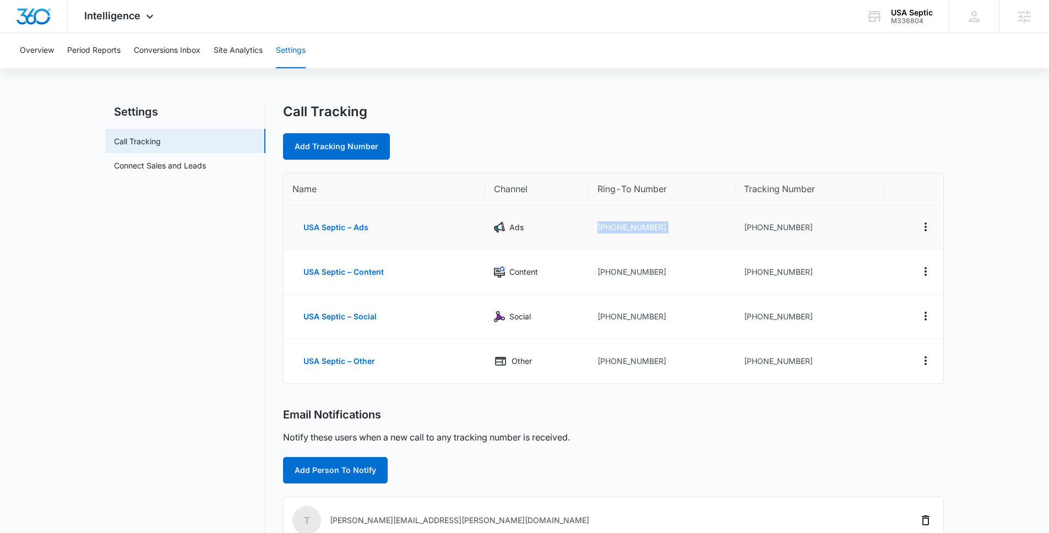
click at [637, 232] on td "+17602175754" at bounding box center [662, 227] width 146 height 45
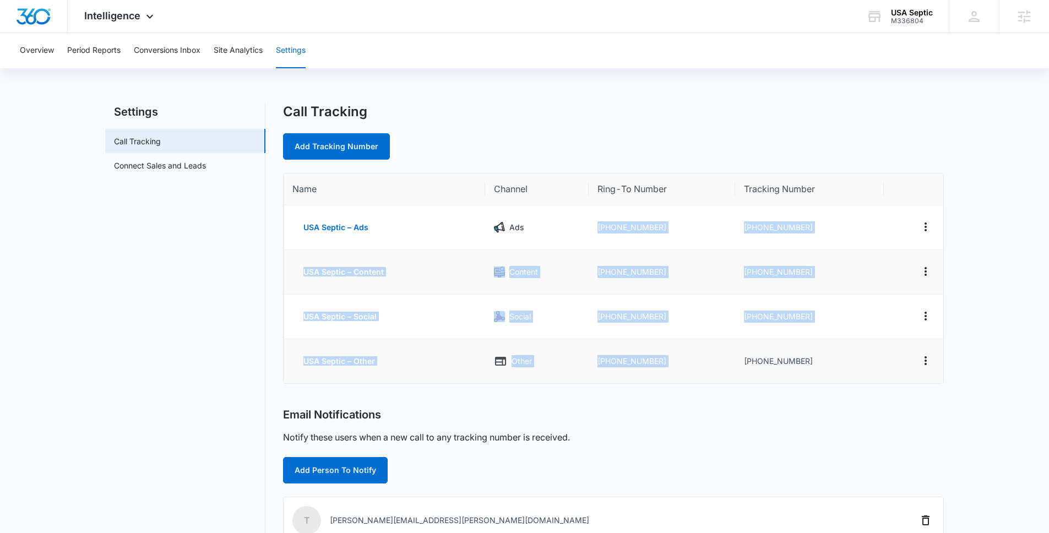
drag, startPoint x: 637, startPoint y: 232, endPoint x: 672, endPoint y: 354, distance: 126.4
click at [672, 354] on tbody "USA Septic – Ads Ads +17602175754 +17602824939 USA Septic – Content Content +17…" at bounding box center [614, 294] width 660 height 178
click at [672, 354] on td "+17602175754" at bounding box center [662, 361] width 146 height 44
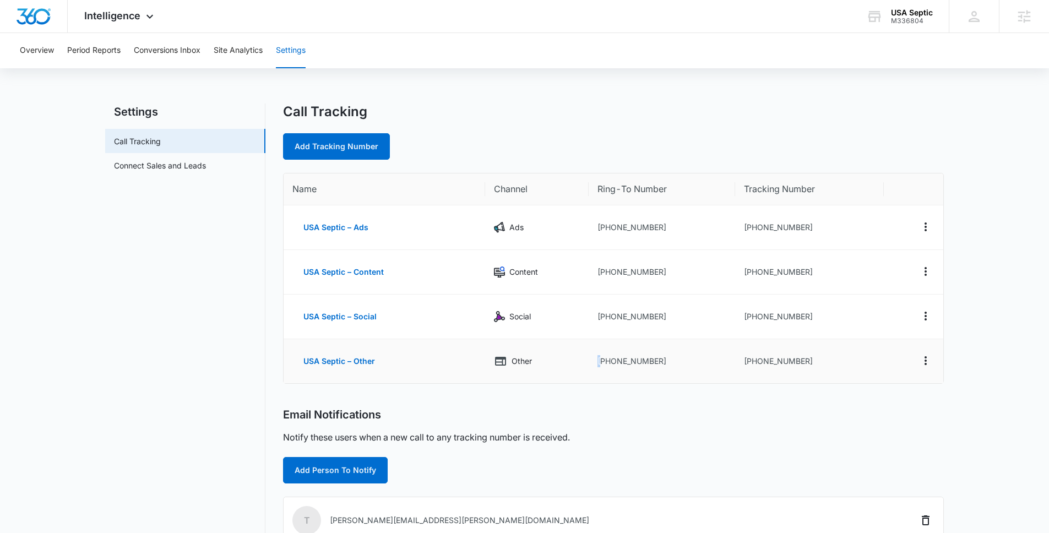
click at [672, 354] on td "+17602175754" at bounding box center [662, 361] width 146 height 44
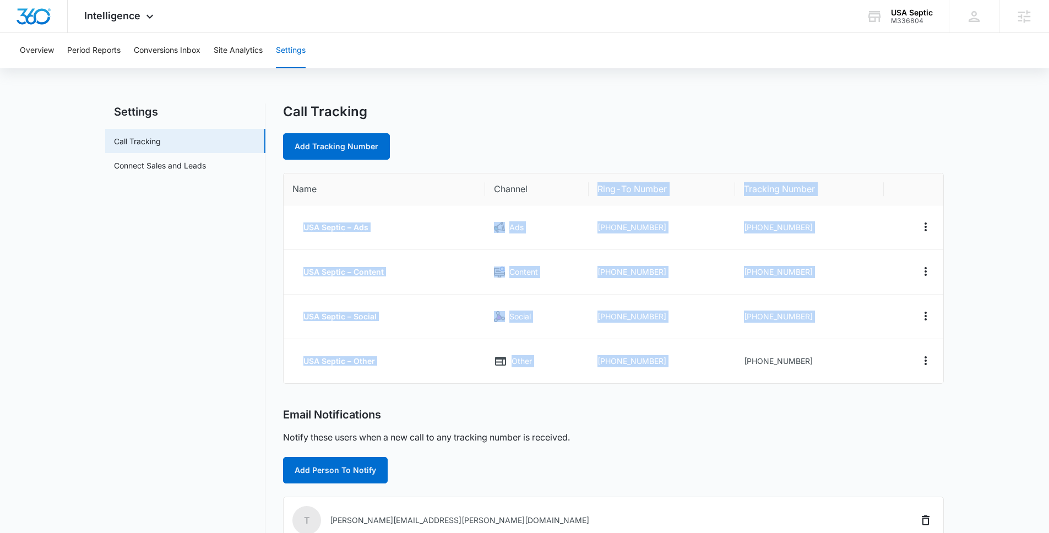
drag, startPoint x: 672, startPoint y: 354, endPoint x: 621, endPoint y: 204, distance: 157.7
click at [621, 204] on table "Name Channel Ring-To Number Tracking Number USA Septic – Ads Ads +17602175754 +…" at bounding box center [614, 279] width 660 height 210
click at [620, 200] on th "Ring-To Number" at bounding box center [662, 190] width 146 height 32
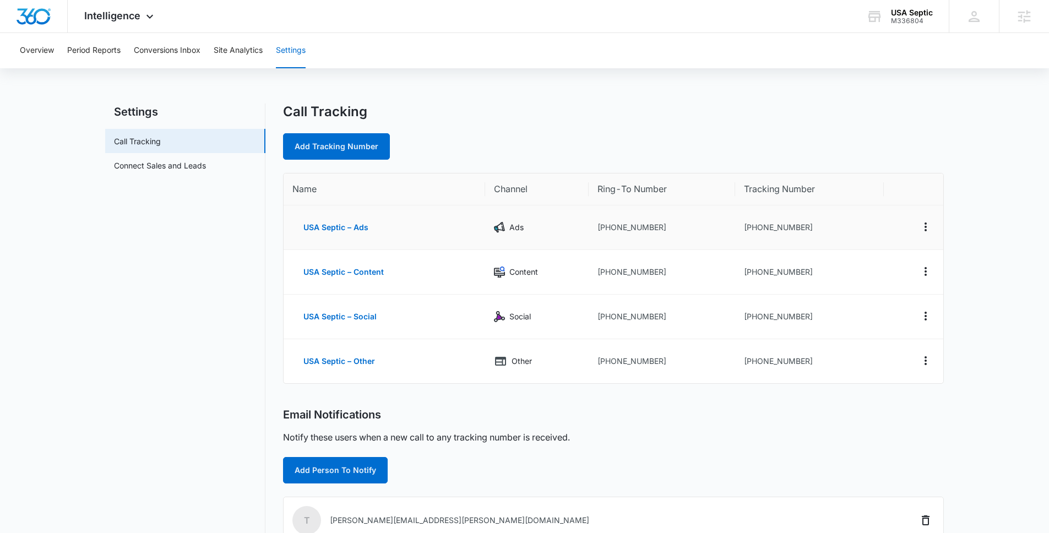
click at [800, 232] on td "+17602824939" at bounding box center [809, 227] width 149 height 45
click at [797, 231] on td "+17602824939" at bounding box center [809, 227] width 149 height 45
drag, startPoint x: 749, startPoint y: 226, endPoint x: 820, endPoint y: 229, distance: 71.1
click at [820, 229] on td "+17602824939" at bounding box center [809, 227] width 149 height 45
copy td "17602824939"
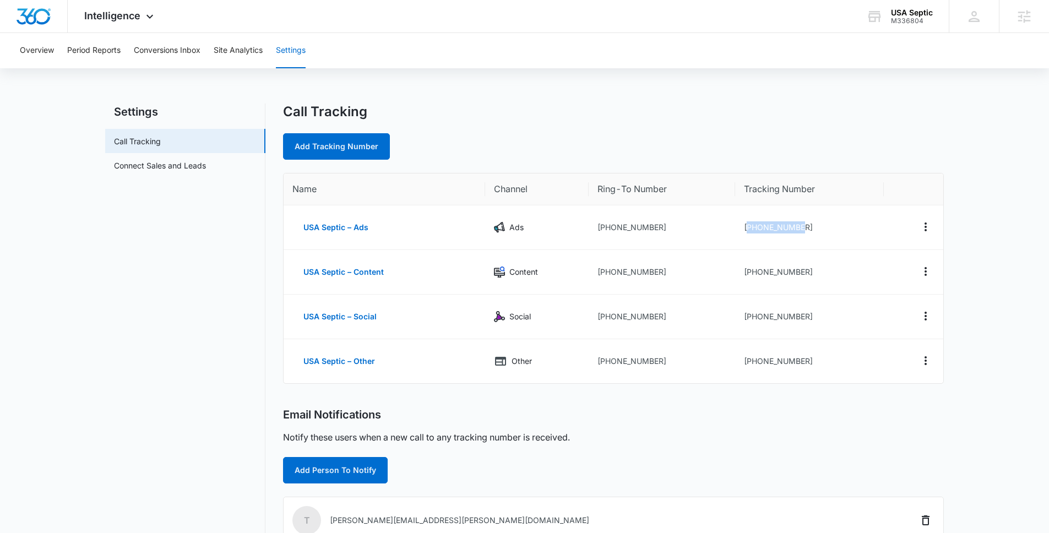
click at [911, 113] on div "Call Tracking" at bounding box center [613, 112] width 661 height 17
